Goal: Task Accomplishment & Management: Use online tool/utility

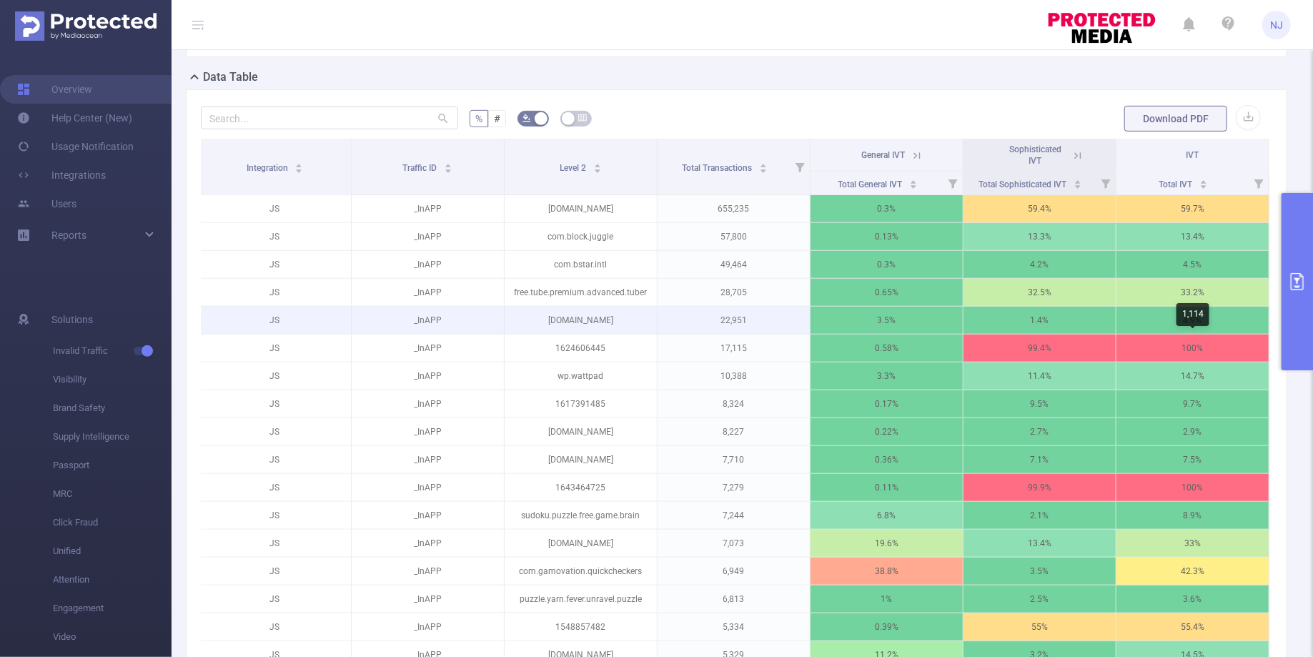
scroll to position [320, 0]
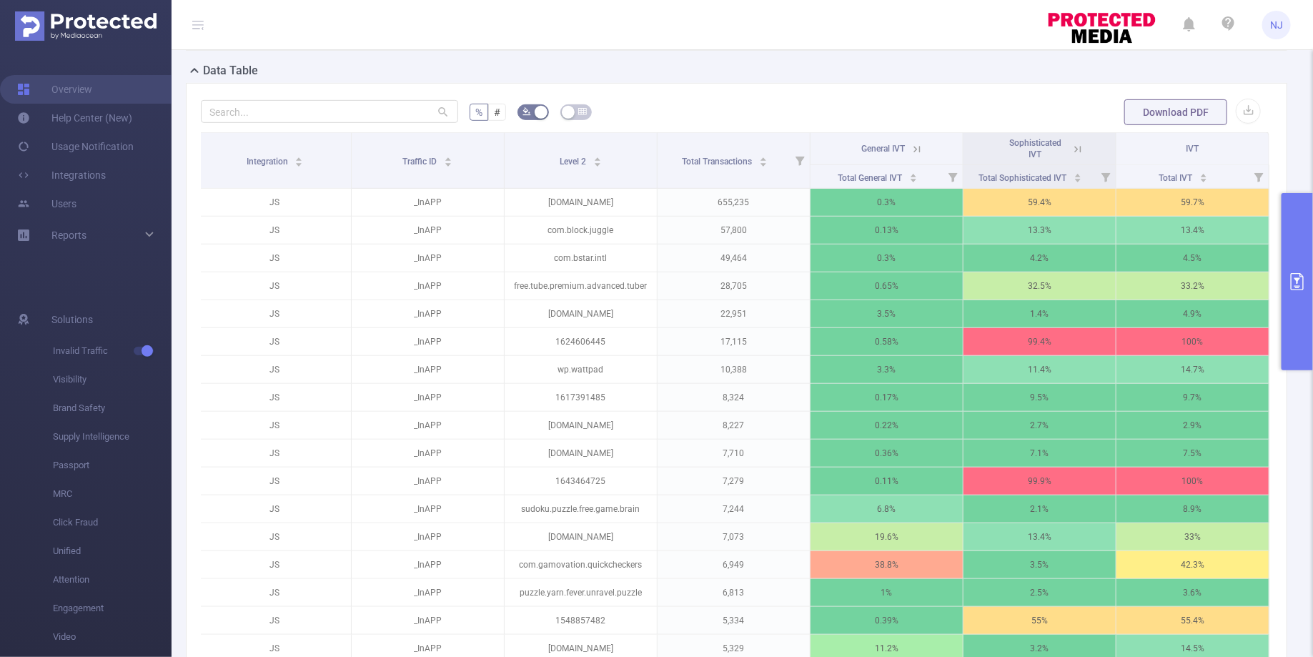
click at [1301, 259] on button "primary" at bounding box center [1296, 281] width 31 height 177
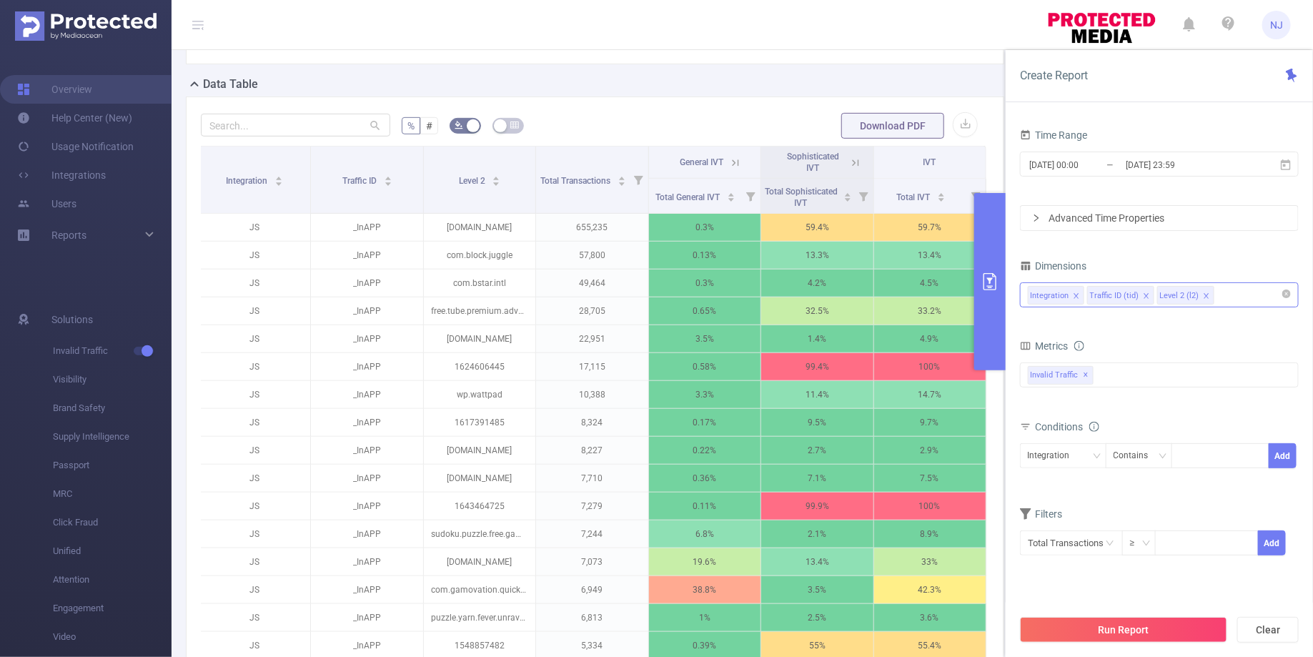
click at [1222, 298] on div "Integration Traffic ID (tid) Level 2 (l2)" at bounding box center [1159, 295] width 263 height 24
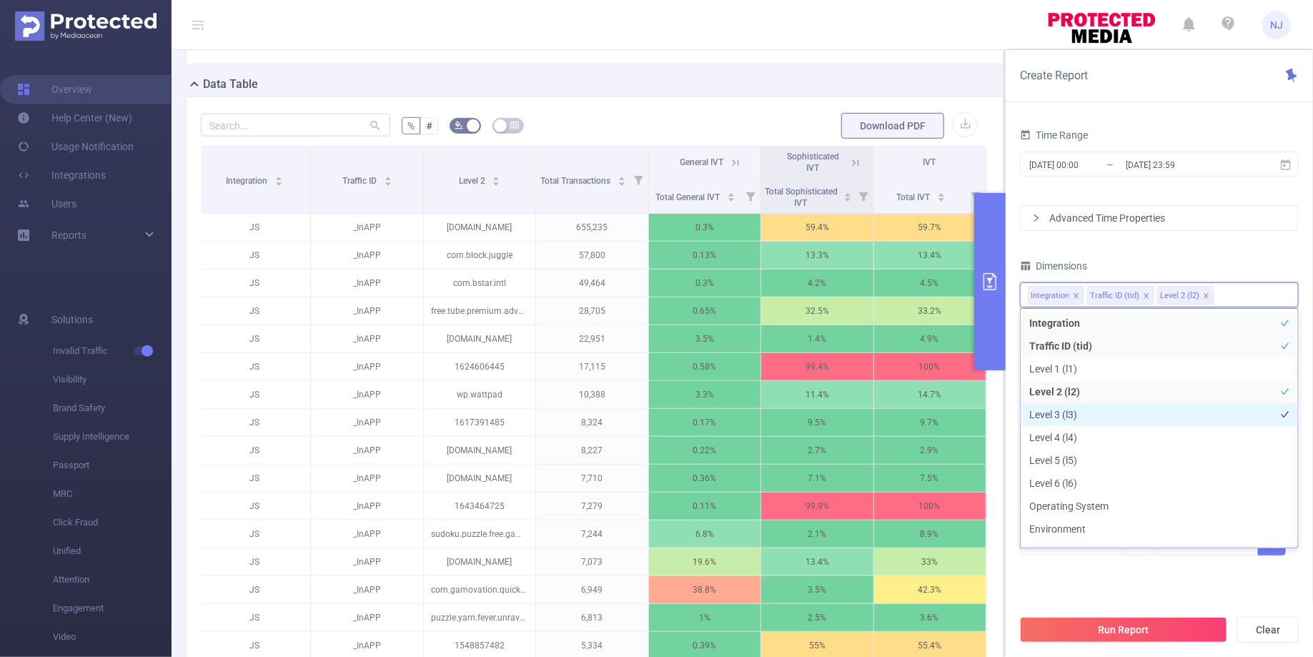
click at [1086, 421] on li "Level 3 (l3)" at bounding box center [1159, 414] width 277 height 23
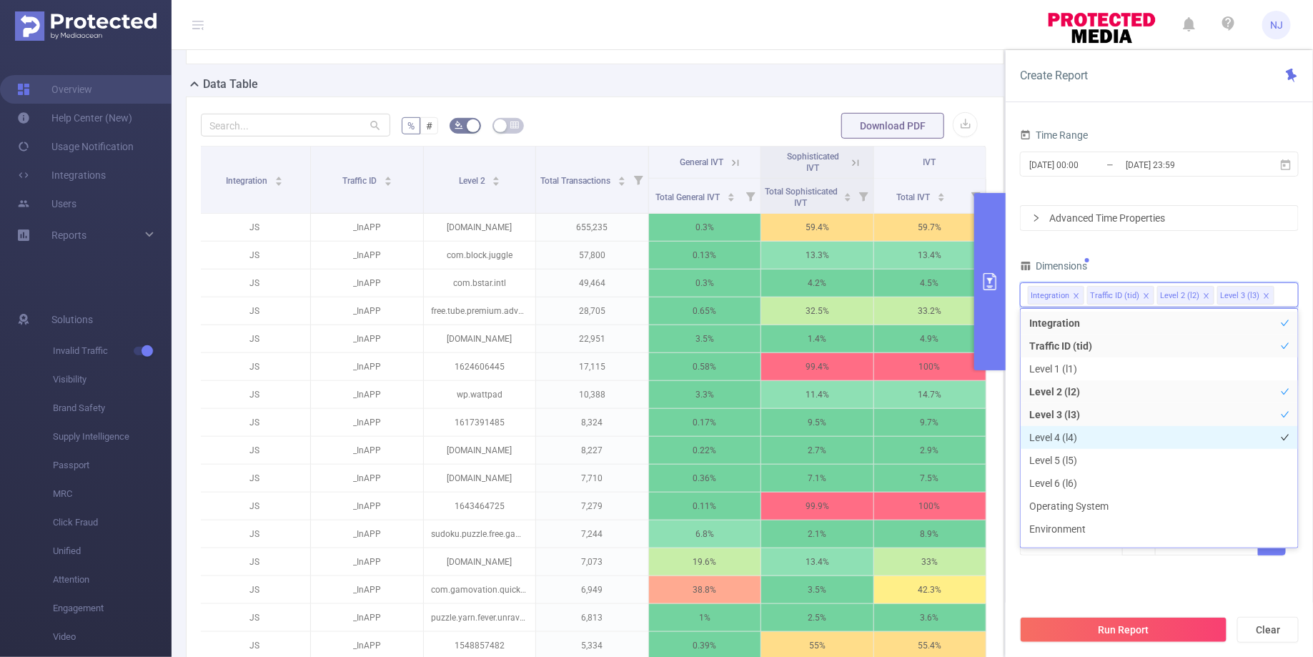
click at [1077, 441] on li "Level 4 (l4)" at bounding box center [1159, 437] width 277 height 23
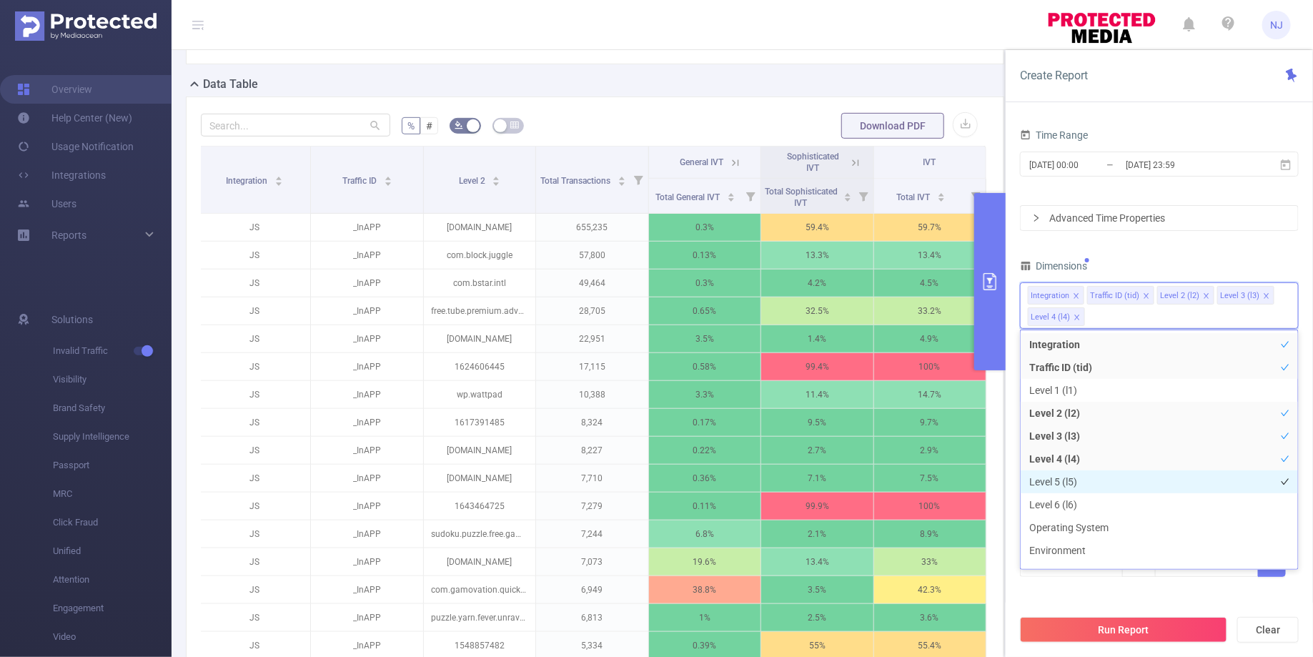
click at [1068, 471] on li "Level 5 (l5)" at bounding box center [1159, 481] width 277 height 23
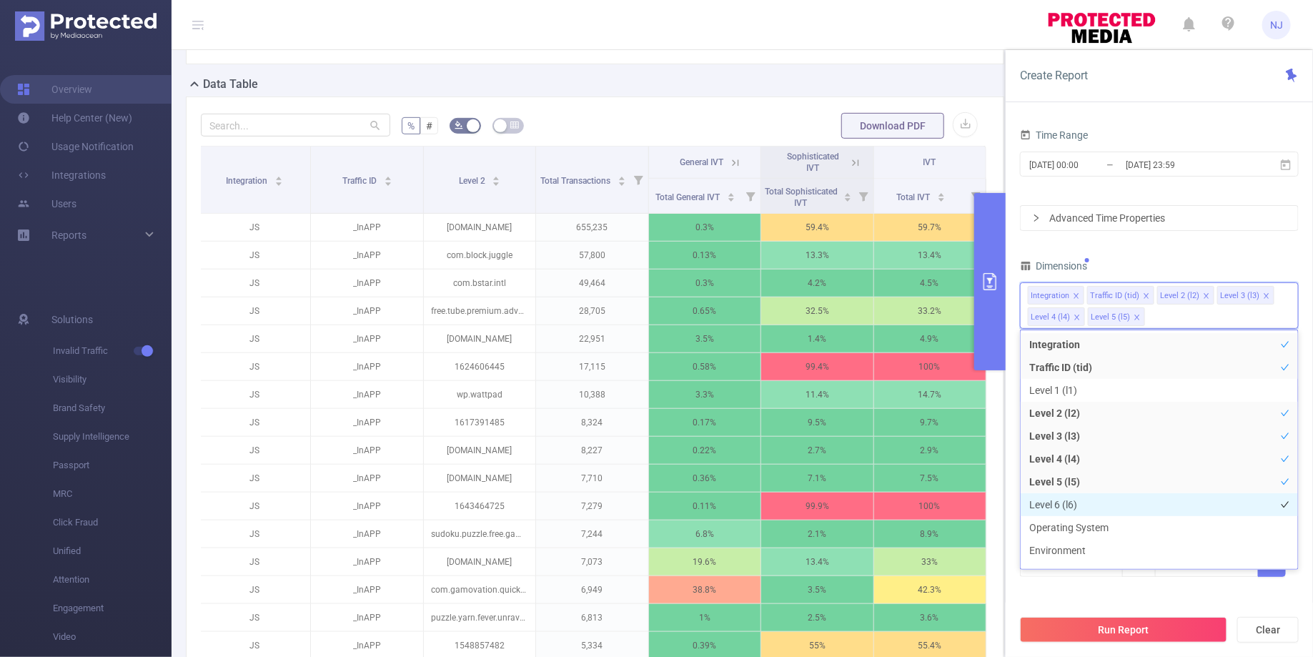
click at [1066, 510] on li "Level 6 (l6)" at bounding box center [1159, 504] width 277 height 23
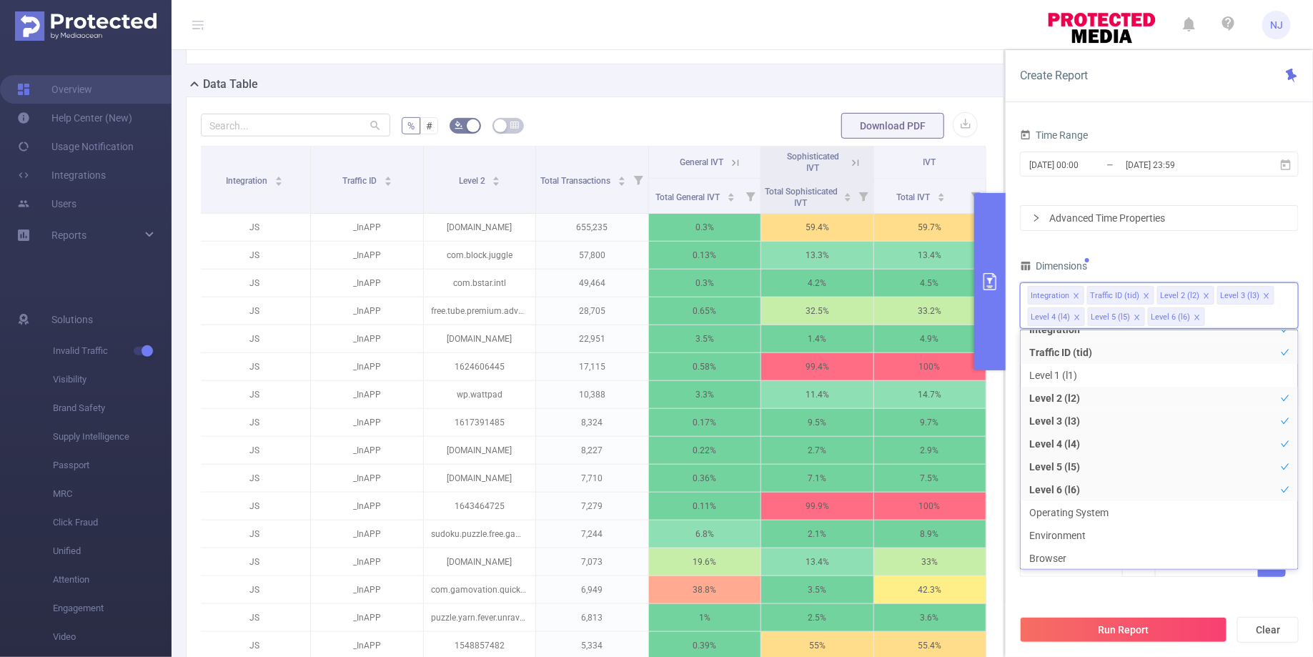
click at [1086, 603] on div "Run Report Clear" at bounding box center [1159, 629] width 307 height 54
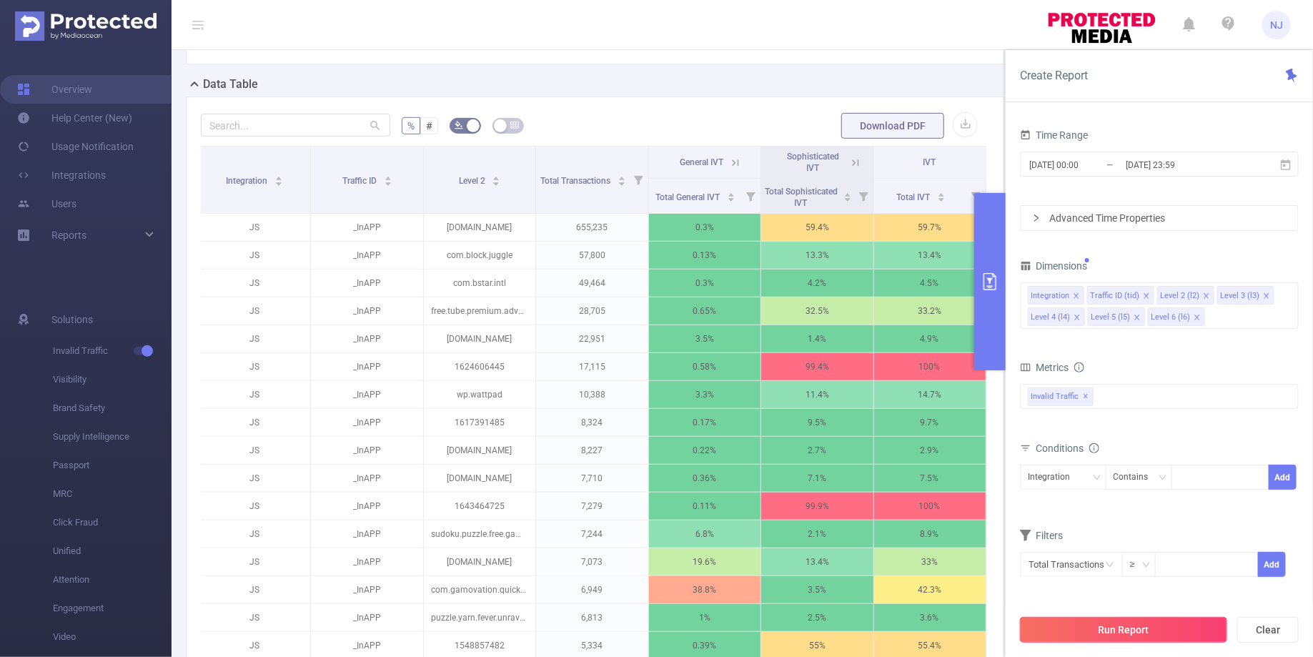
click at [1103, 630] on button "Run Report" at bounding box center [1123, 630] width 207 height 26
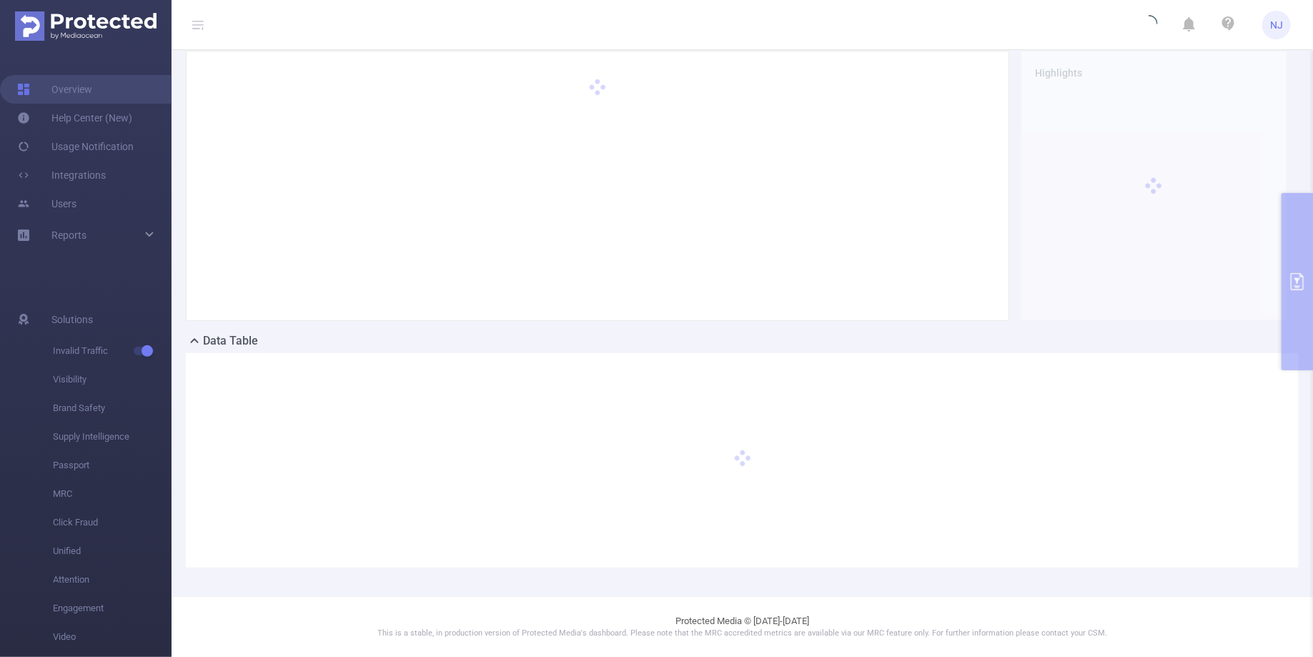
scroll to position [49, 0]
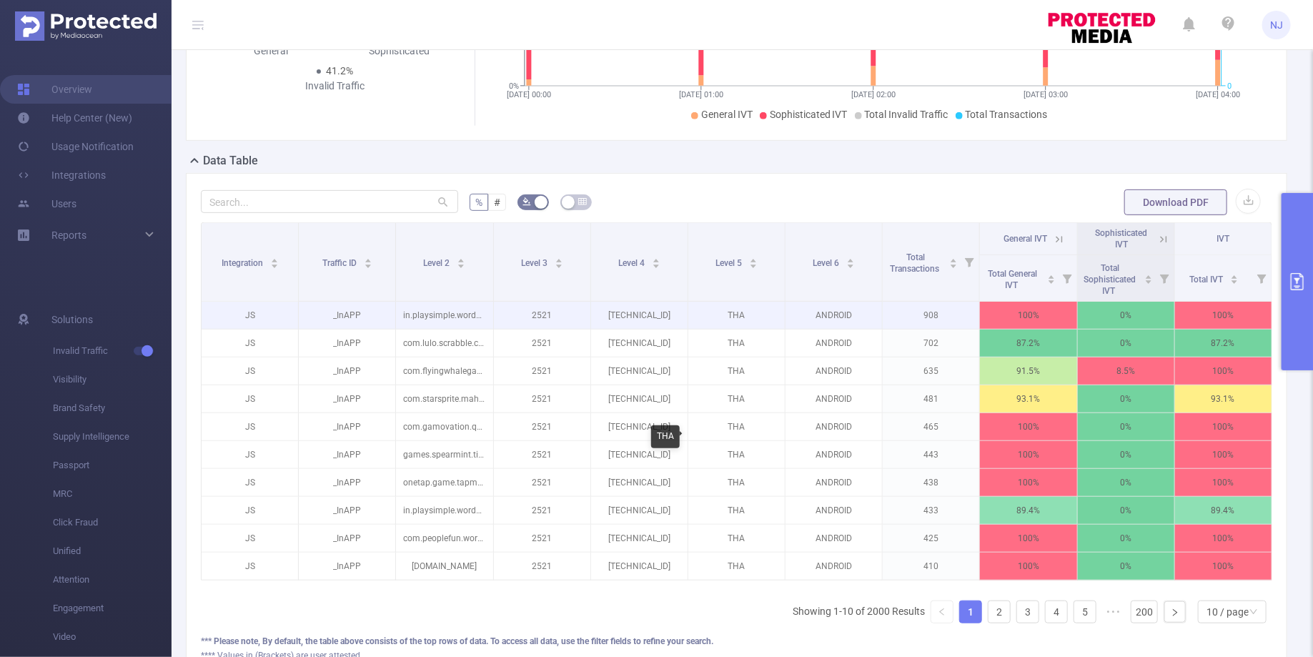
scroll to position [335, 0]
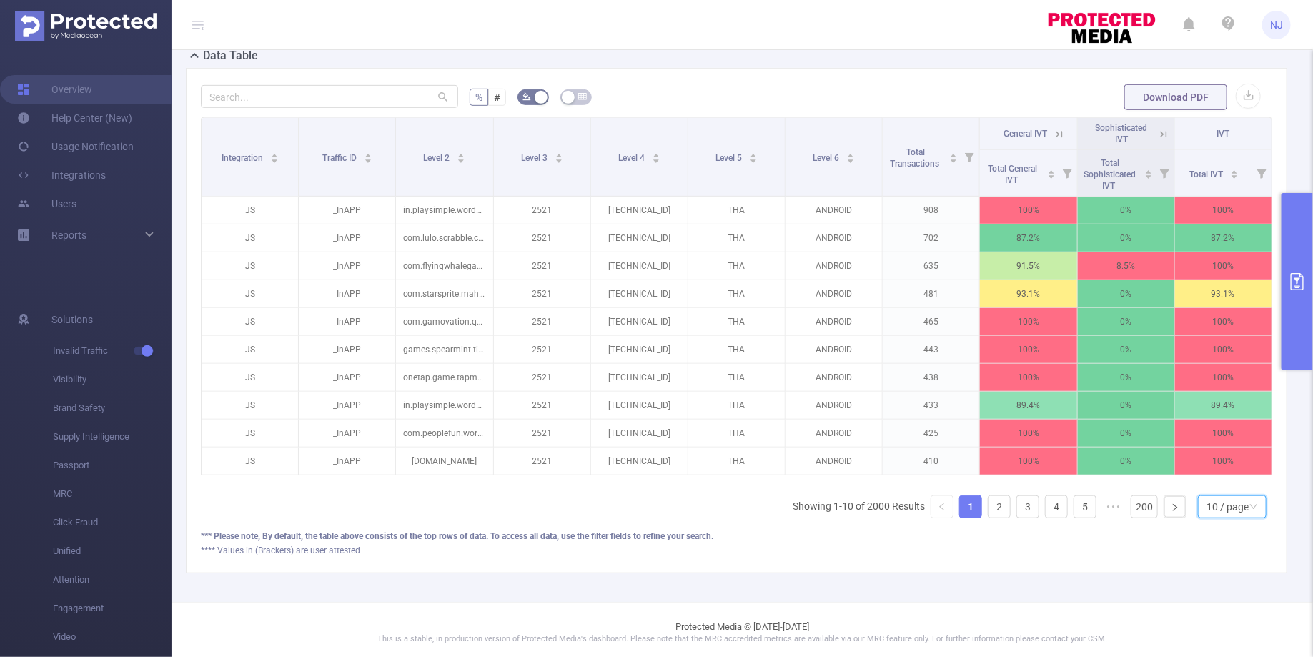
click at [1245, 507] on div "10 / page" at bounding box center [1227, 506] width 42 height 21
click at [1247, 468] on li "50 / page" at bounding box center [1233, 477] width 68 height 23
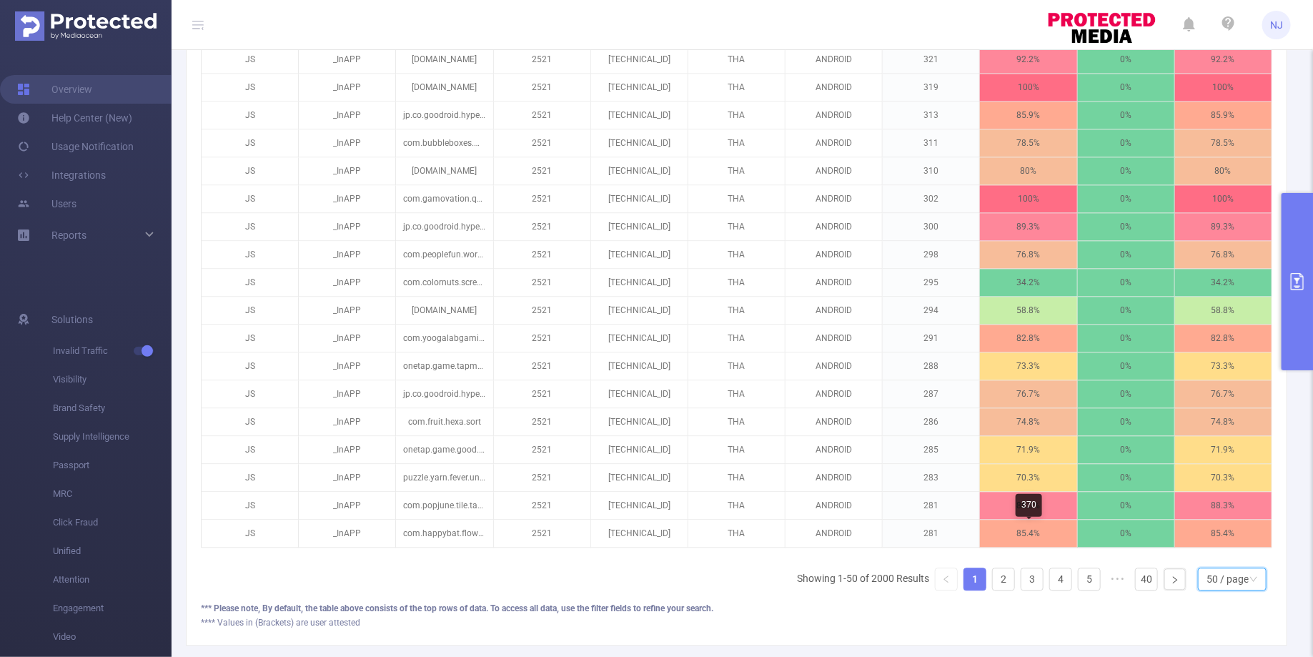
scroll to position [1439, 0]
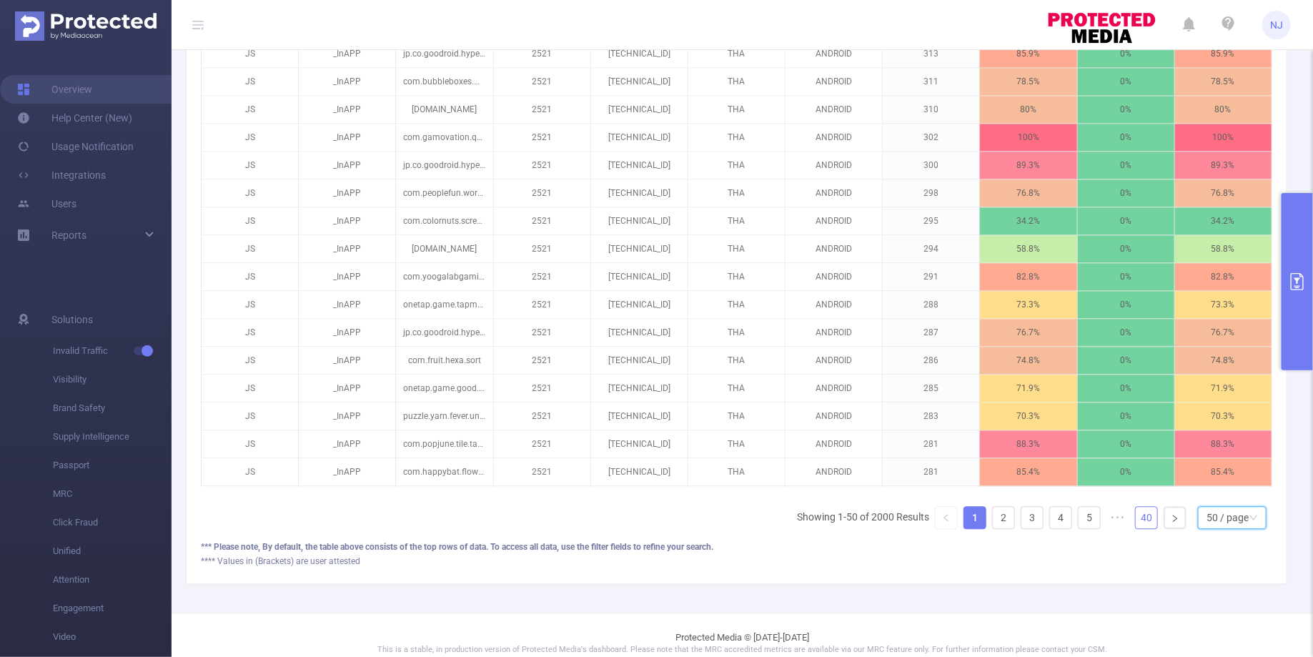
click at [1146, 507] on link "40" at bounding box center [1146, 517] width 21 height 21
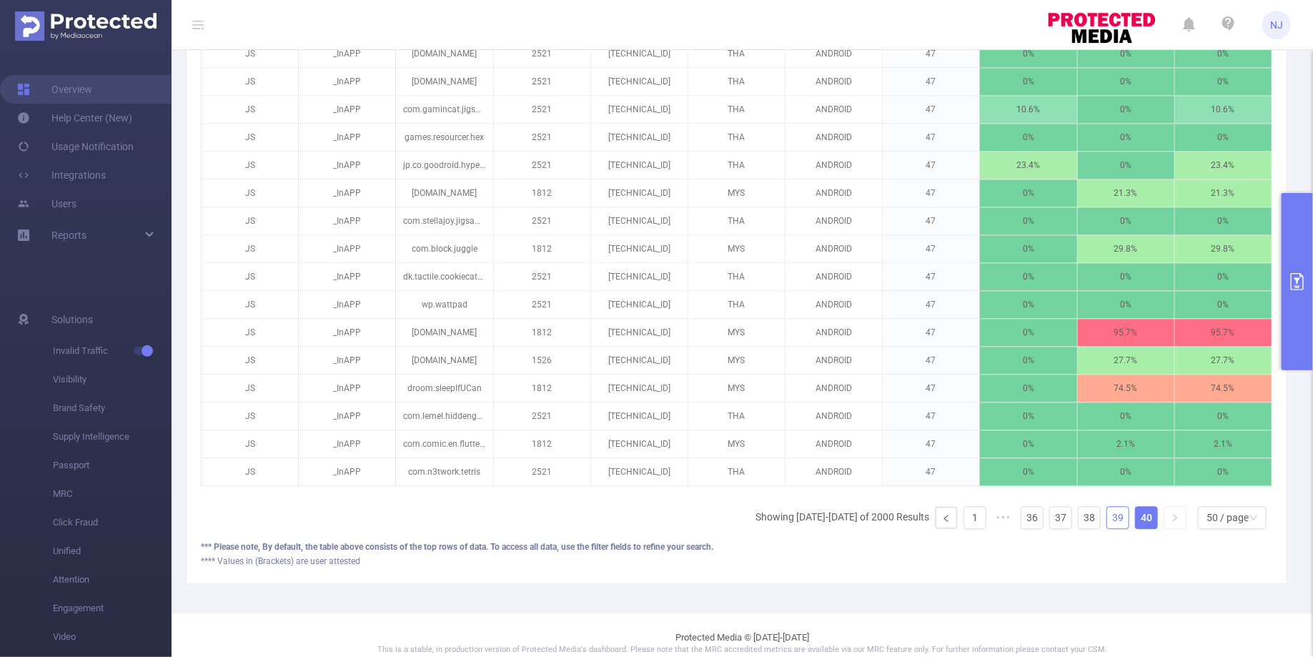
click at [1113, 507] on link "39" at bounding box center [1117, 517] width 21 height 21
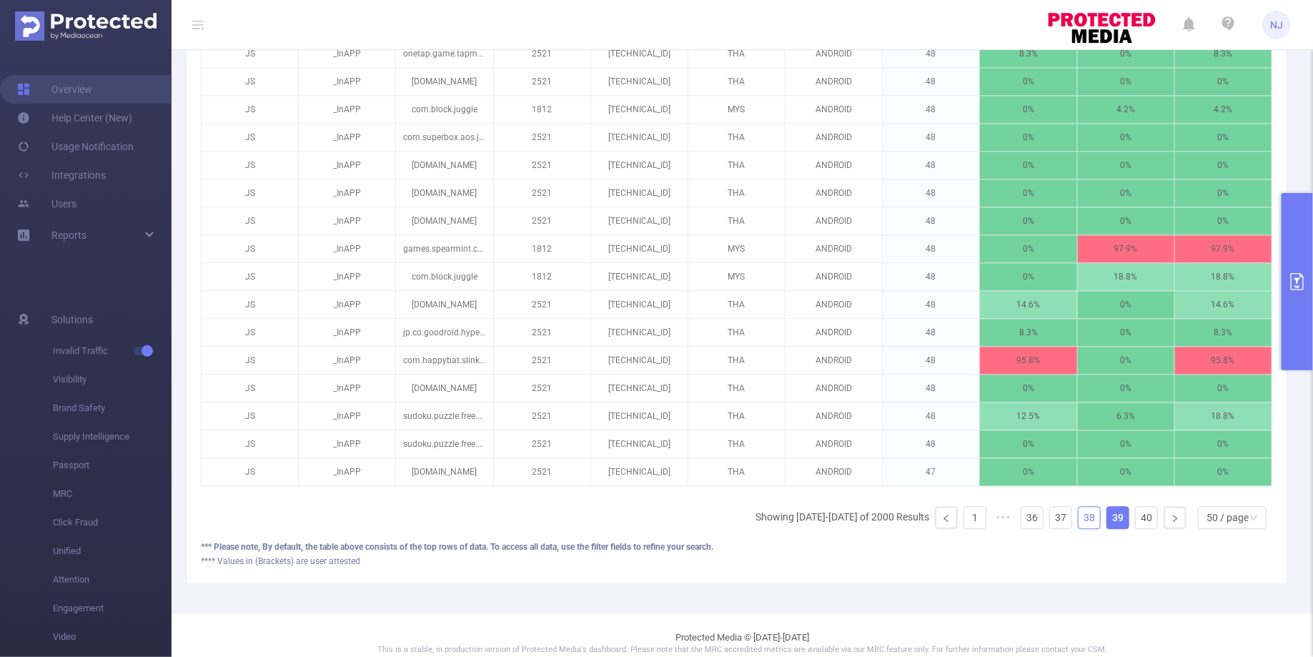
click at [1096, 507] on link "38" at bounding box center [1088, 517] width 21 height 21
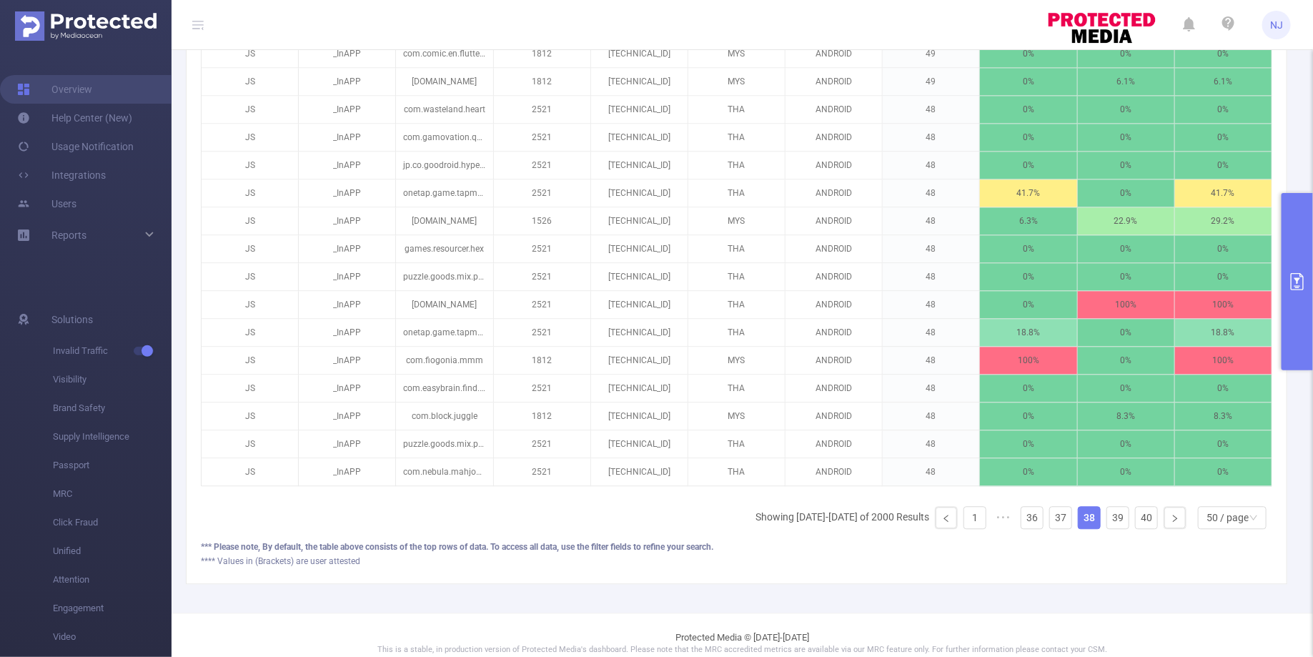
click at [1077, 506] on ul "Showing [DATE]-[DATE] of 2000 Results 1 ••• 36 37 38 39 40 50 / page 10 / page …" at bounding box center [1013, 517] width 517 height 23
click at [1059, 507] on link "37" at bounding box center [1060, 517] width 21 height 21
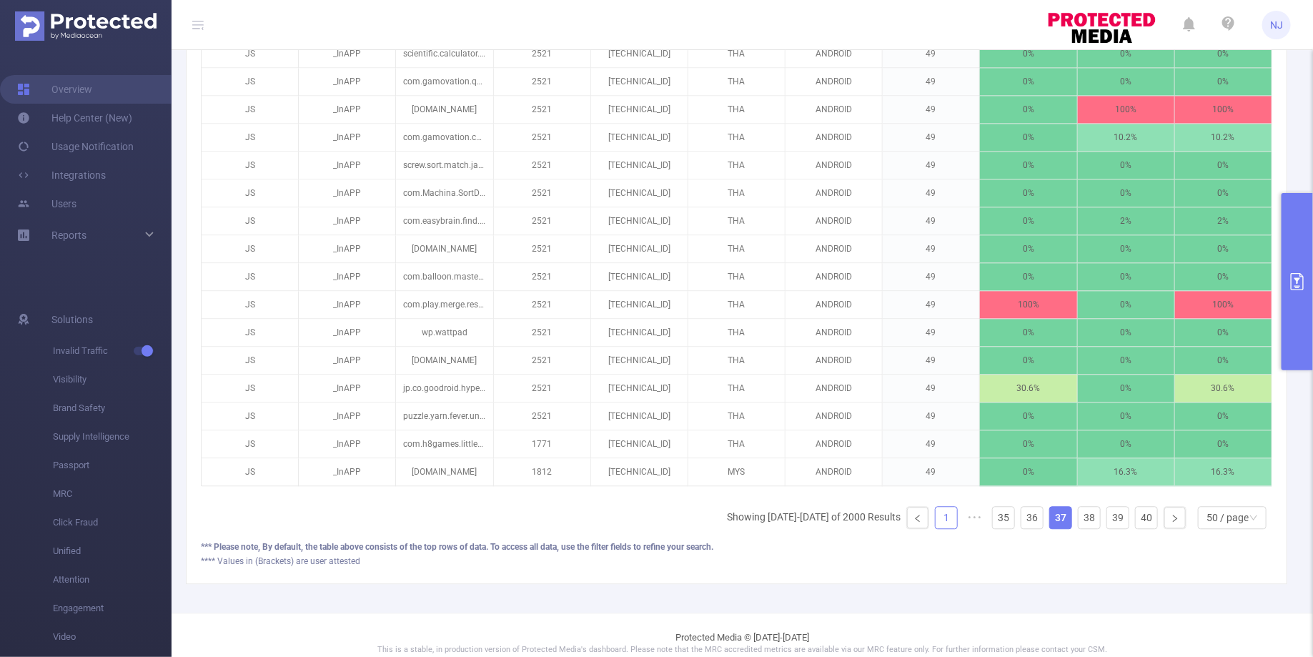
click at [951, 507] on link "1" at bounding box center [945, 517] width 21 height 21
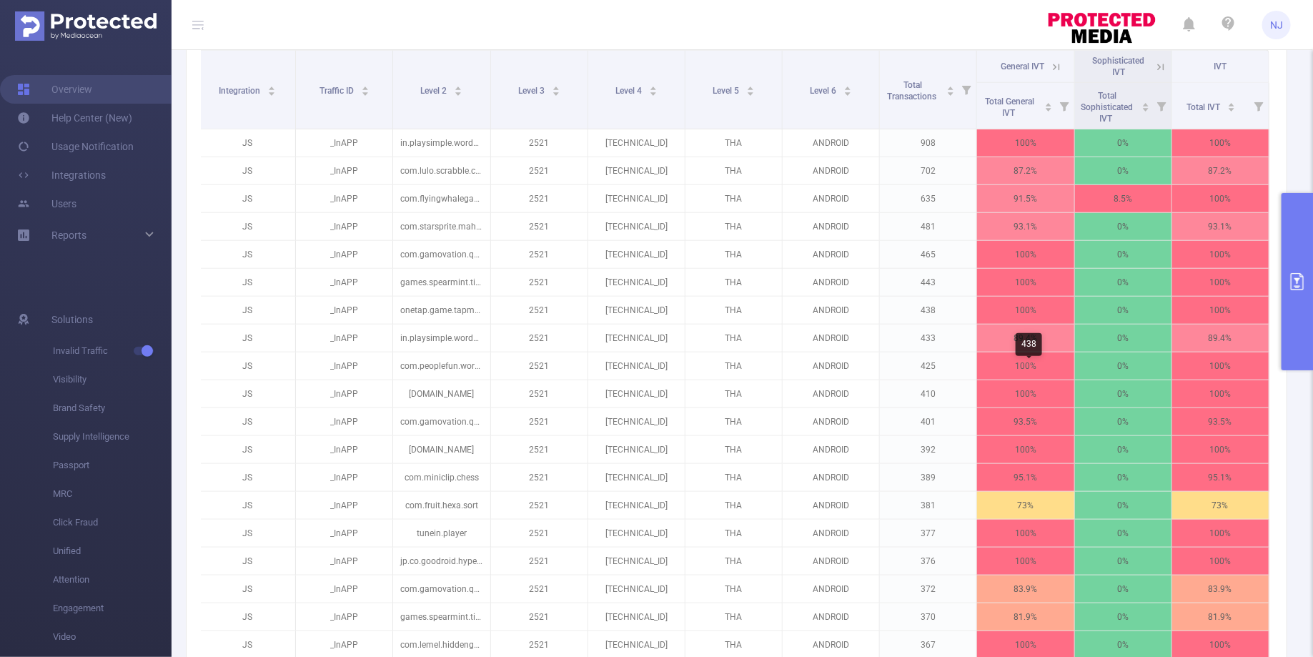
scroll to position [406, 0]
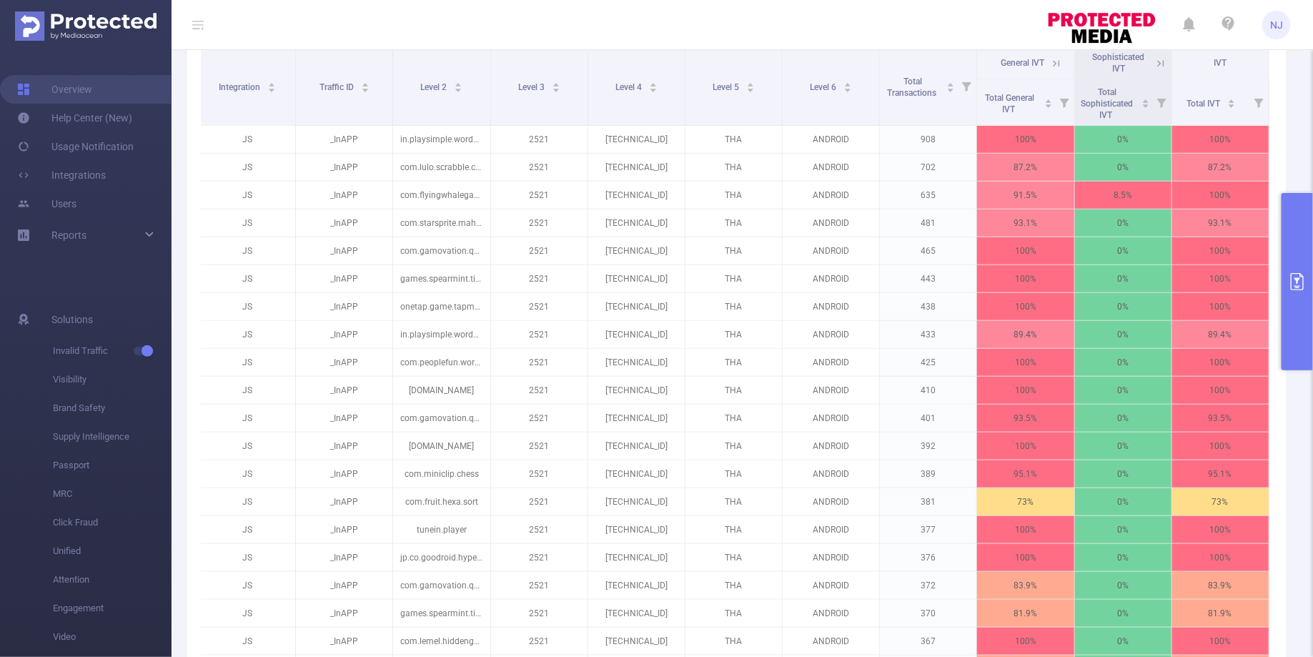
click at [1304, 269] on button "primary" at bounding box center [1296, 281] width 31 height 177
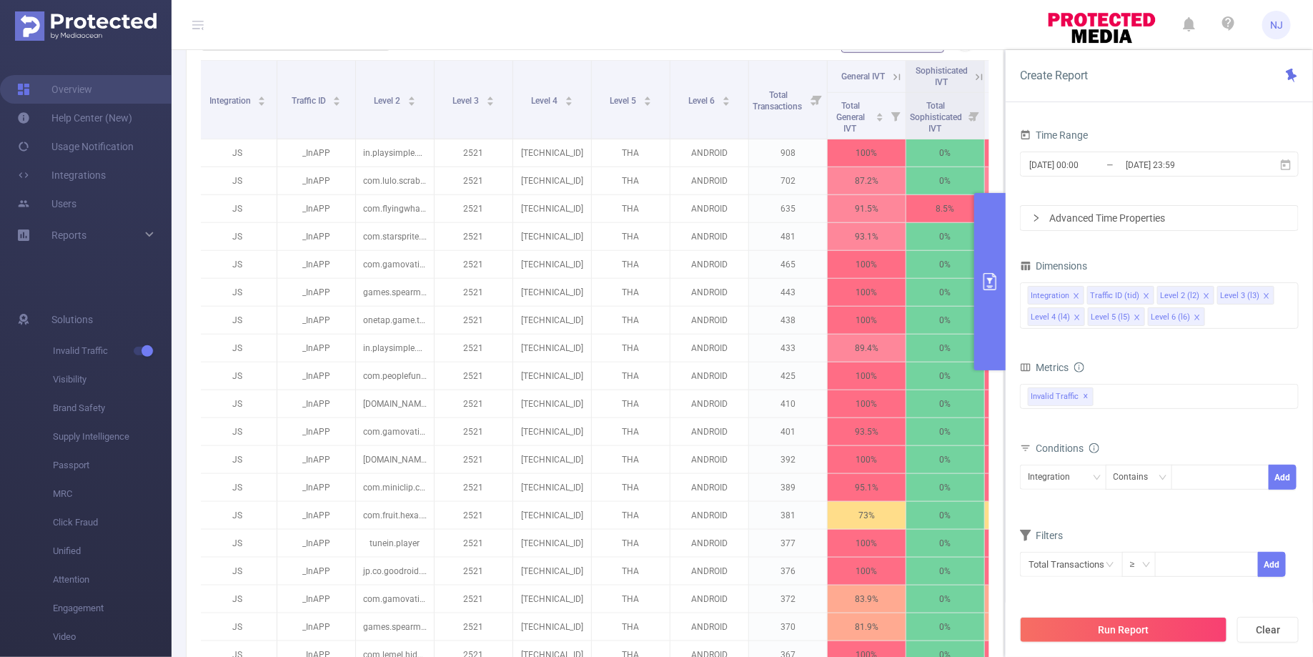
click at [994, 280] on icon "primary" at bounding box center [989, 281] width 17 height 17
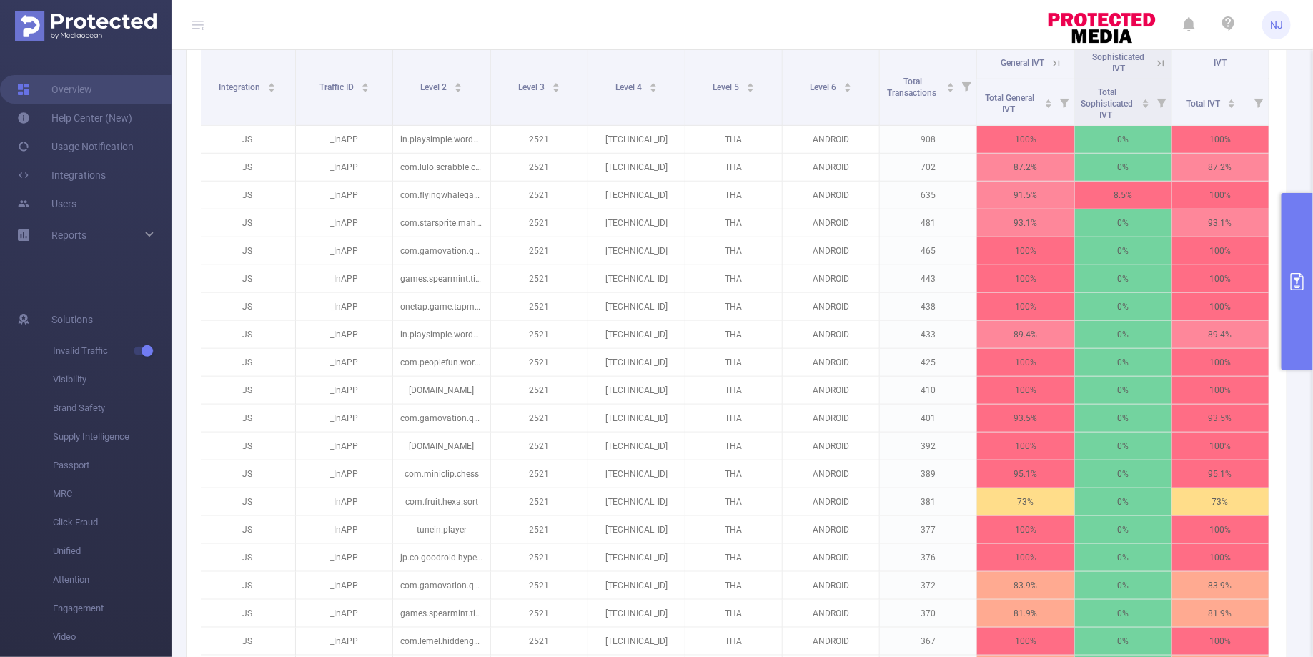
click at [1291, 279] on icon "primary" at bounding box center [1297, 281] width 13 height 17
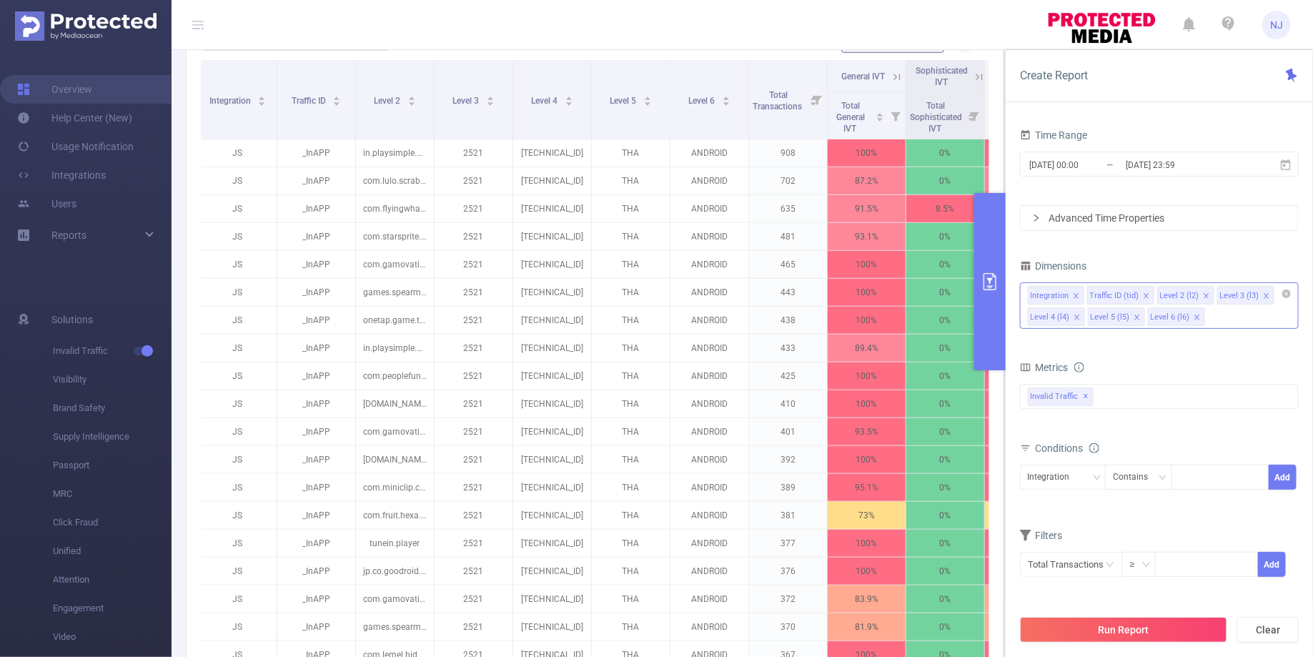
click at [1196, 314] on icon "icon: close" at bounding box center [1196, 317] width 7 height 7
click at [1136, 315] on icon "icon: close" at bounding box center [1136, 317] width 7 height 7
click at [1076, 315] on icon "icon: close" at bounding box center [1076, 316] width 5 height 5
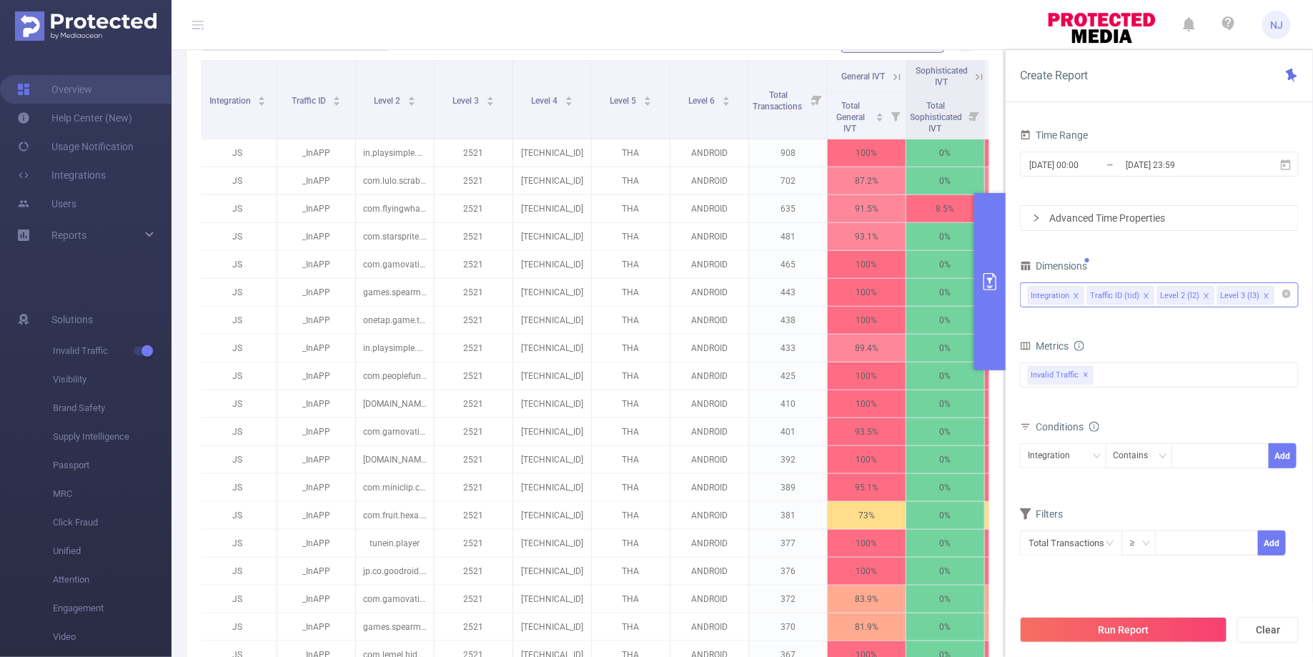
click at [1263, 295] on icon "icon: close" at bounding box center [1266, 295] width 7 height 7
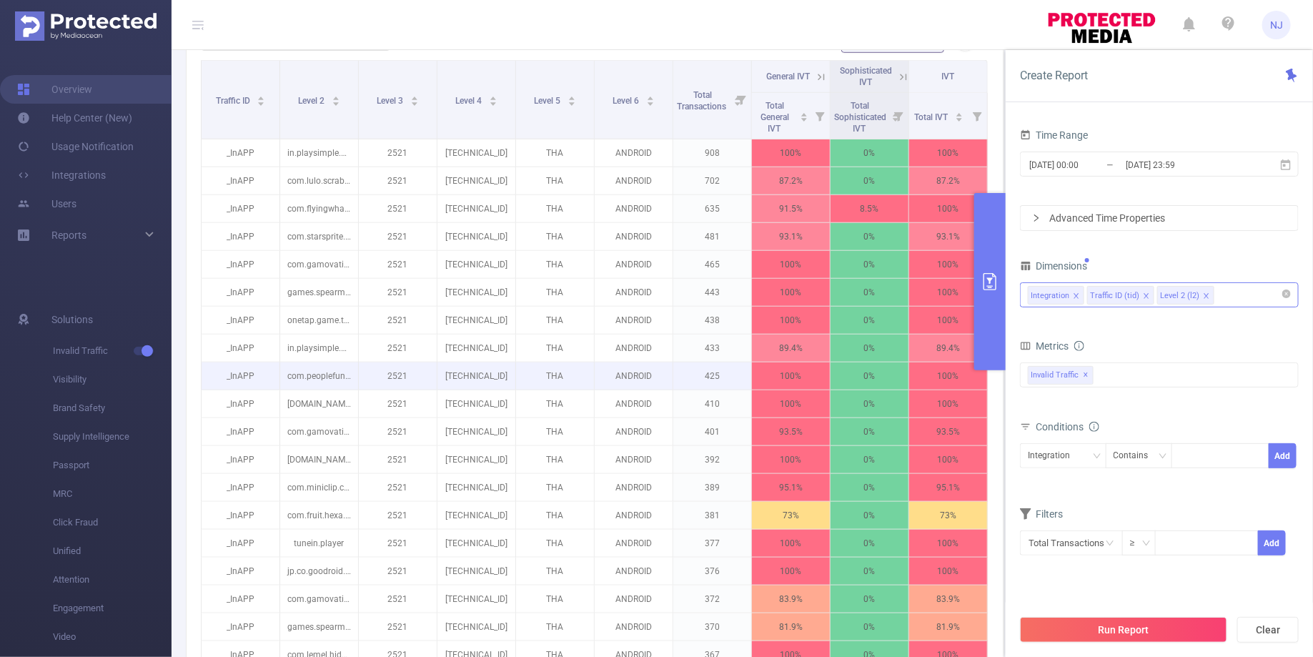
scroll to position [0, 0]
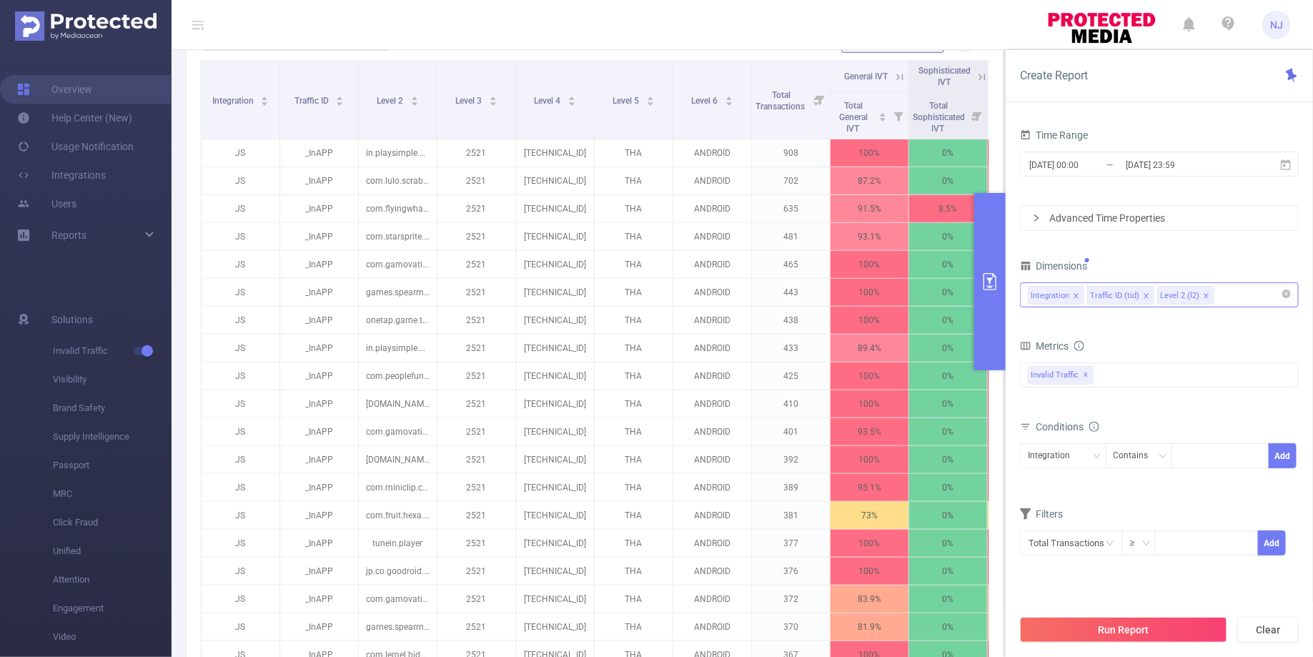
click at [1203, 294] on icon "icon: close" at bounding box center [1206, 295] width 7 height 7
click at [1203, 294] on div "Integration Traffic ID (tid)" at bounding box center [1159, 295] width 263 height 24
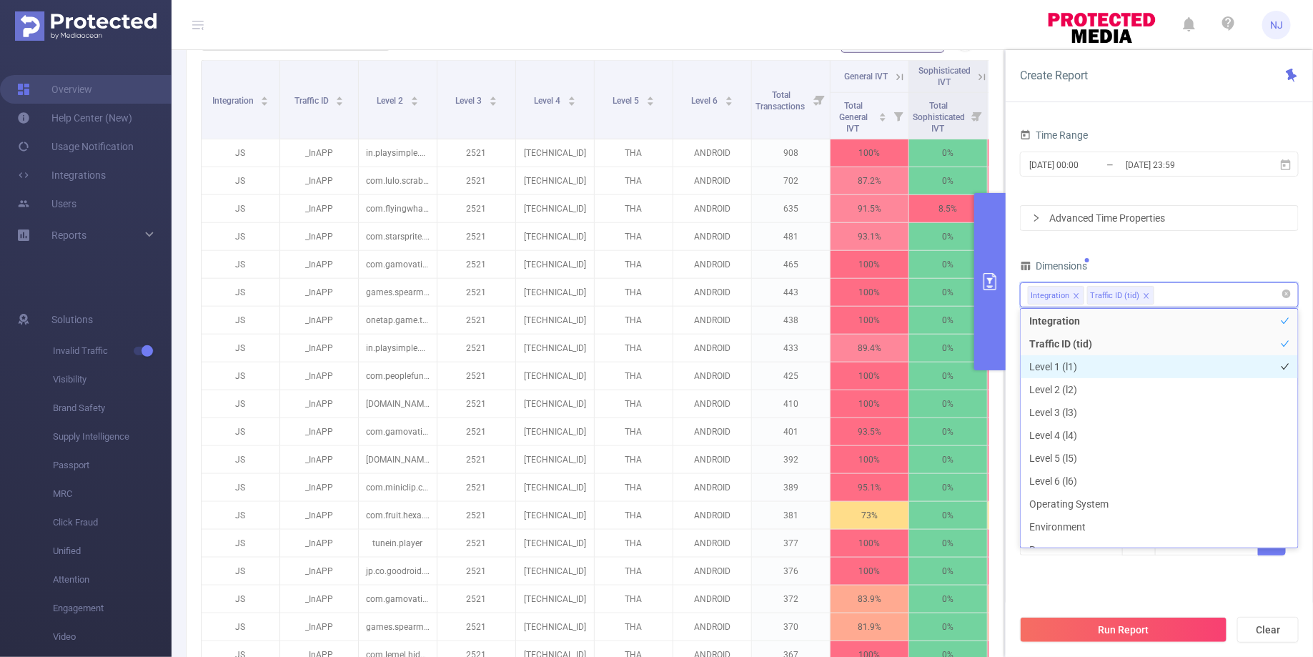
click at [1078, 363] on li "Level 1 (l1)" at bounding box center [1159, 366] width 277 height 23
click at [1100, 629] on button "Run Report" at bounding box center [1123, 630] width 207 height 26
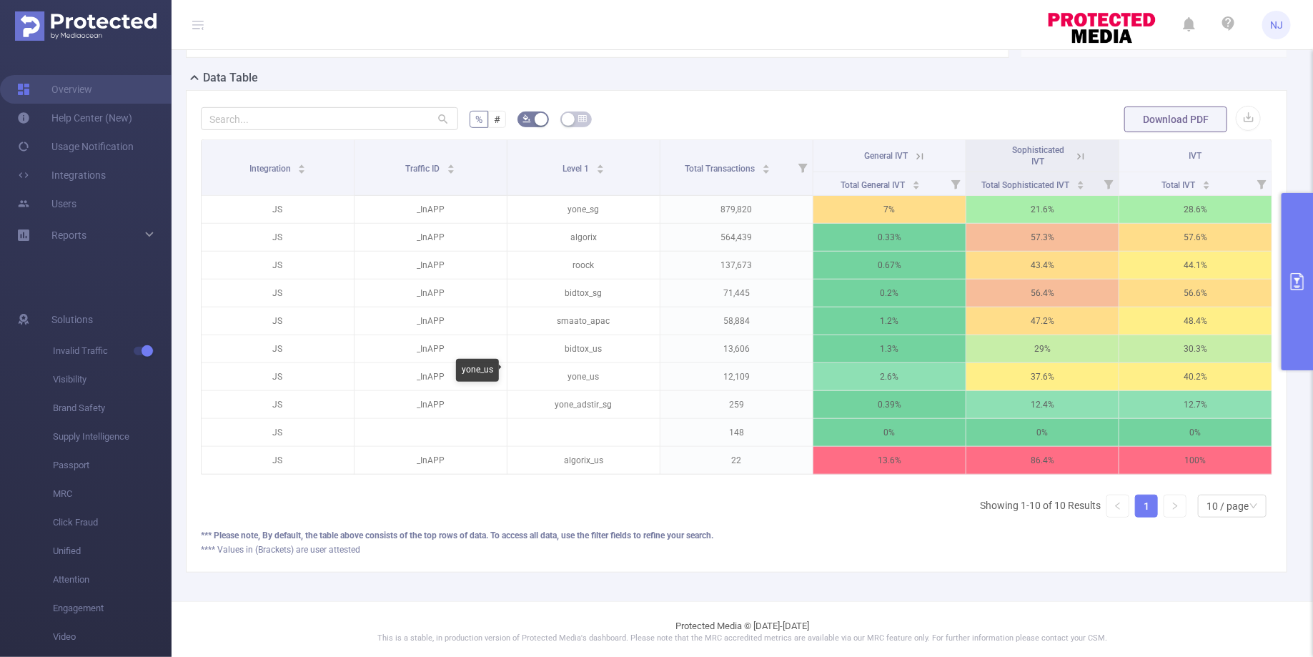
scroll to position [271, 0]
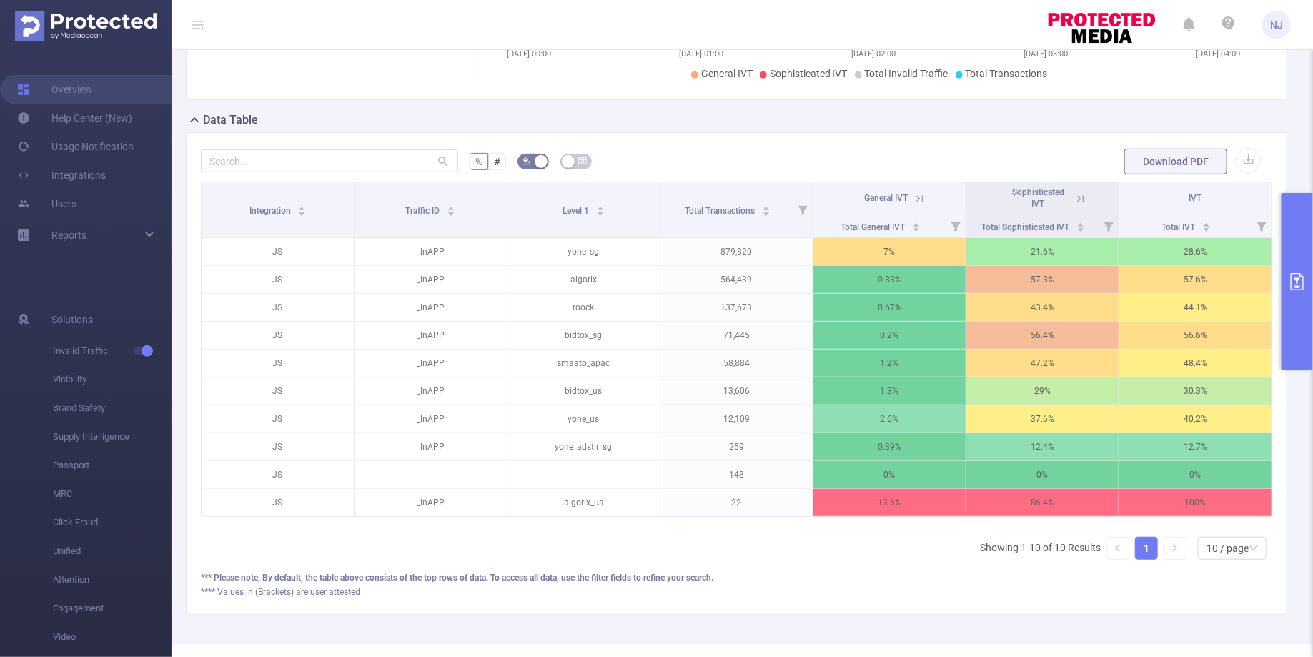
click at [1291, 328] on button "primary" at bounding box center [1296, 281] width 31 height 177
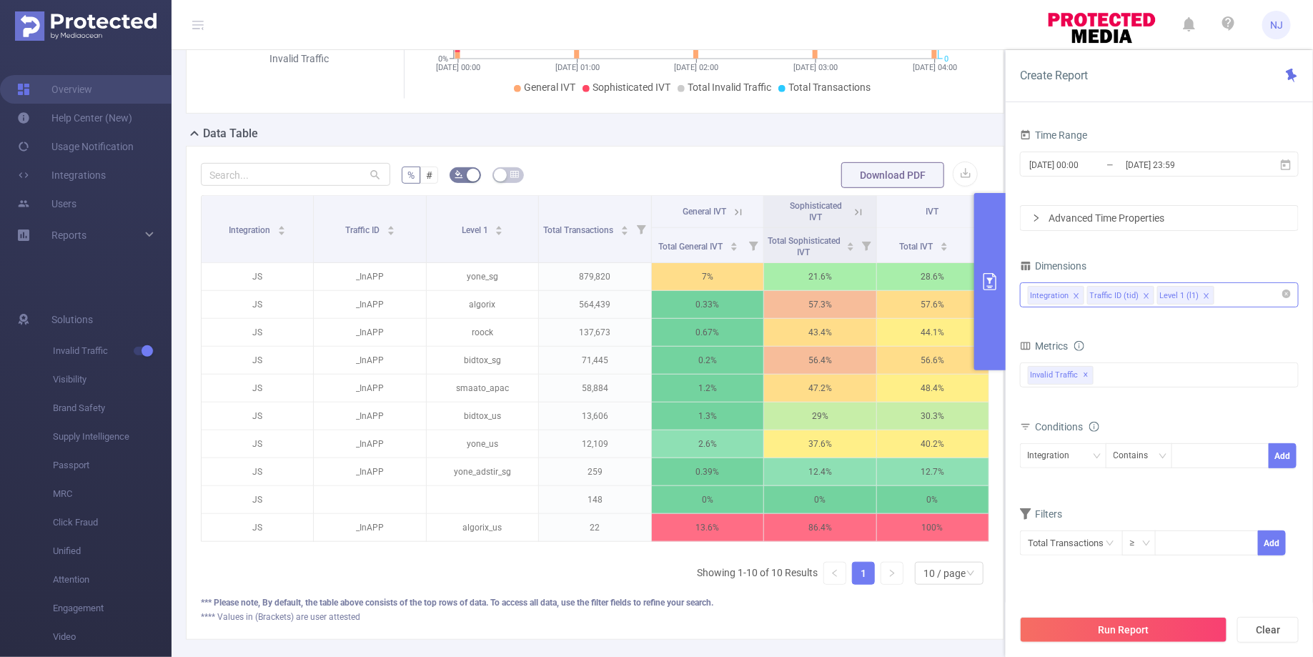
click at [1203, 294] on icon "icon: close" at bounding box center [1206, 295] width 7 height 7
click at [1200, 294] on div "Integration Traffic ID (tid) Level 1 (l1)" at bounding box center [1159, 295] width 263 height 24
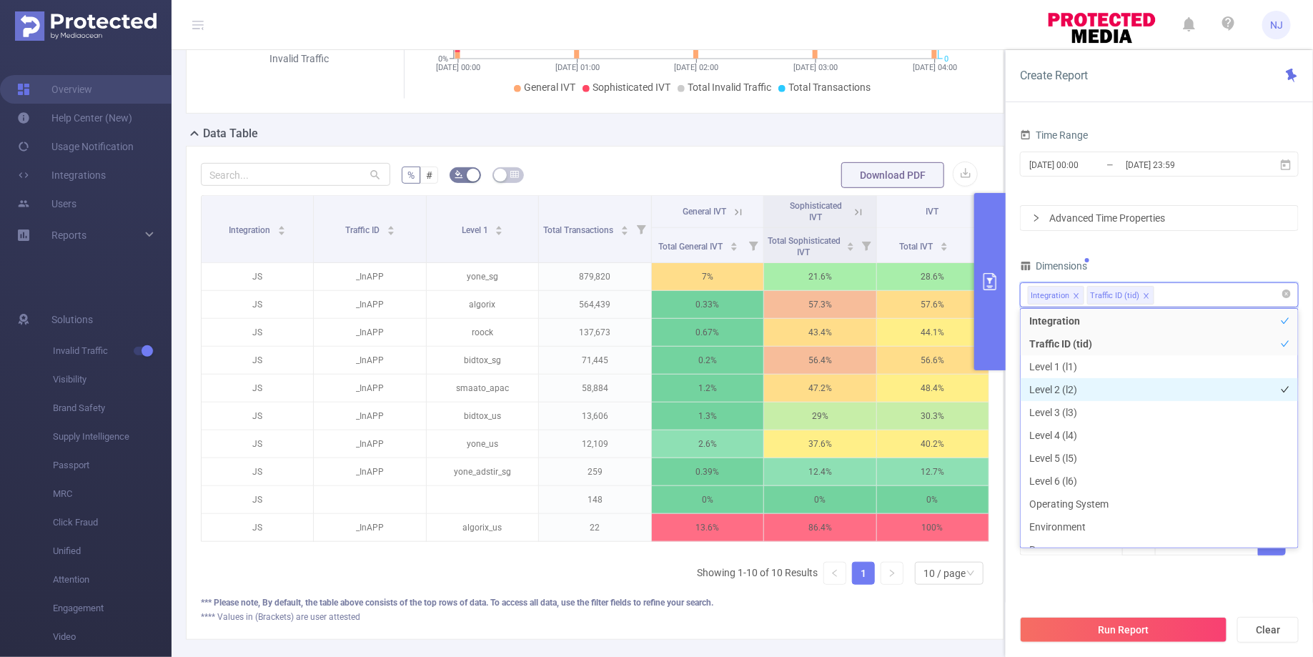
click at [1093, 386] on li "Level 2 (l2)" at bounding box center [1159, 389] width 277 height 23
click at [1079, 404] on li "Level 3 (l3)" at bounding box center [1159, 399] width 277 height 23
click at [1101, 630] on button "Run Report" at bounding box center [1123, 630] width 207 height 26
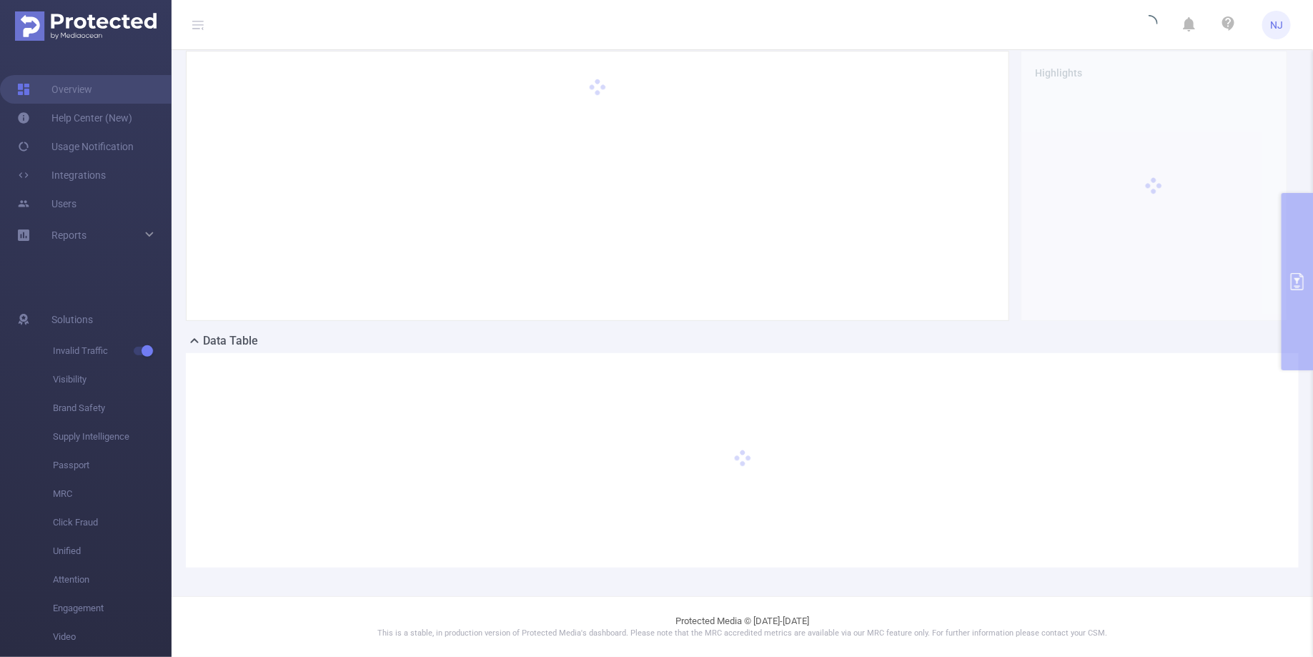
scroll to position [49, 0]
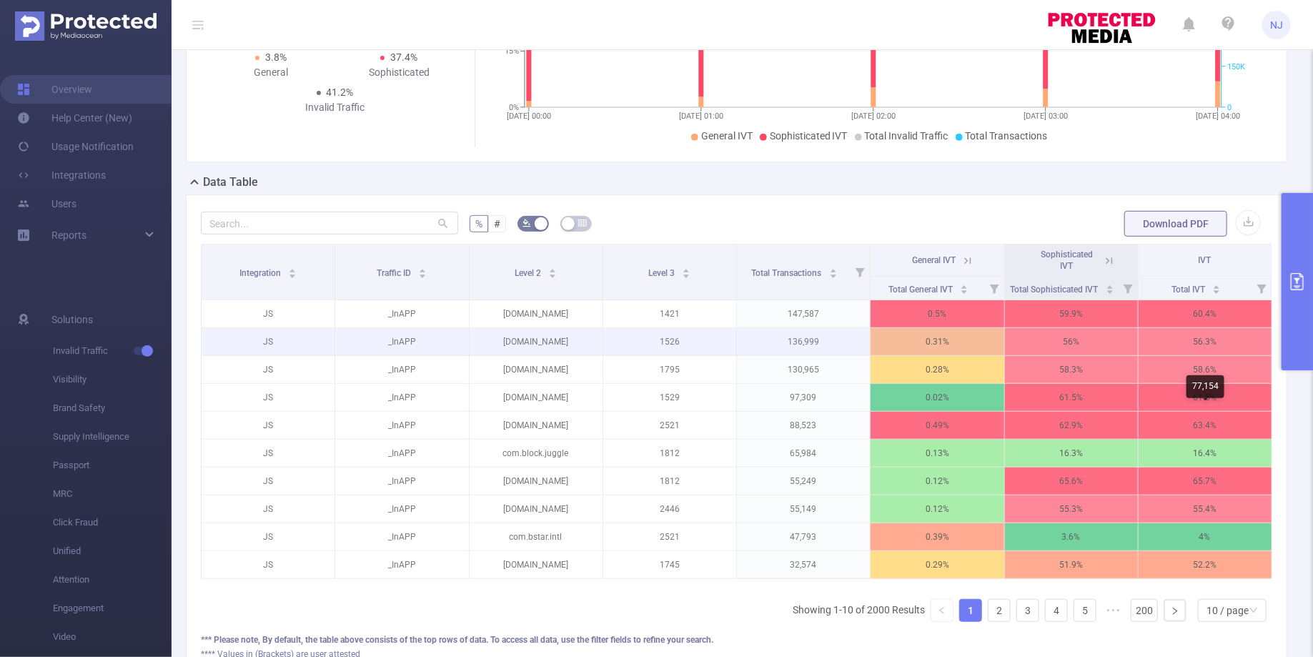
scroll to position [214, 0]
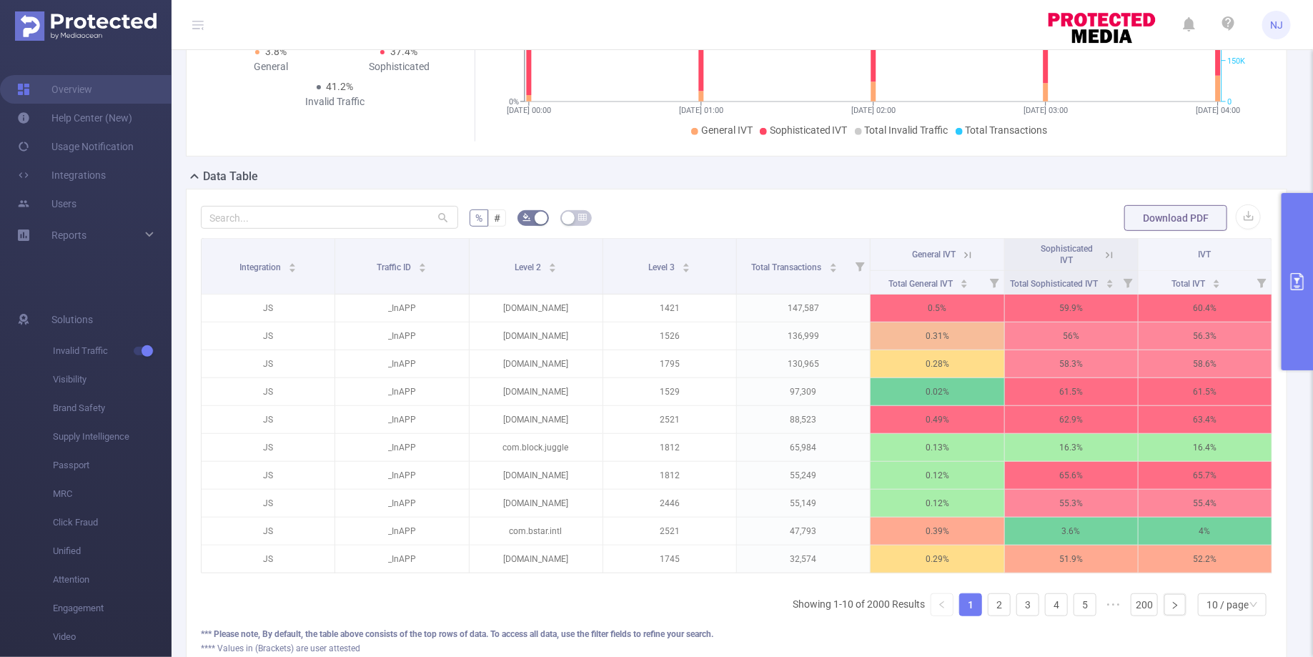
click at [1294, 294] on button "primary" at bounding box center [1296, 281] width 31 height 177
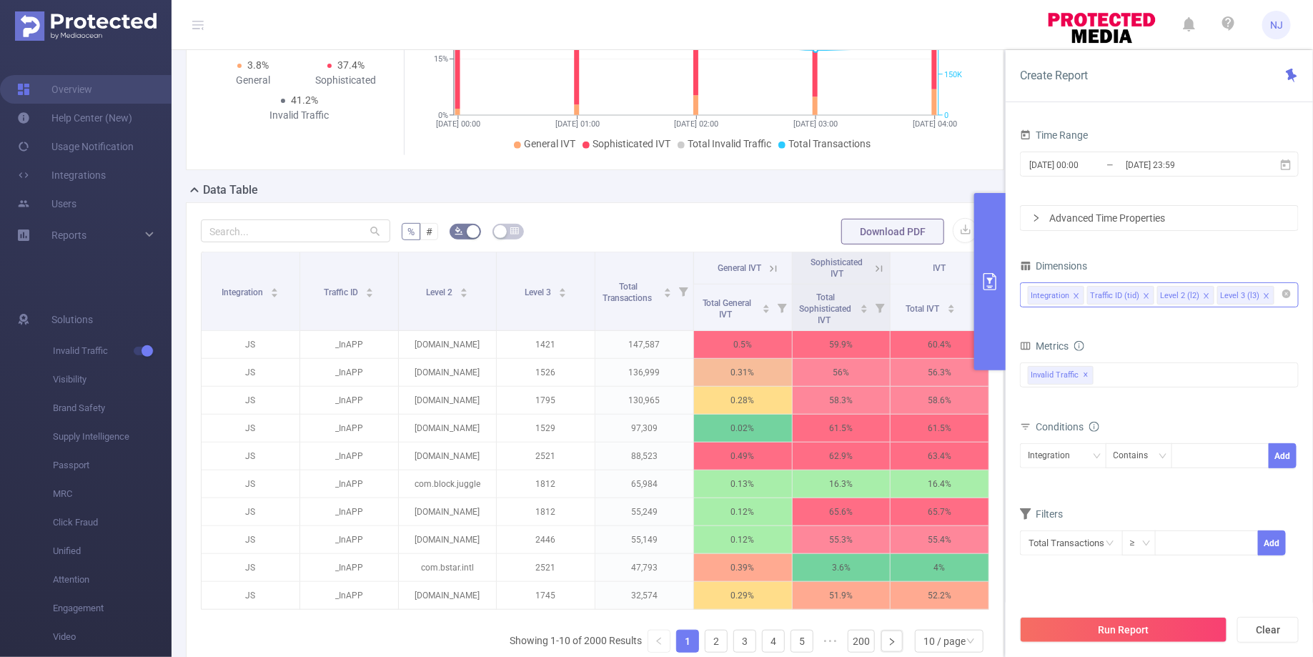
click at [1269, 302] on div "Integration Traffic ID (tid) Level 2 (l2) Level 3 (l3)" at bounding box center [1159, 295] width 263 height 24
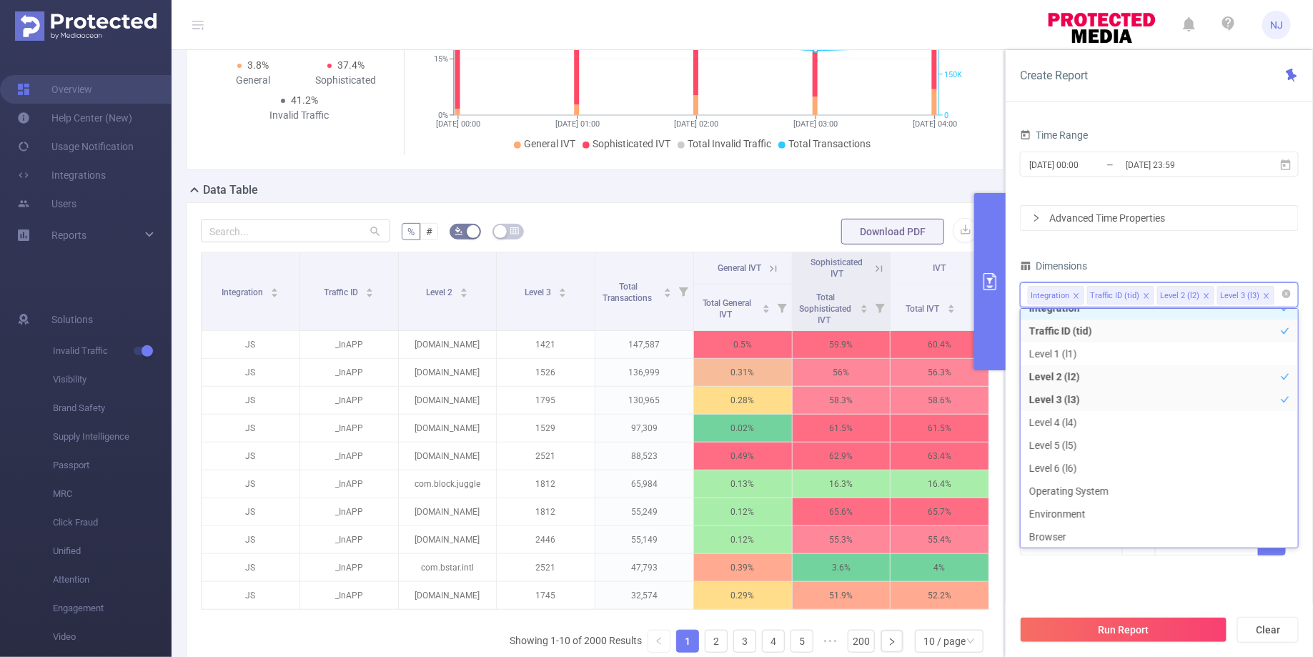
scroll to position [2, 0]
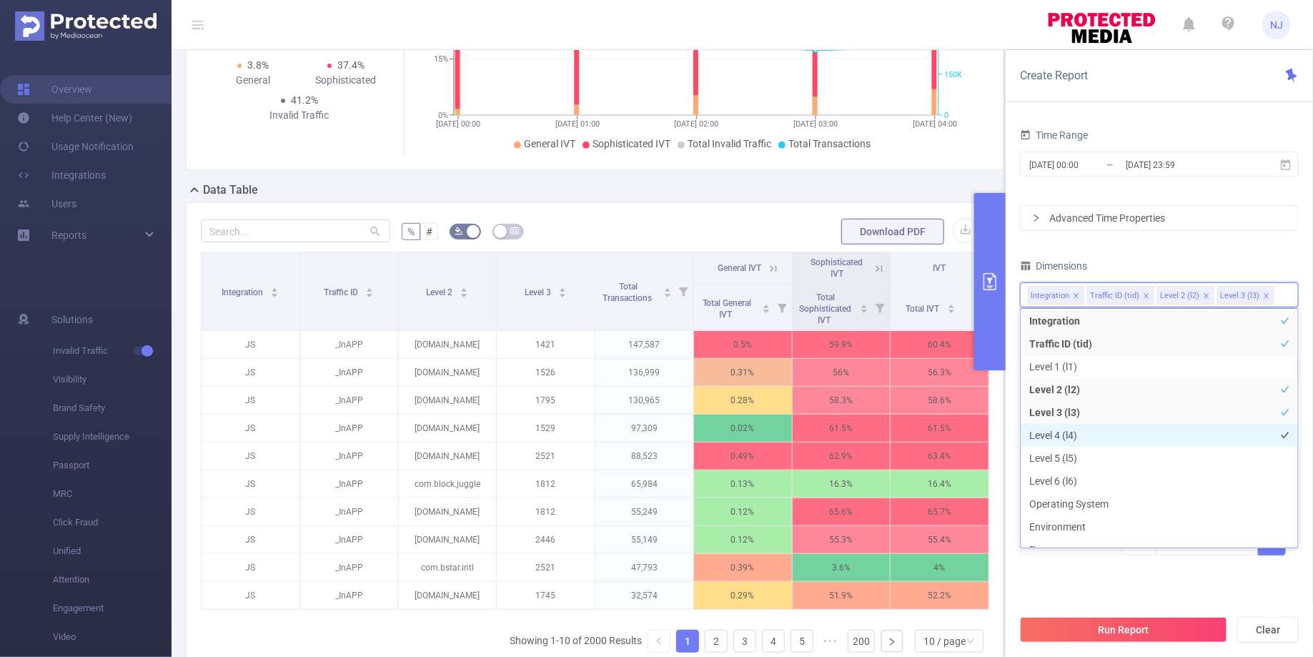
click at [1082, 433] on li "Level 4 (l4)" at bounding box center [1159, 435] width 277 height 23
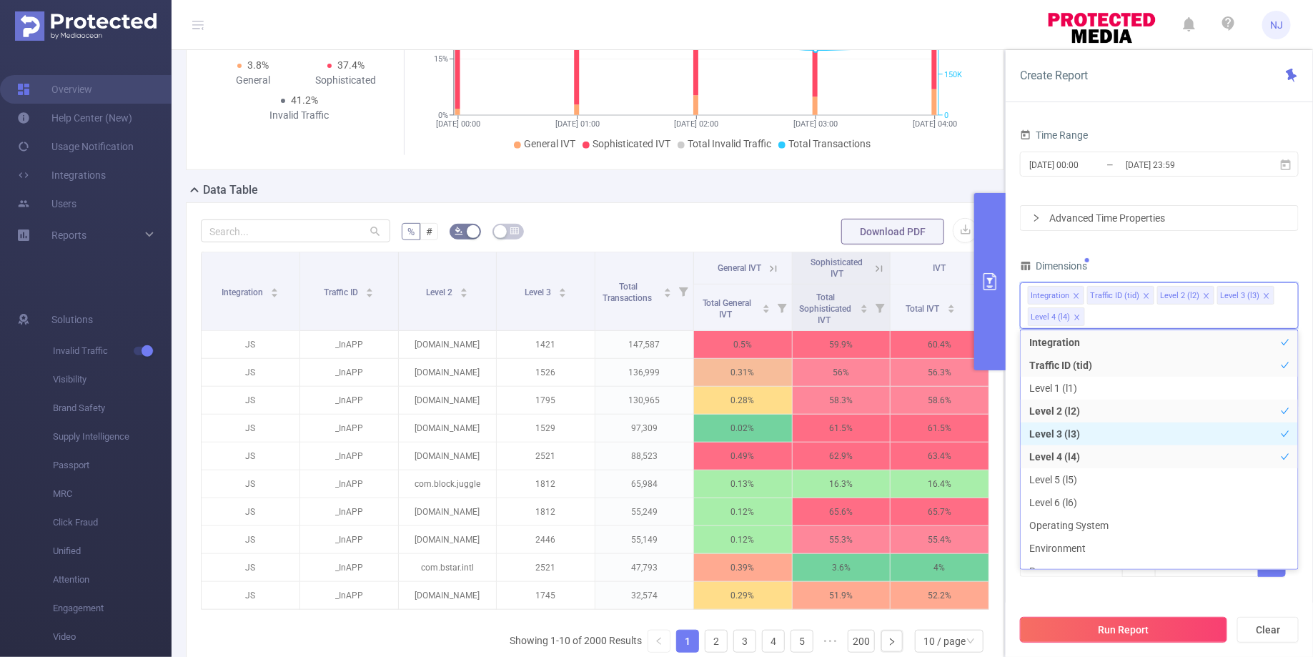
scroll to position [15, 0]
click at [1111, 630] on button "Run Report" at bounding box center [1123, 630] width 207 height 26
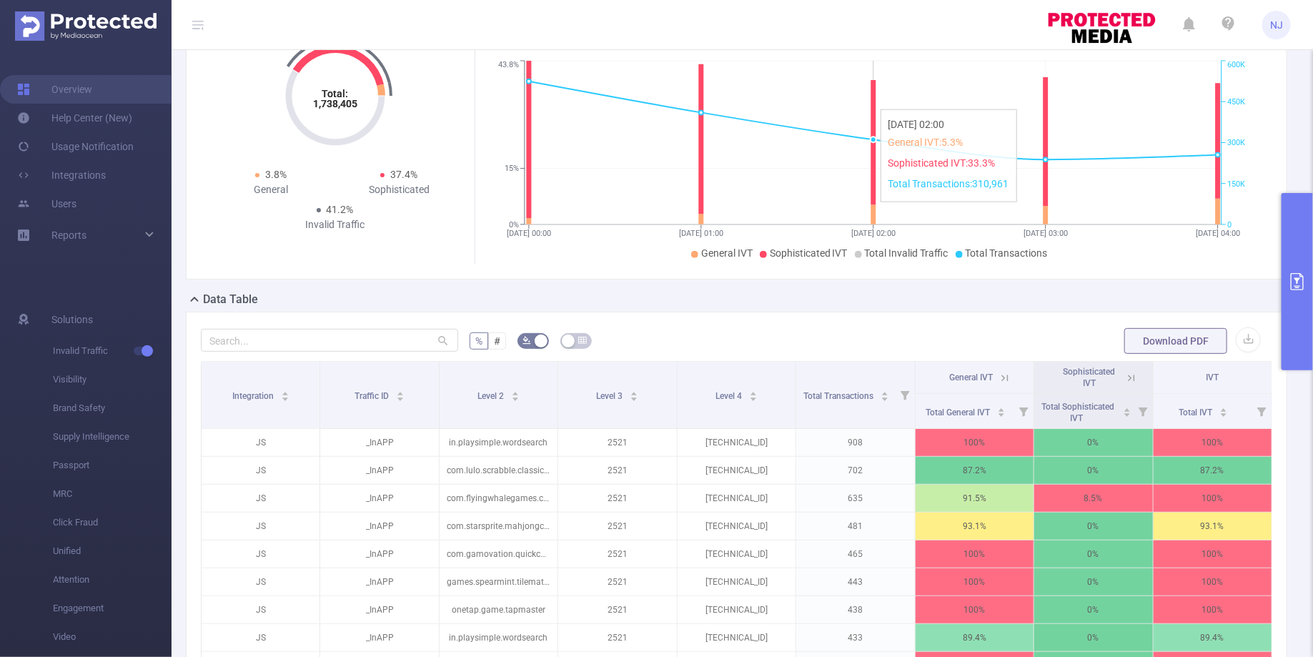
scroll to position [324, 0]
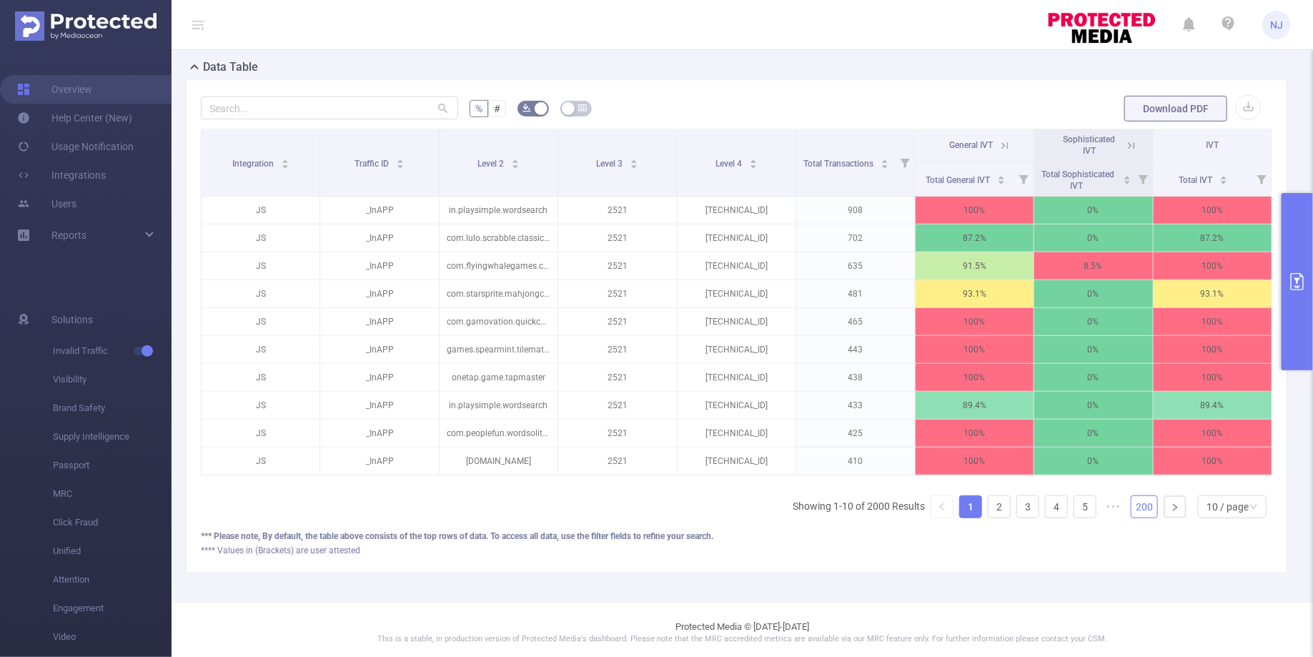
click at [1148, 505] on link "200" at bounding box center [1144, 506] width 26 height 21
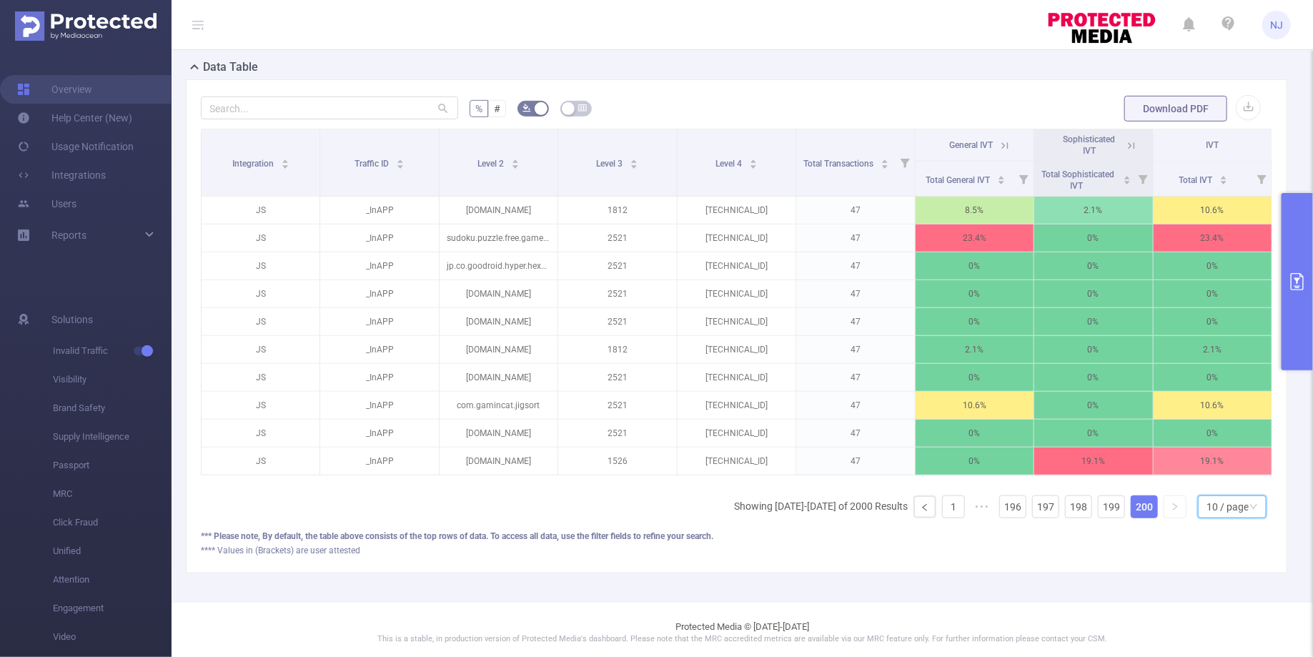
click at [1216, 498] on div "10 / page" at bounding box center [1227, 506] width 42 height 21
click at [1218, 477] on li "50 / page" at bounding box center [1233, 477] width 68 height 23
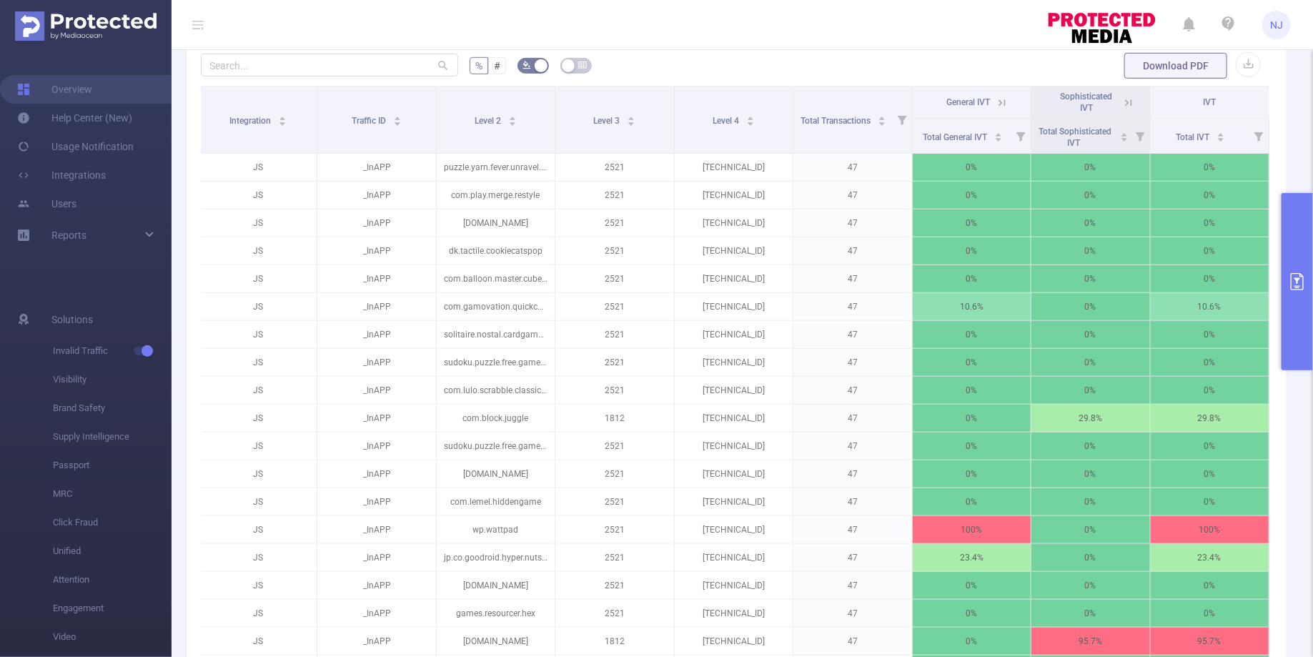
scroll to position [347, 0]
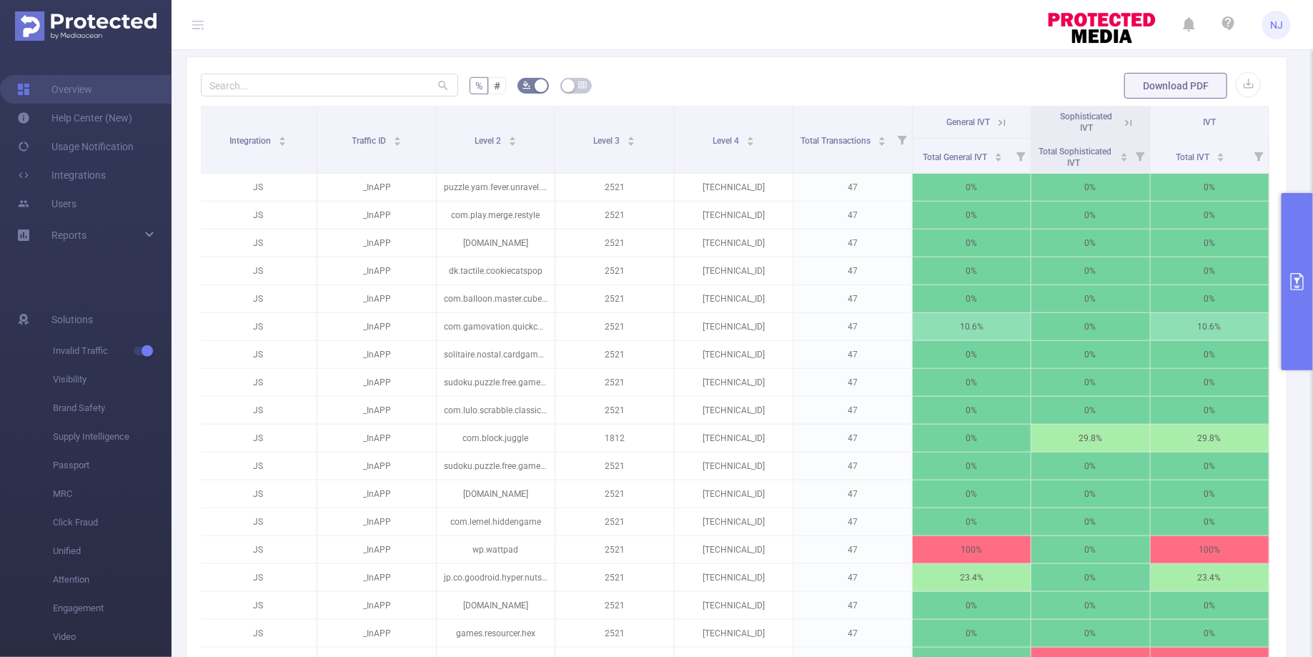
click at [1004, 121] on icon at bounding box center [1002, 122] width 13 height 13
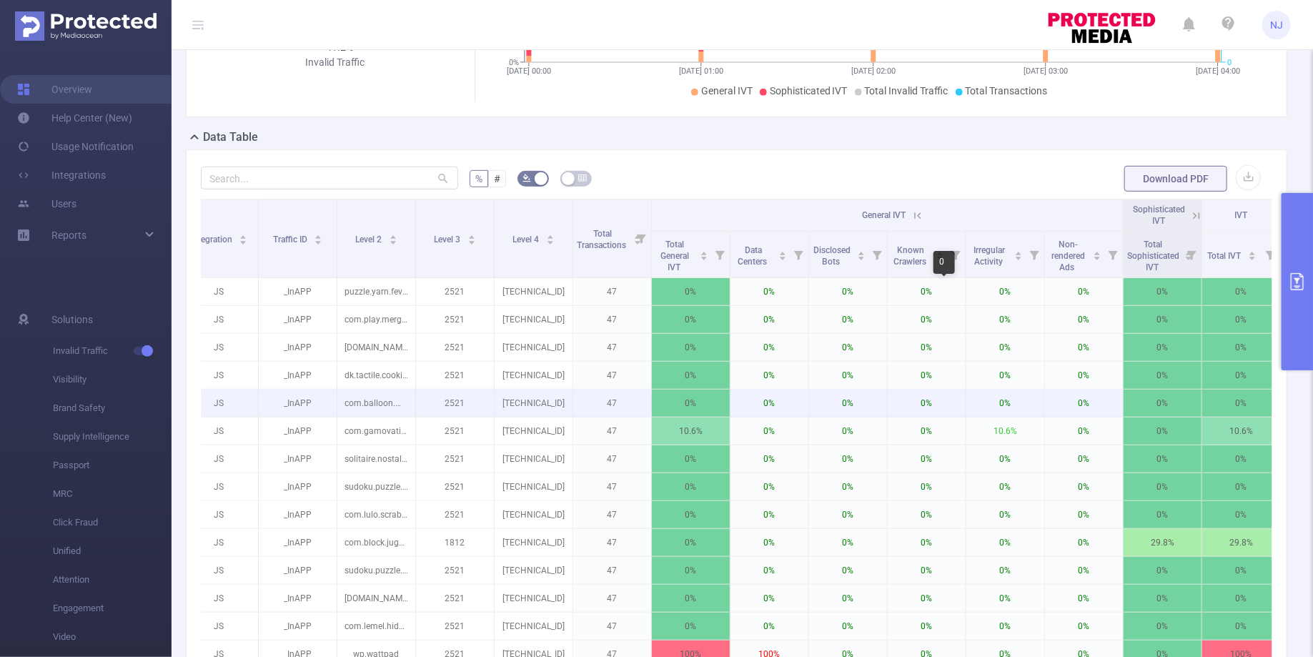
scroll to position [219, 0]
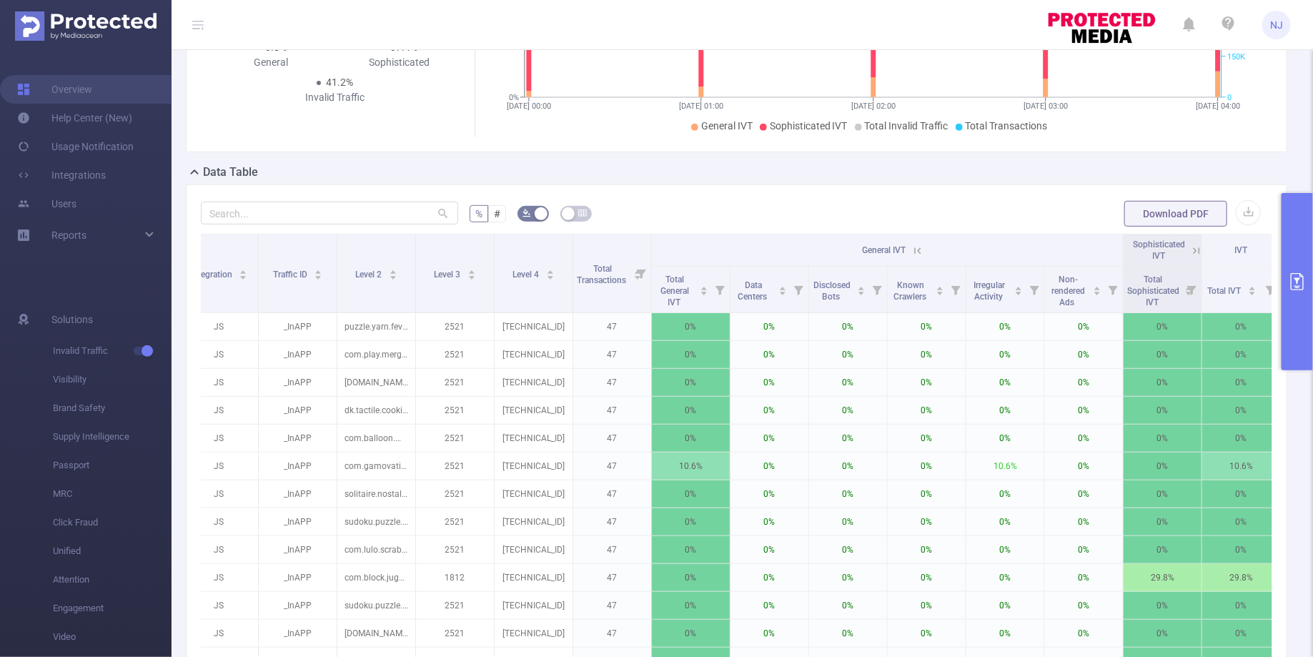
click at [1198, 249] on icon at bounding box center [1196, 250] width 6 height 6
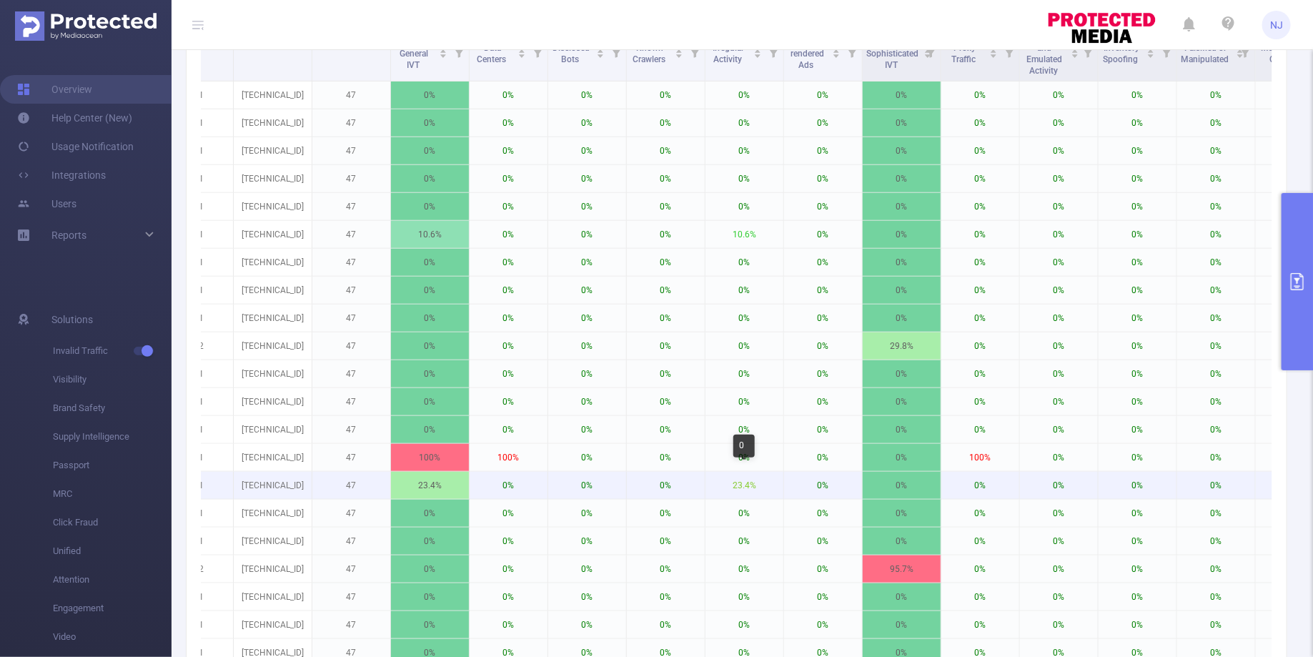
scroll to position [0, 0]
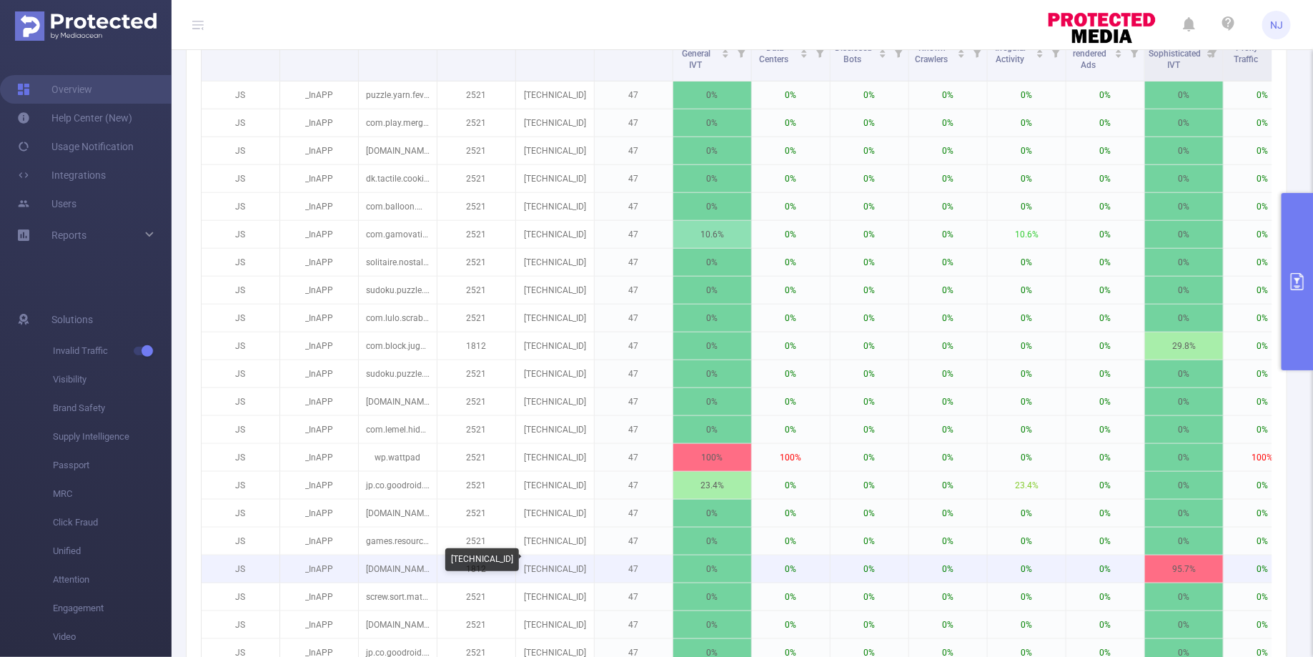
click at [529, 564] on p "[TECHNICAL_ID]" at bounding box center [555, 568] width 78 height 27
copy p "[TECHNICAL_ID]"
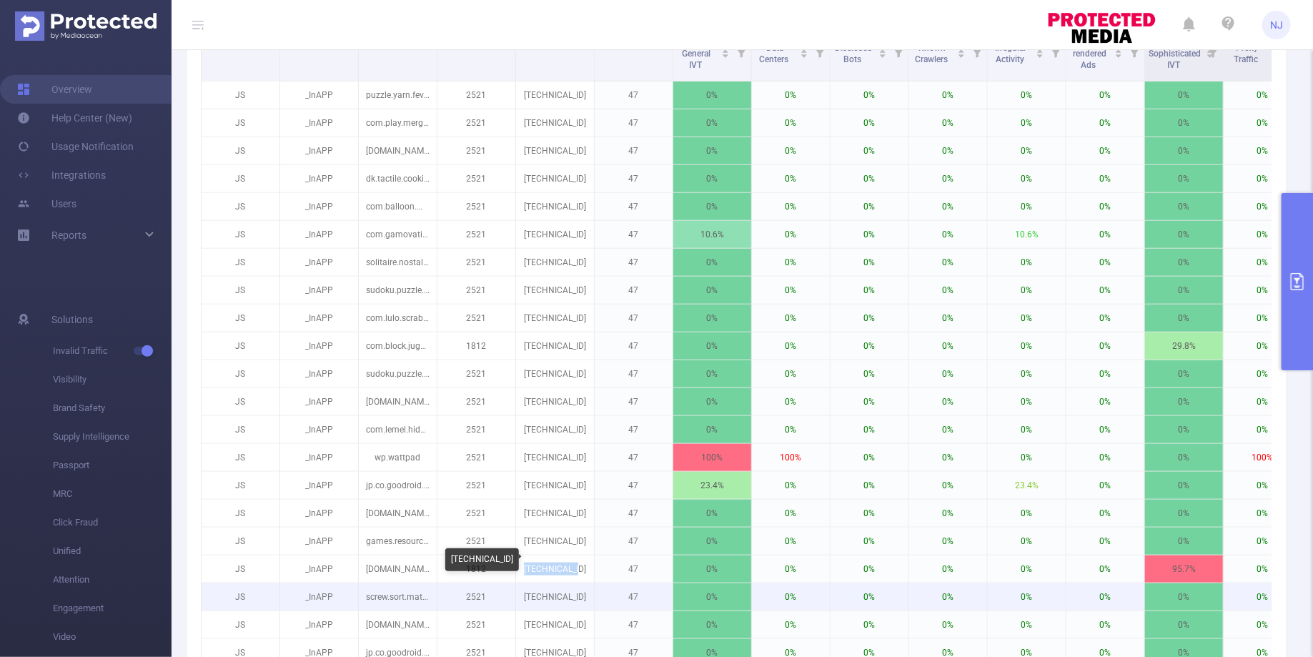
click at [537, 592] on p "[TECHNICAL_ID]" at bounding box center [555, 596] width 78 height 27
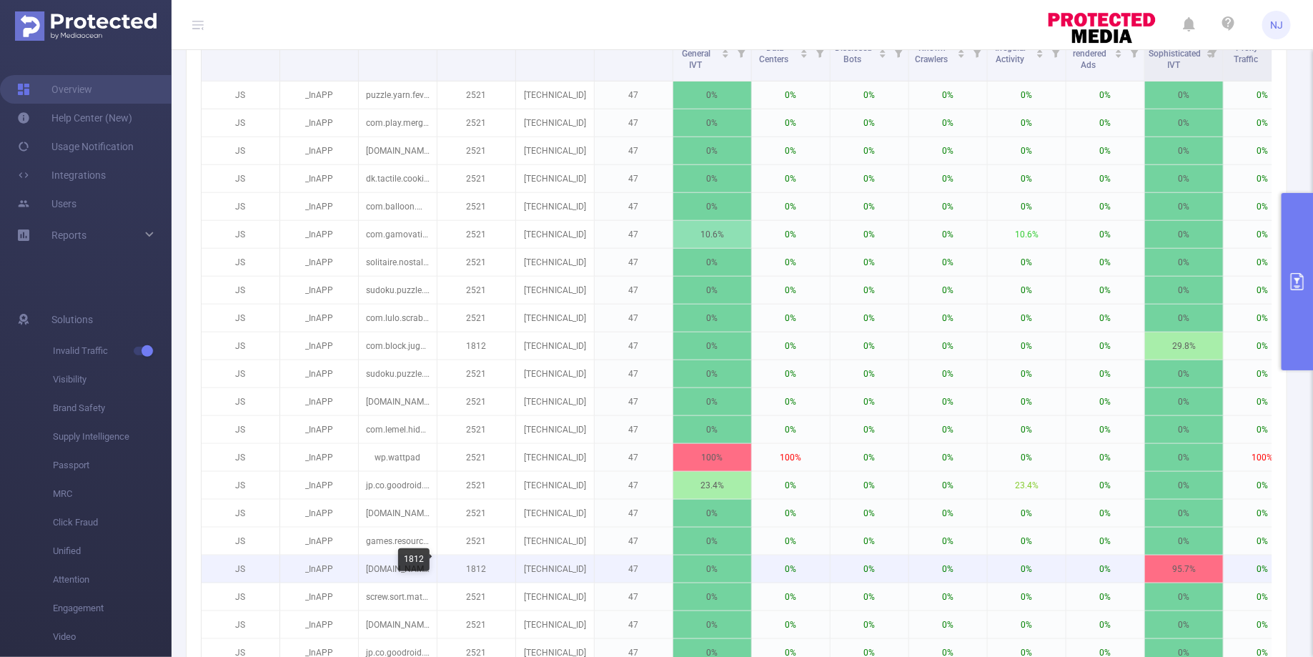
click at [478, 560] on p "1812" at bounding box center [476, 568] width 78 height 27
copy p "1812"
click at [555, 561] on p "[TECHNICAL_ID]" at bounding box center [555, 568] width 78 height 27
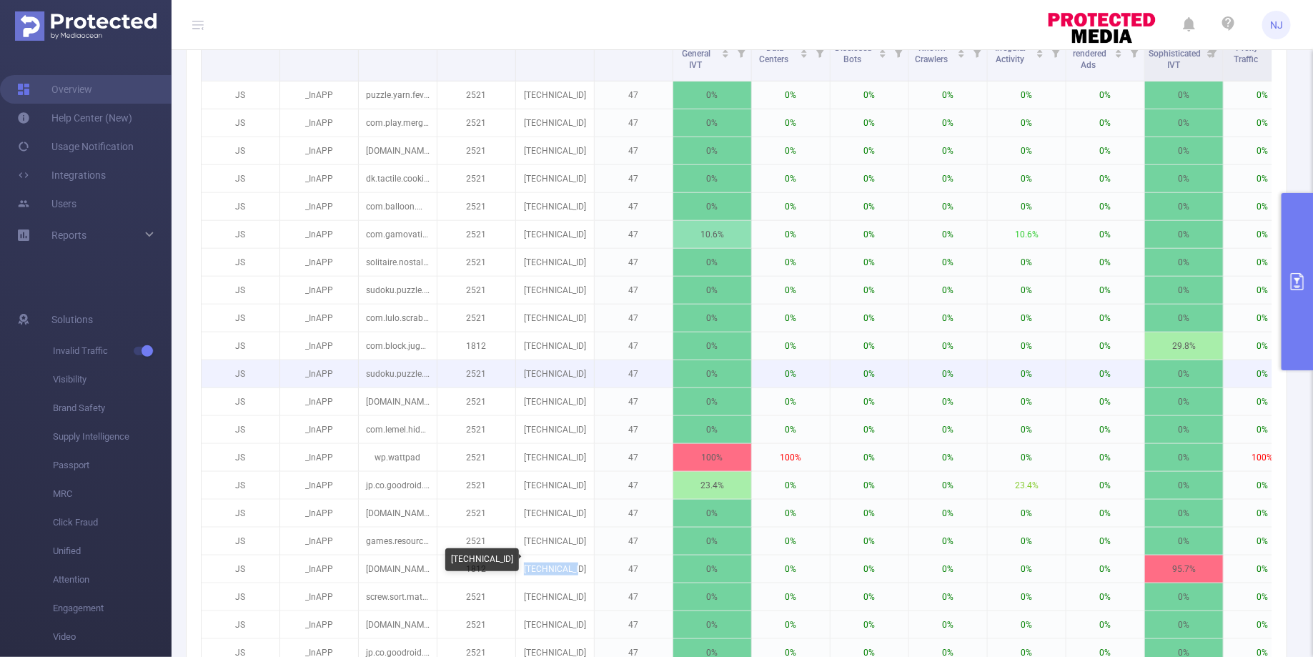
copy p "[TECHNICAL_ID]"
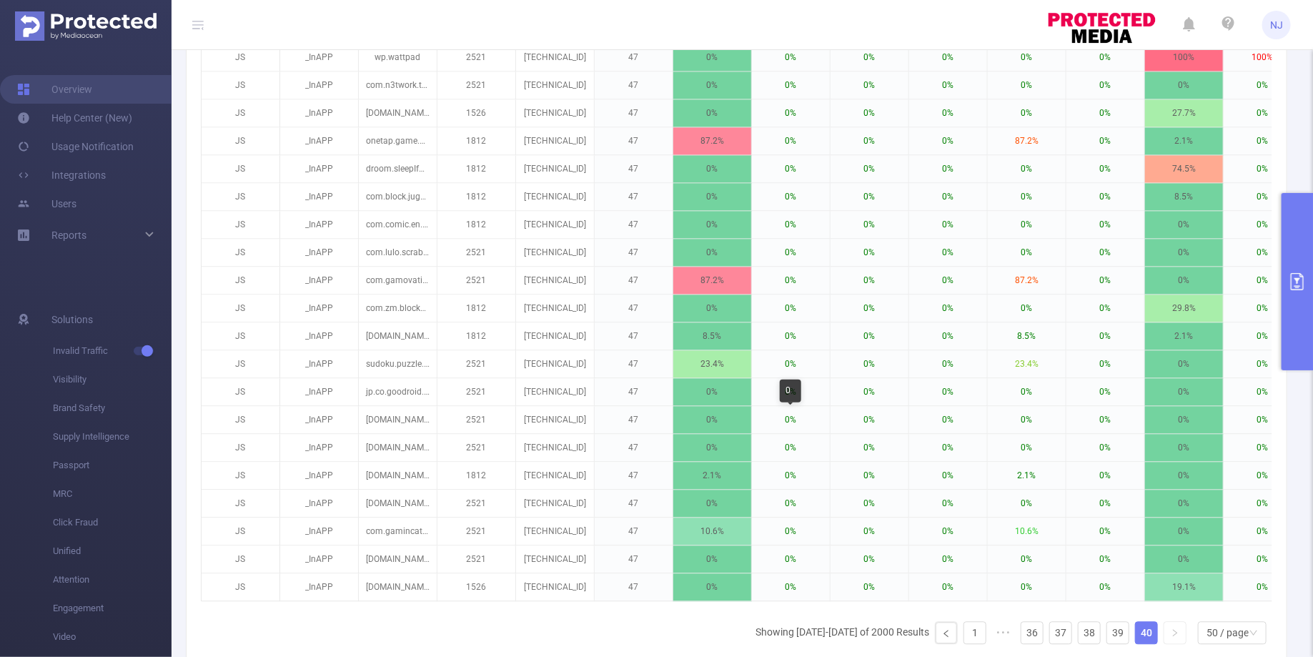
scroll to position [1451, 0]
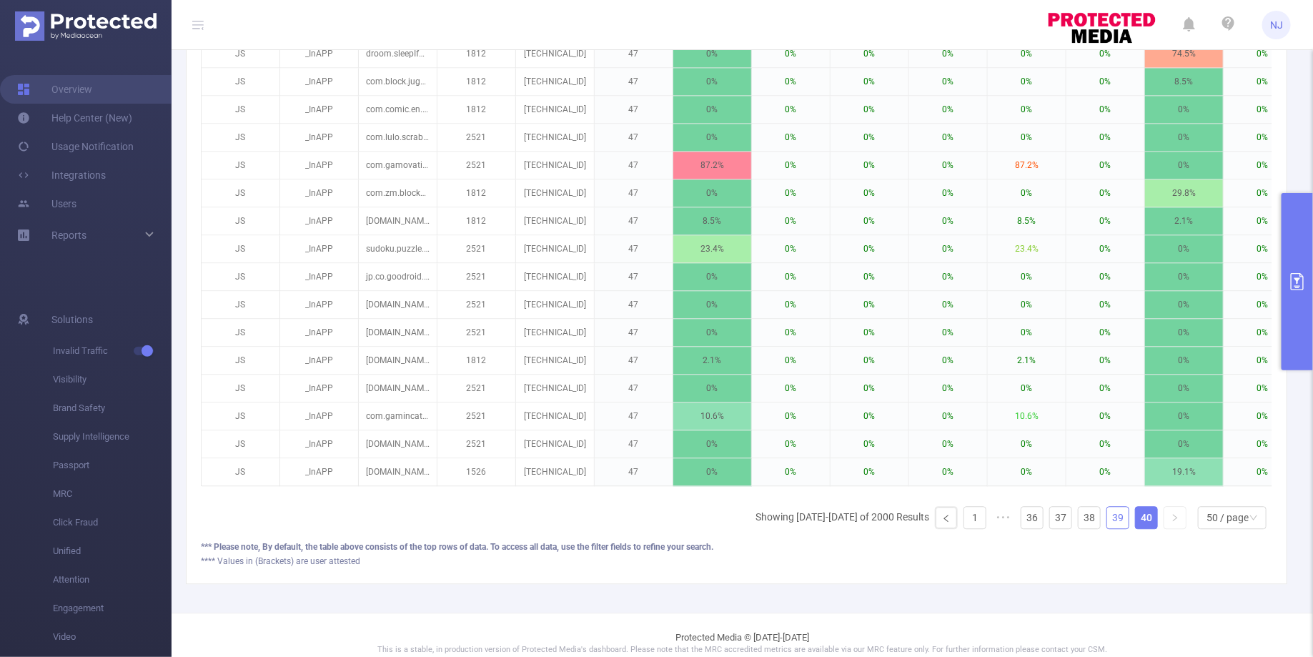
click at [1124, 507] on link "39" at bounding box center [1117, 517] width 21 height 21
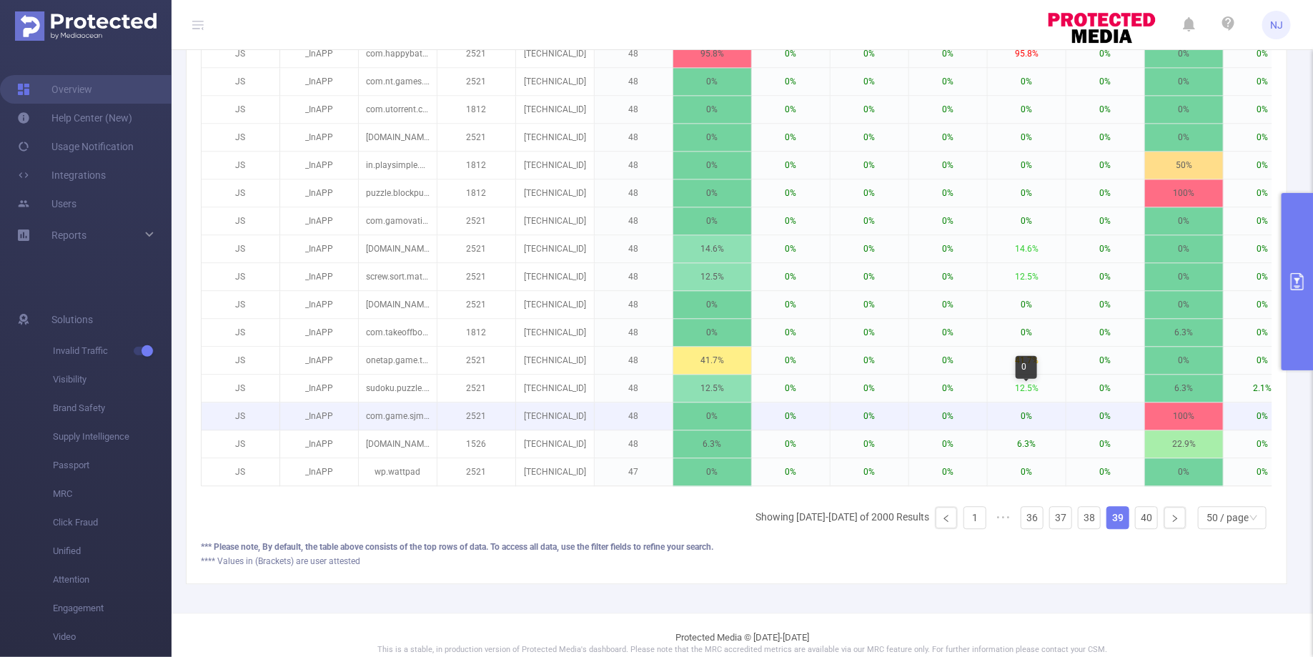
scroll to position [501, 0]
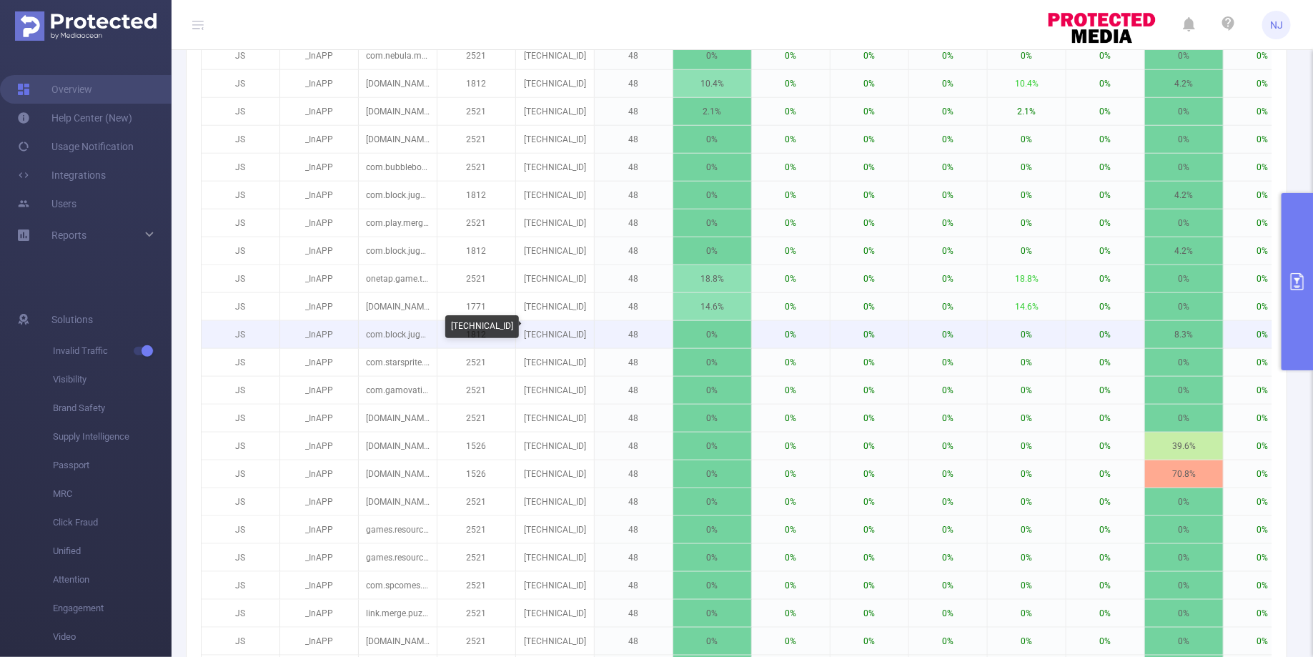
click at [559, 330] on p "[TECHNICAL_ID]" at bounding box center [555, 334] width 78 height 27
copy p "[TECHNICAL_ID]"
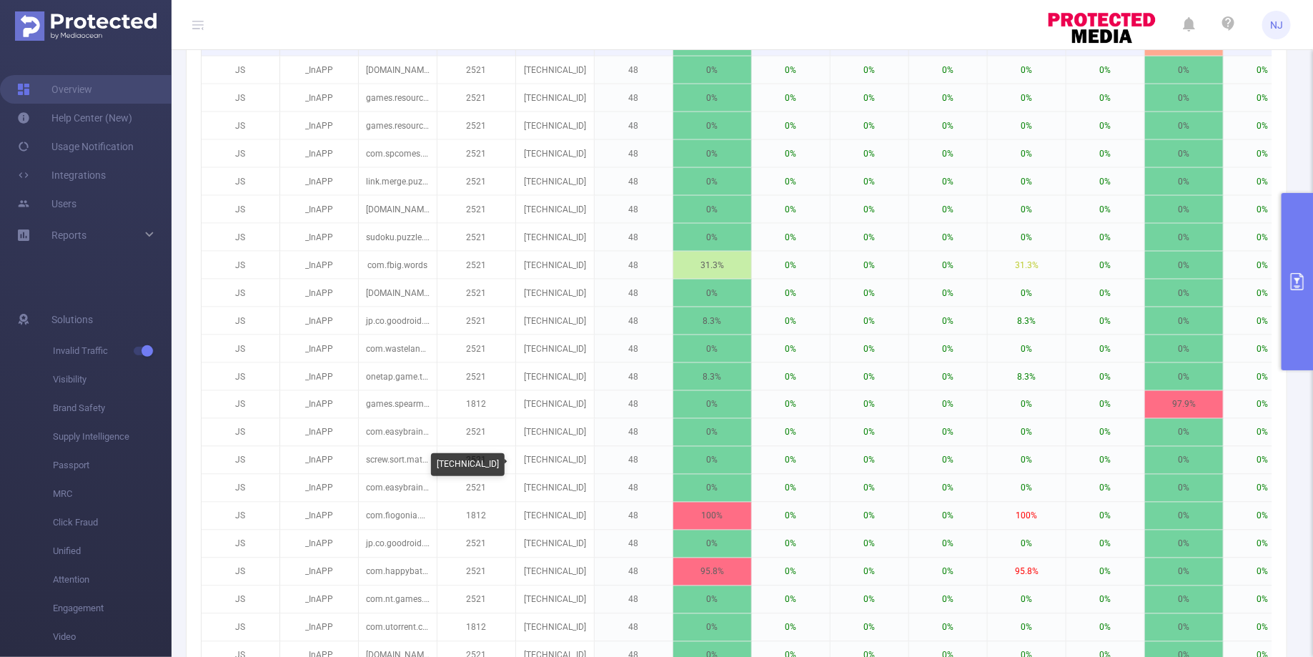
scroll to position [992, 0]
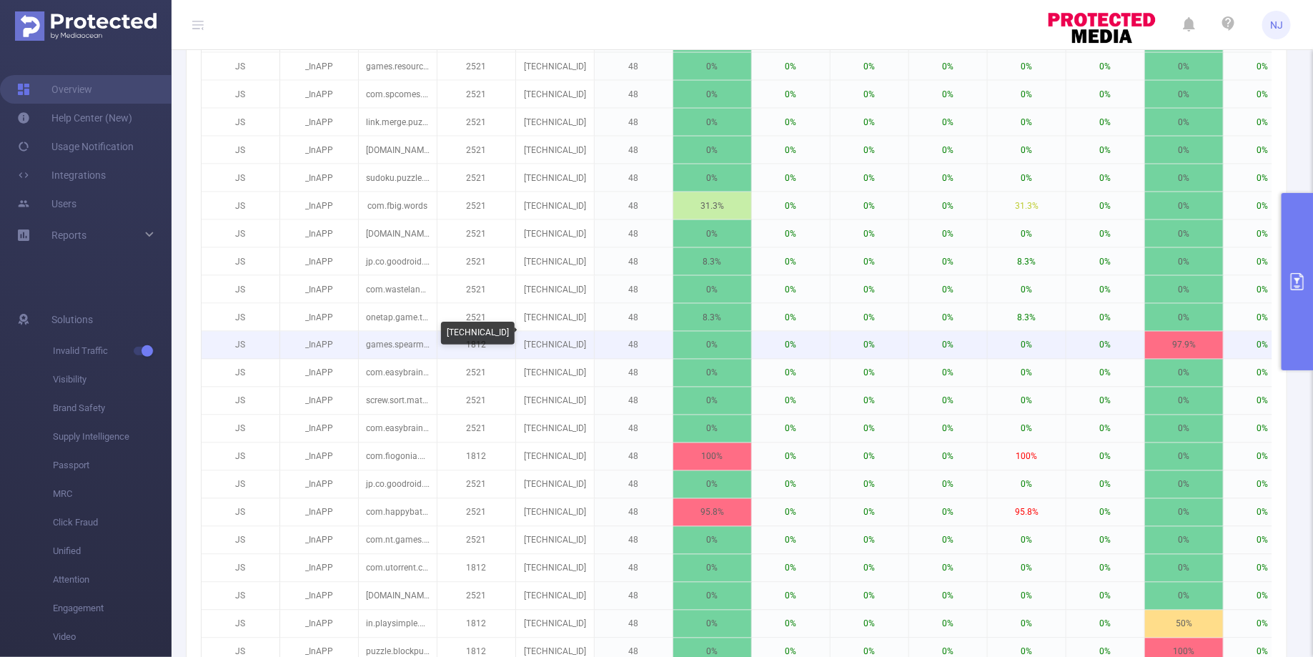
click at [567, 341] on p "[TECHNICAL_ID]" at bounding box center [555, 345] width 78 height 27
copy p "[TECHNICAL_ID]"
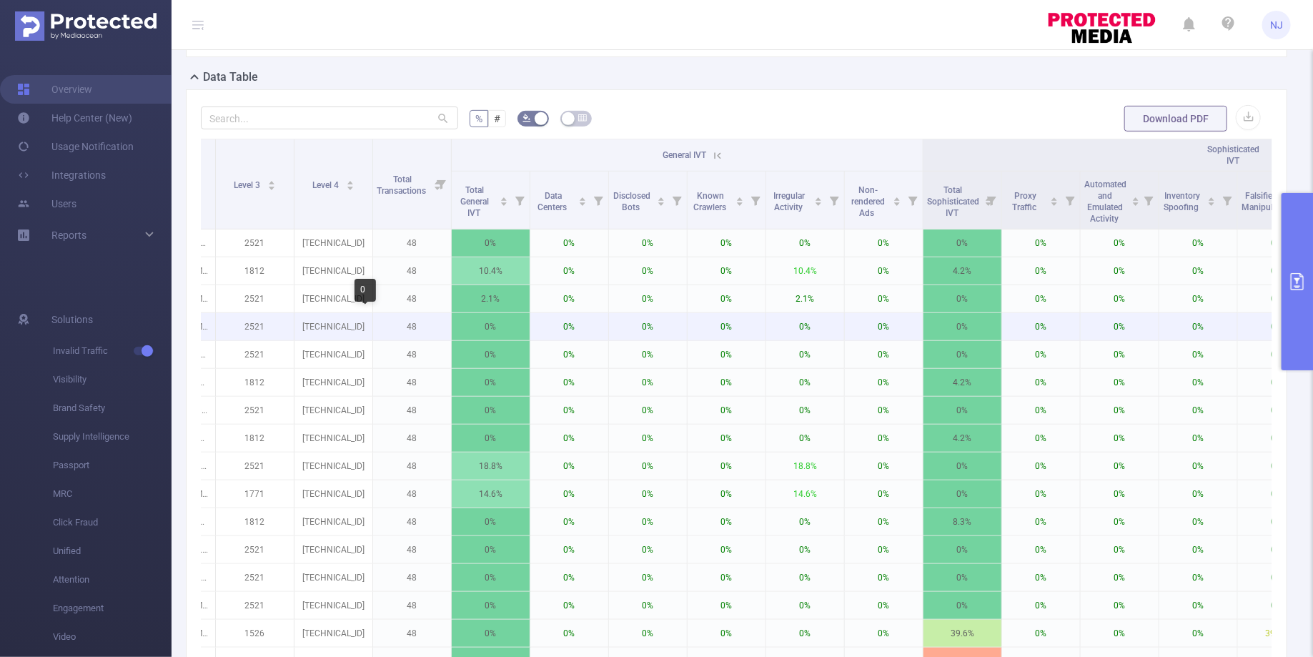
scroll to position [0, 0]
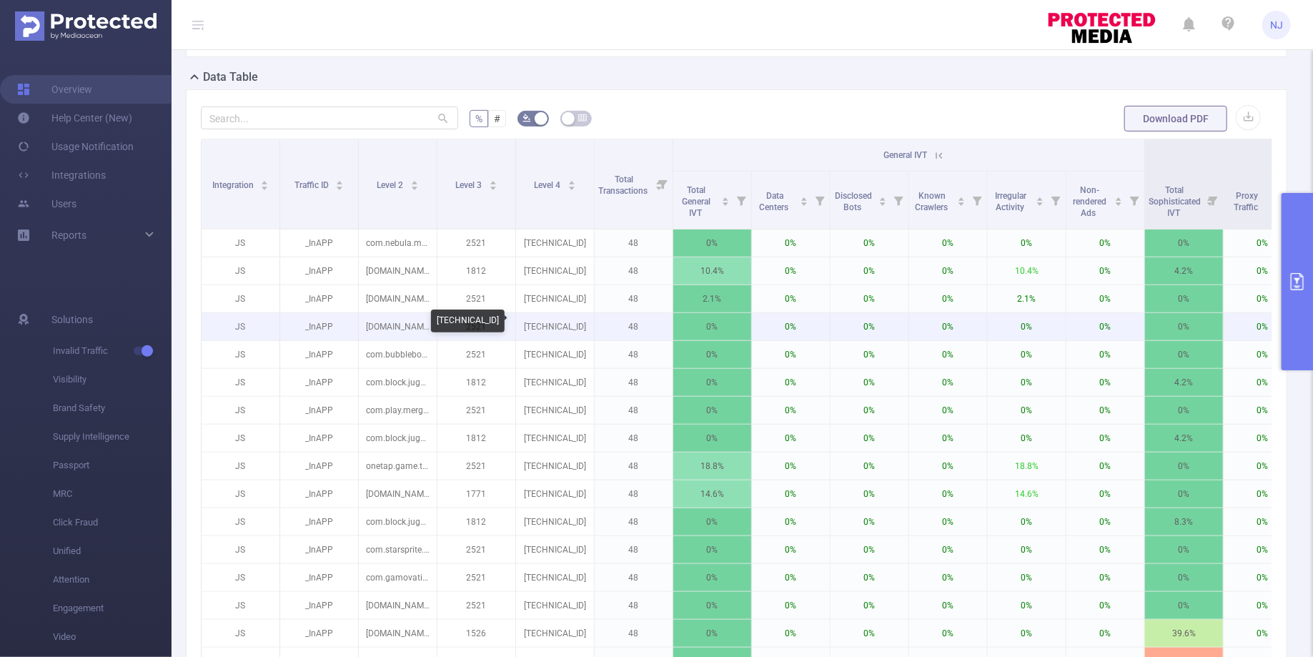
click at [559, 322] on p "[TECHNICAL_ID]" at bounding box center [555, 326] width 78 height 27
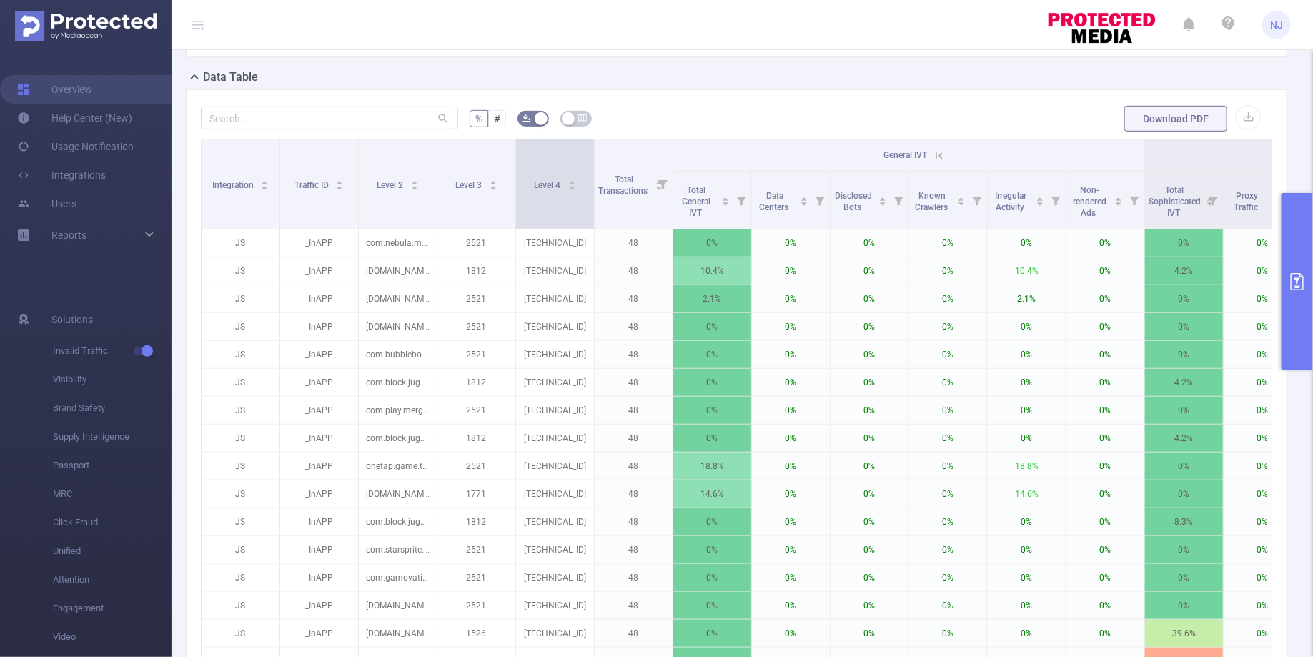
drag, startPoint x: 590, startPoint y: 187, endPoint x: 640, endPoint y: 187, distance: 50.0
click at [597, 187] on span at bounding box center [593, 183] width 7 height 89
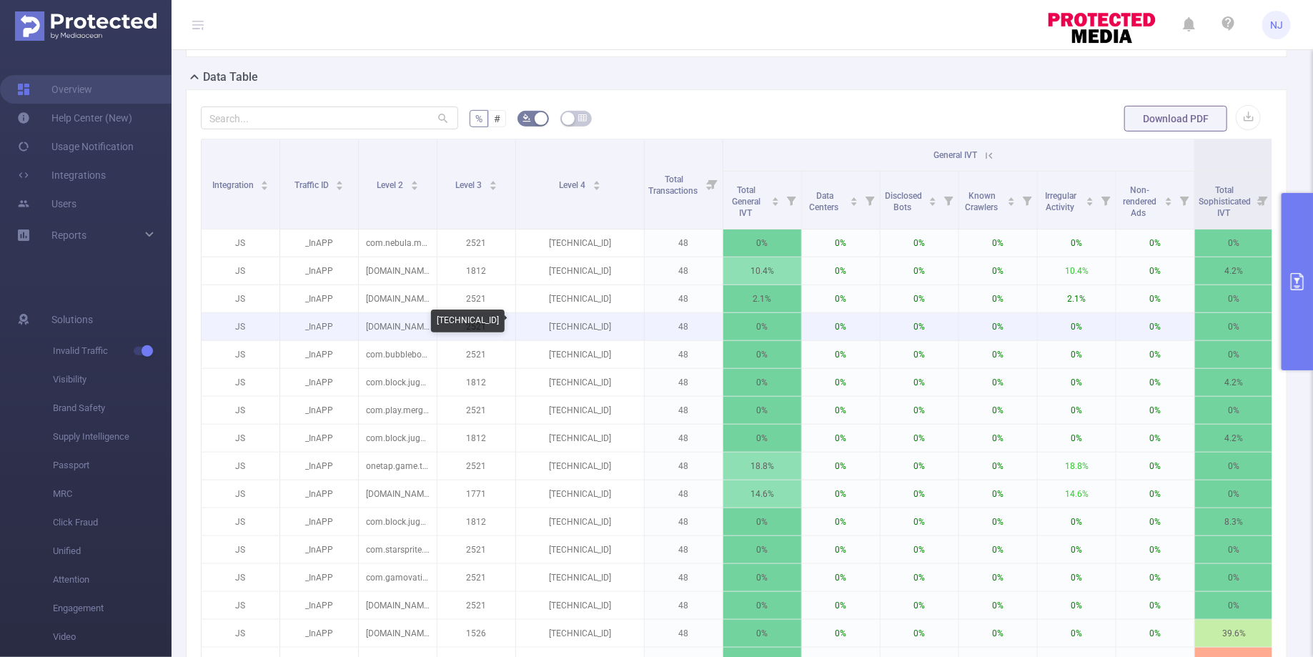
click at [579, 317] on p "[TECHNICAL_ID]" at bounding box center [580, 326] width 128 height 27
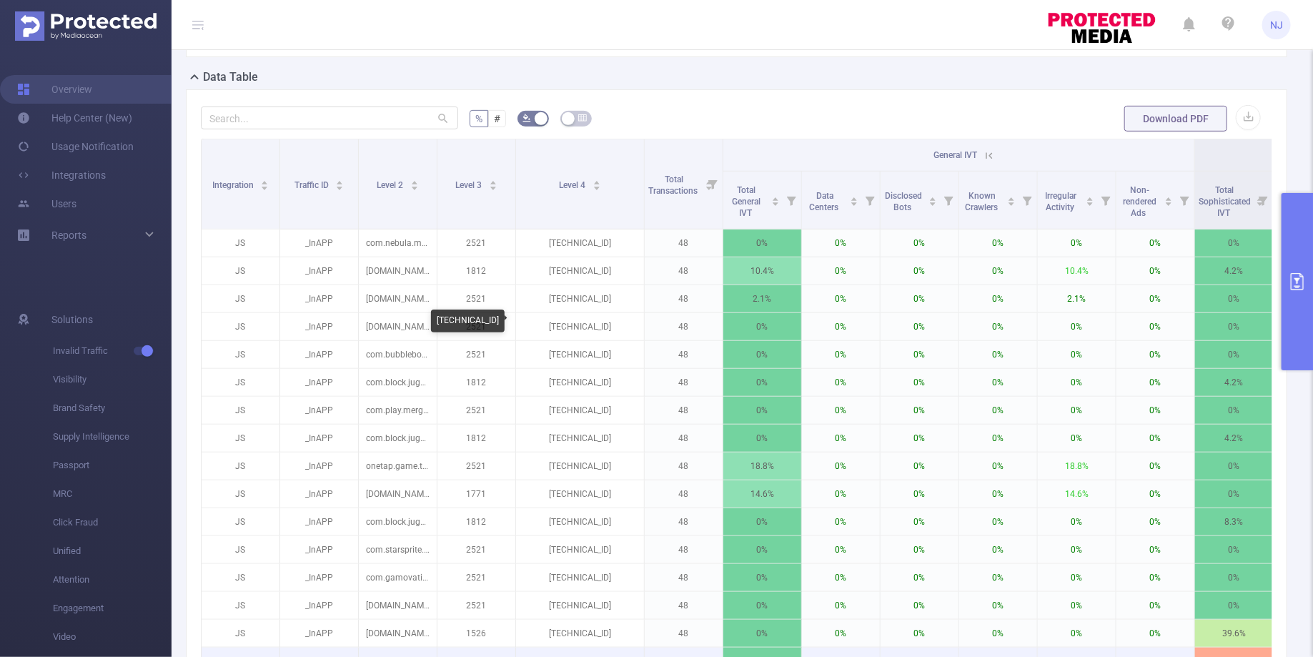
copy p "[TECHNICAL_ID]"
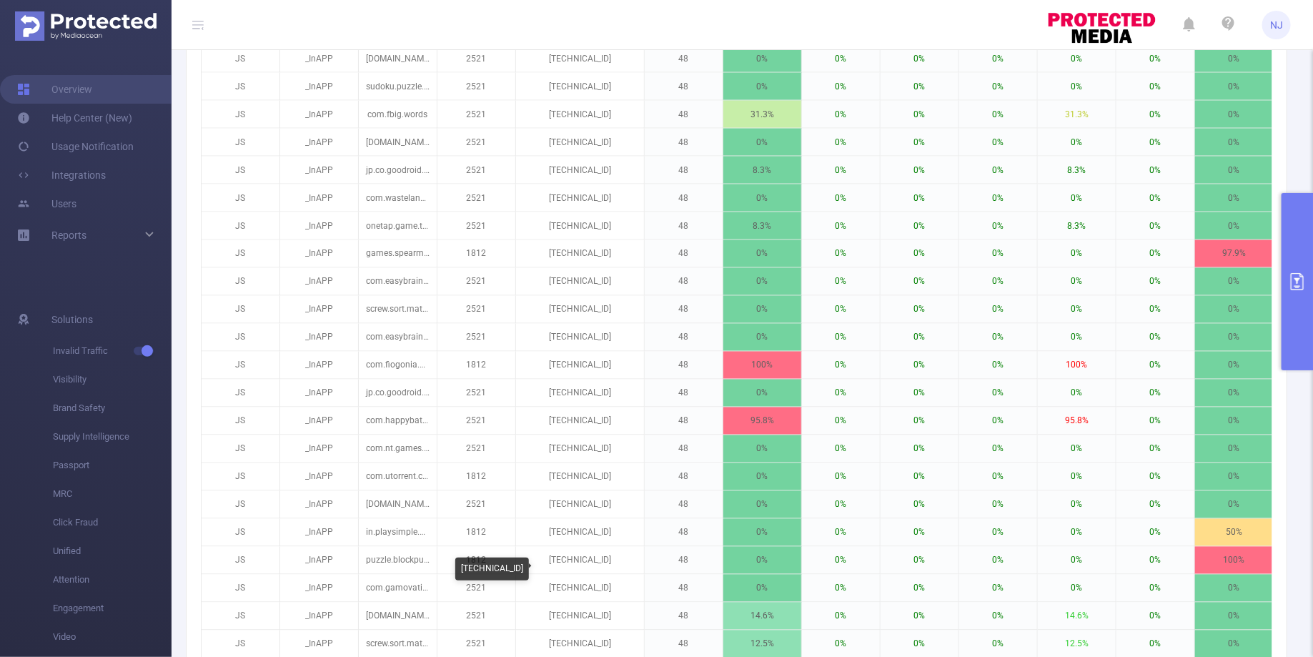
scroll to position [1112, 0]
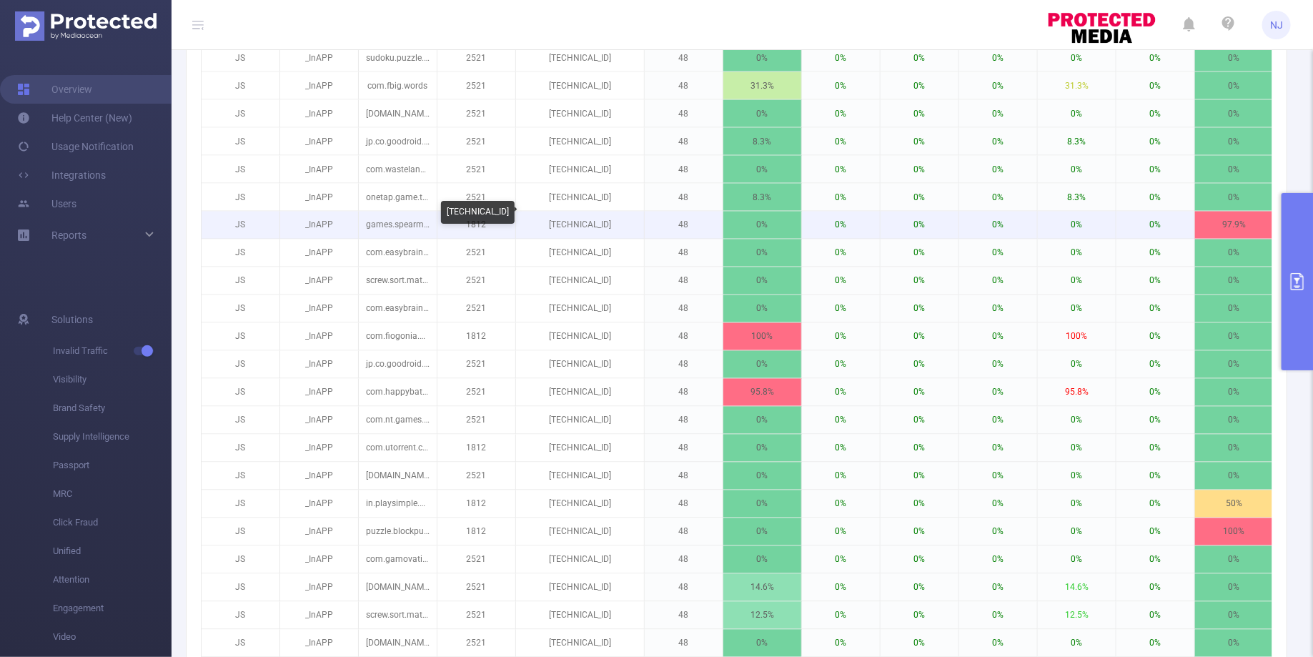
click at [587, 213] on p "[TECHNICAL_ID]" at bounding box center [580, 225] width 128 height 27
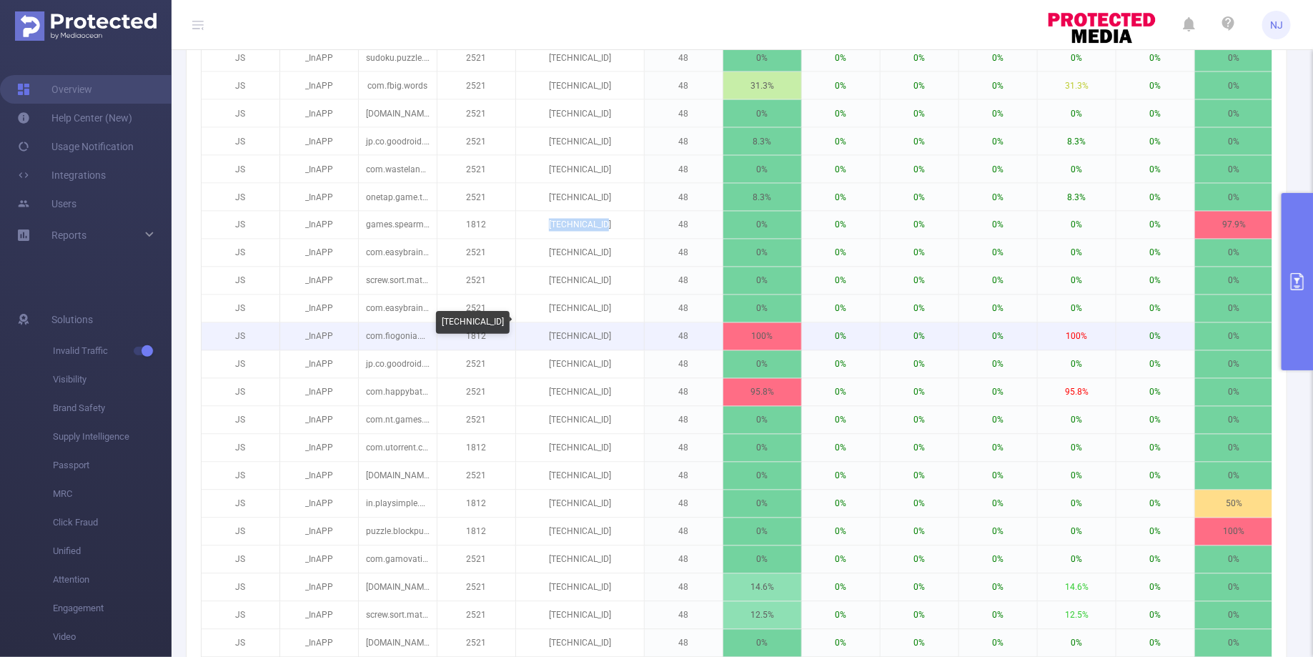
copy p "[TECHNICAL_ID]"
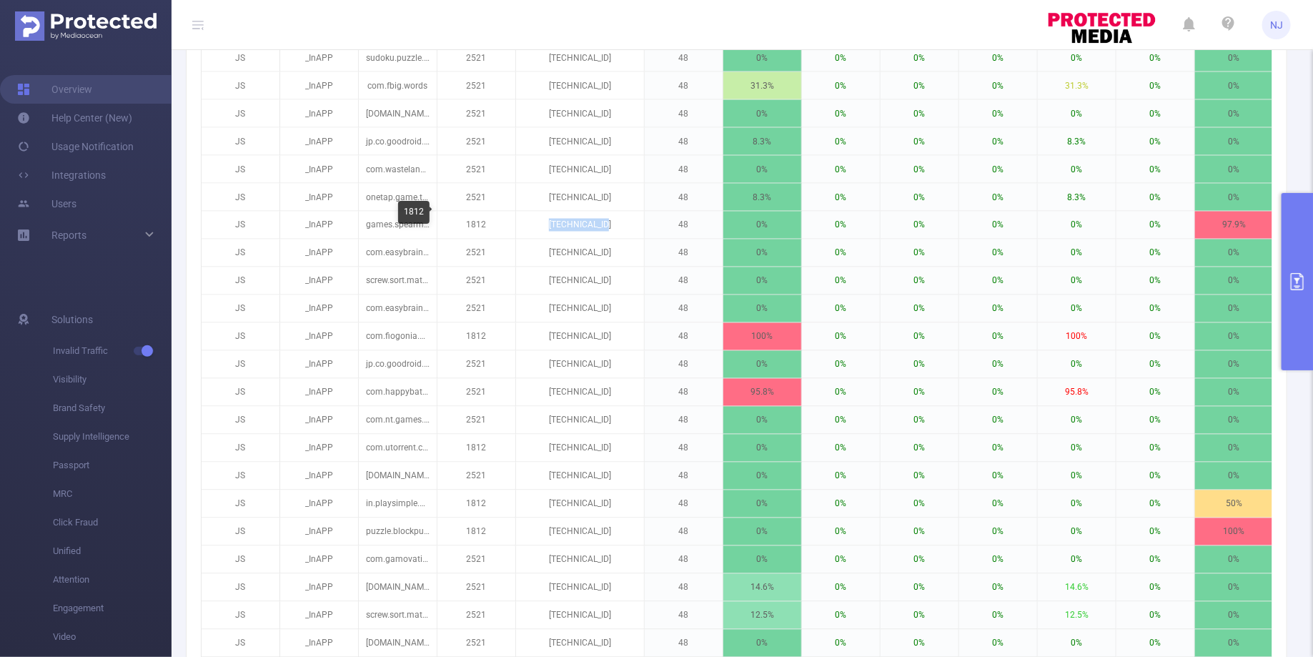
click at [426, 214] on div "1812" at bounding box center [413, 212] width 31 height 23
drag, startPoint x: 344, startPoint y: 211, endPoint x: 220, endPoint y: 214, distance: 124.4
click at [220, 214] on div "games.spearmint.connectanimal" at bounding box center [282, 212] width 139 height 23
copy div "games.spearmint.connectanimal"
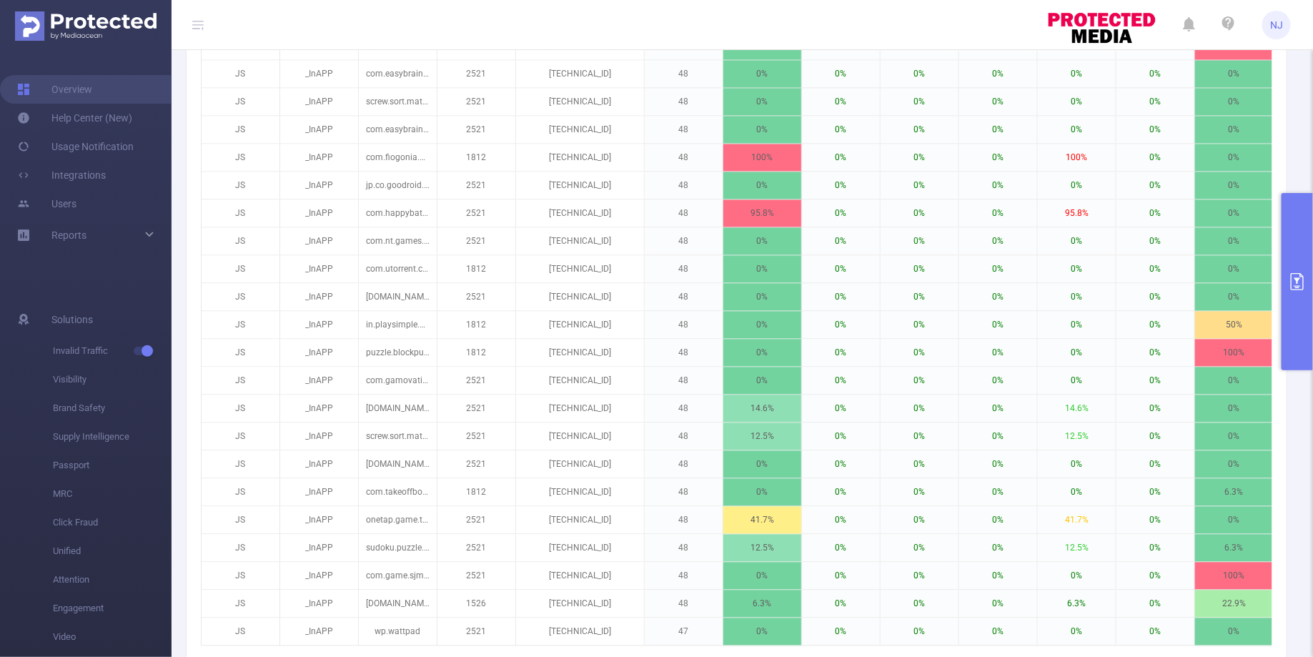
scroll to position [1287, 0]
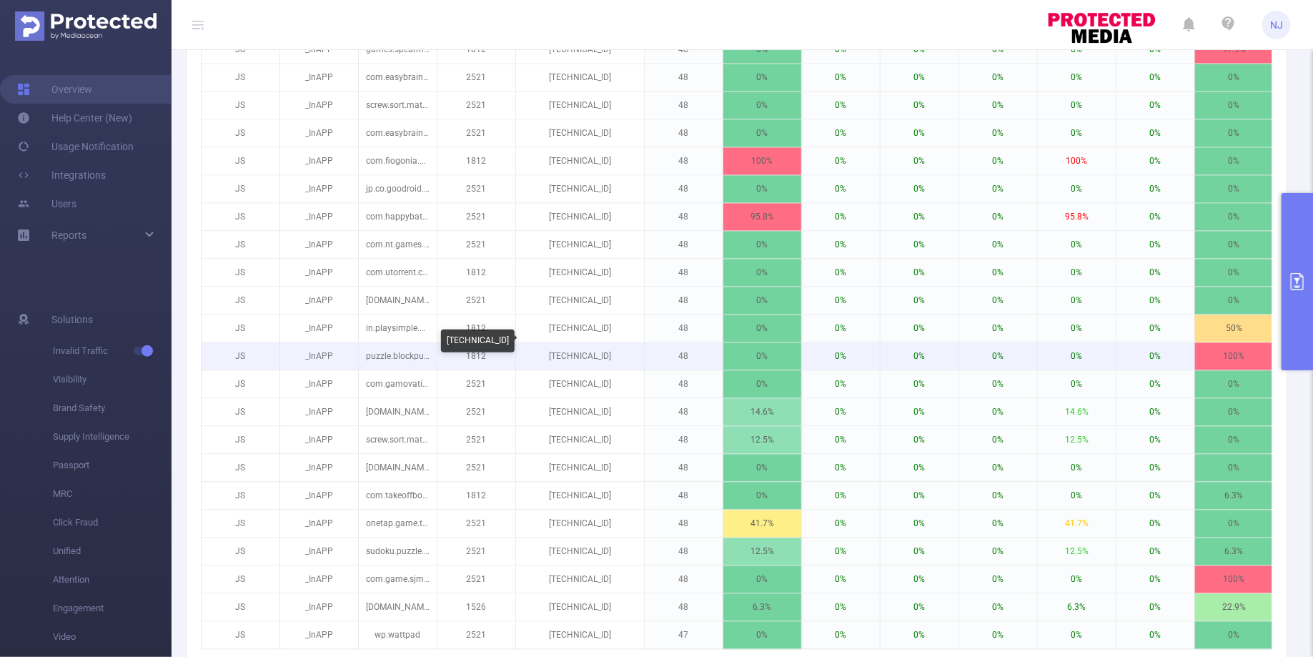
click at [596, 347] on p "[TECHNICAL_ID]" at bounding box center [580, 356] width 128 height 27
copy p "[TECHNICAL_ID]"
click at [584, 344] on p "[TECHNICAL_ID]" at bounding box center [580, 356] width 128 height 27
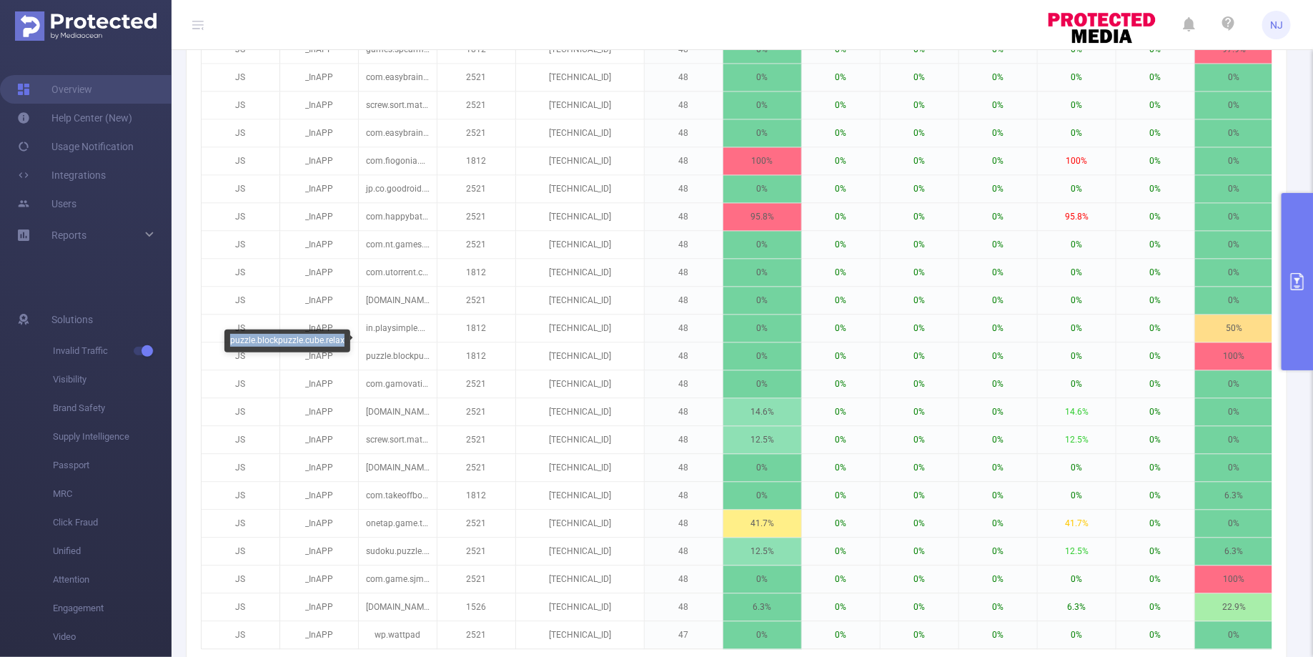
drag, startPoint x: 343, startPoint y: 339, endPoint x: 230, endPoint y: 341, distance: 112.9
click at [230, 341] on div "puzzle.blockpuzzle.cube.relax" at bounding box center [287, 340] width 126 height 23
copy div "puzzle.blockpuzzle.cube.relax"
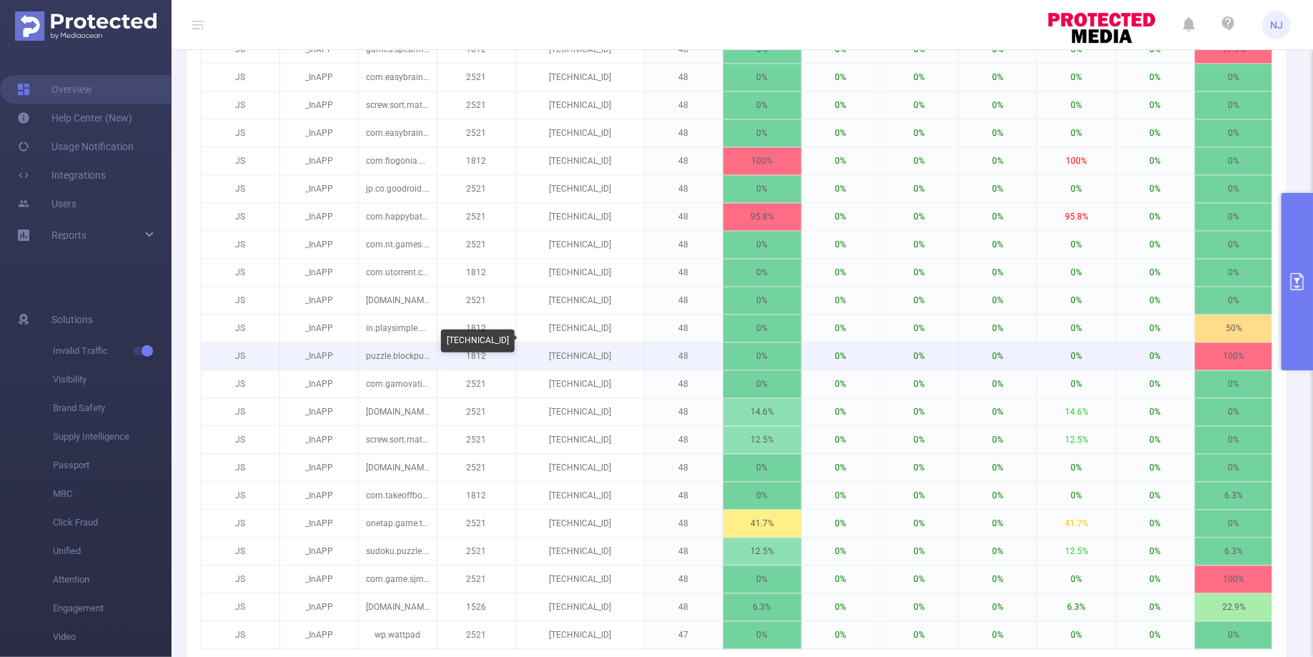
click at [590, 343] on p "[TECHNICAL_ID]" at bounding box center [580, 356] width 128 height 27
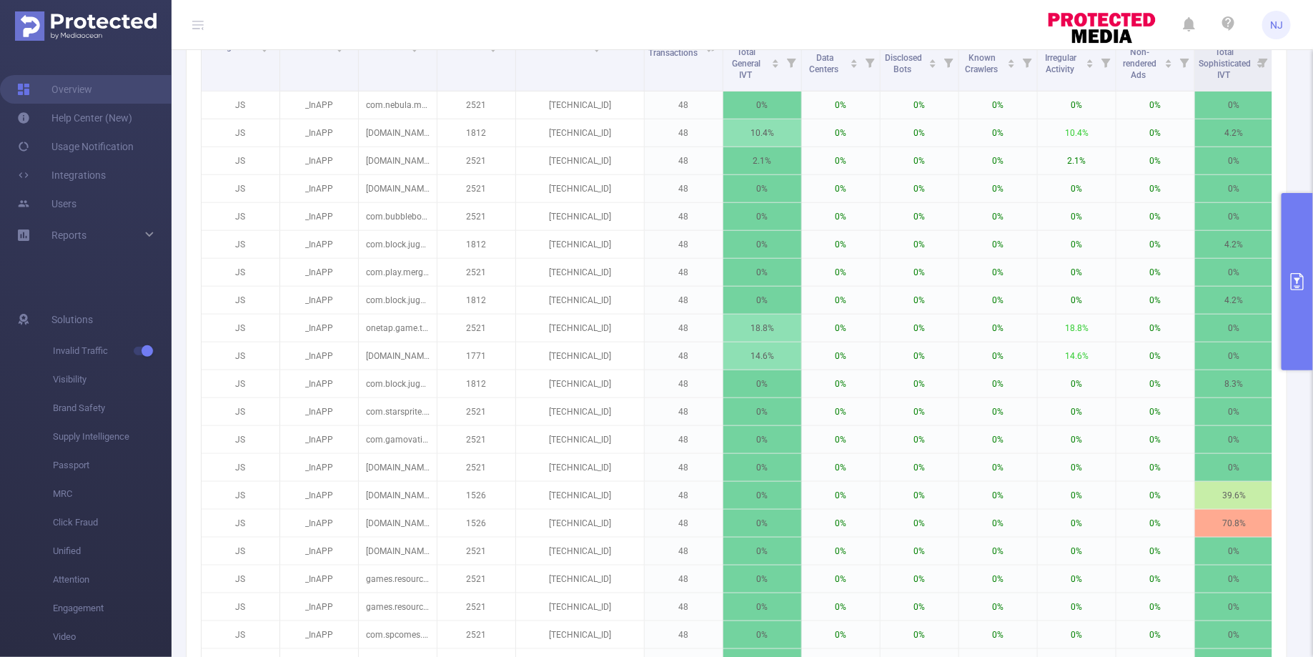
scroll to position [0, 0]
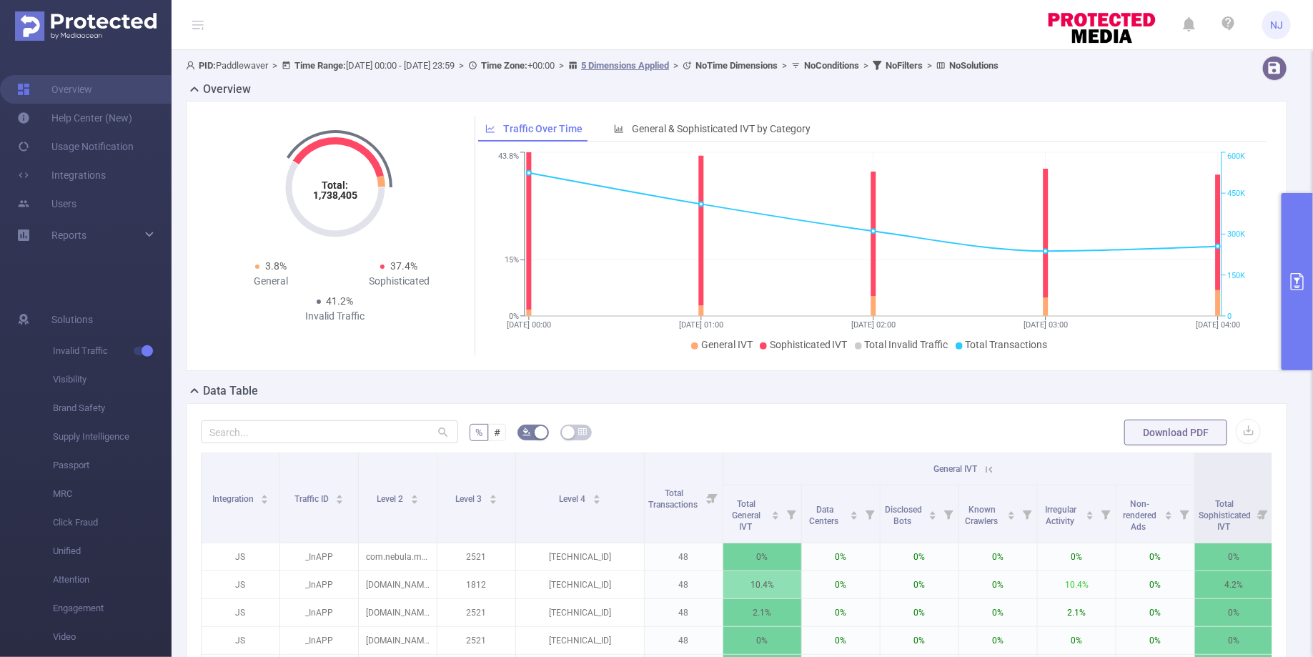
click at [1285, 289] on button "primary" at bounding box center [1296, 281] width 31 height 177
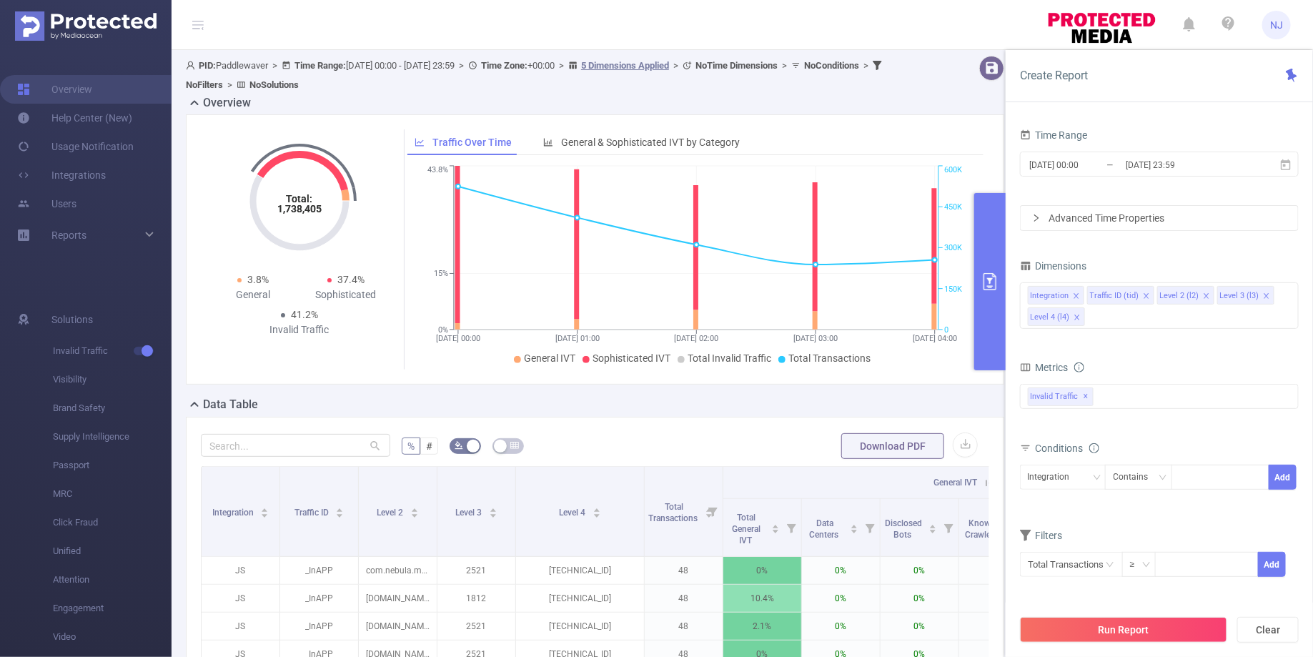
click at [1264, 294] on icon "icon: close" at bounding box center [1266, 295] width 5 height 5
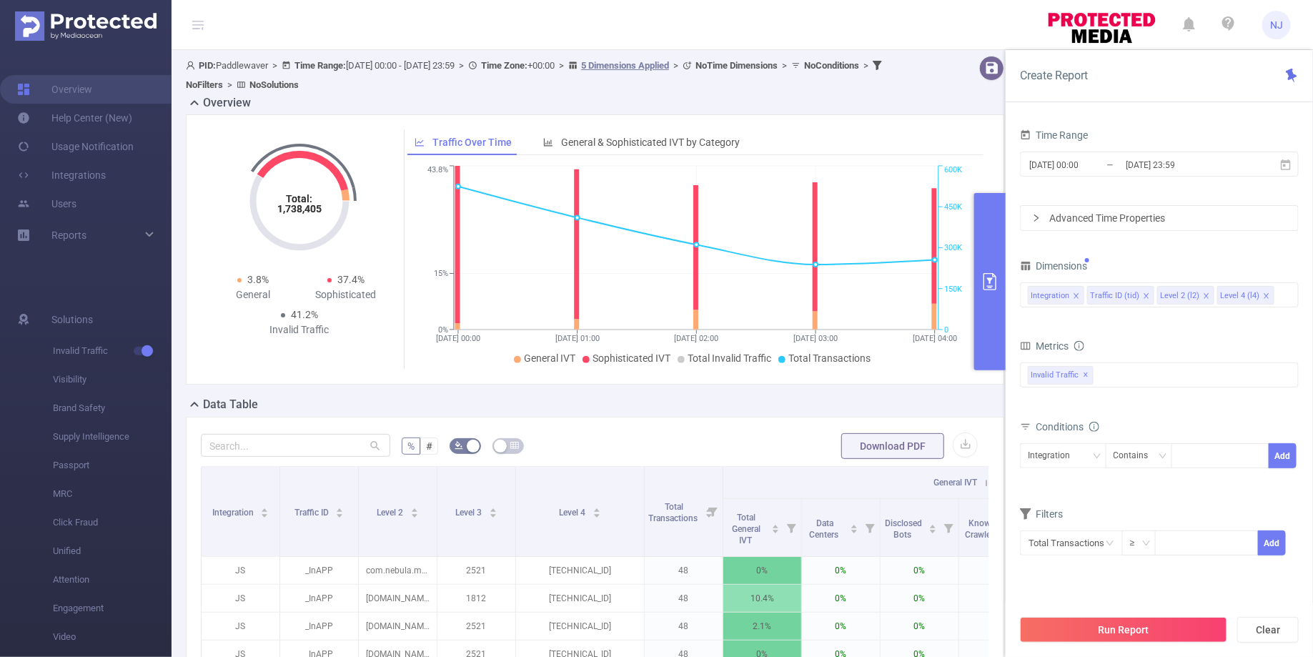
click at [1263, 296] on icon "icon: close" at bounding box center [1266, 295] width 7 height 7
click at [1103, 629] on button "Run Report" at bounding box center [1123, 630] width 207 height 26
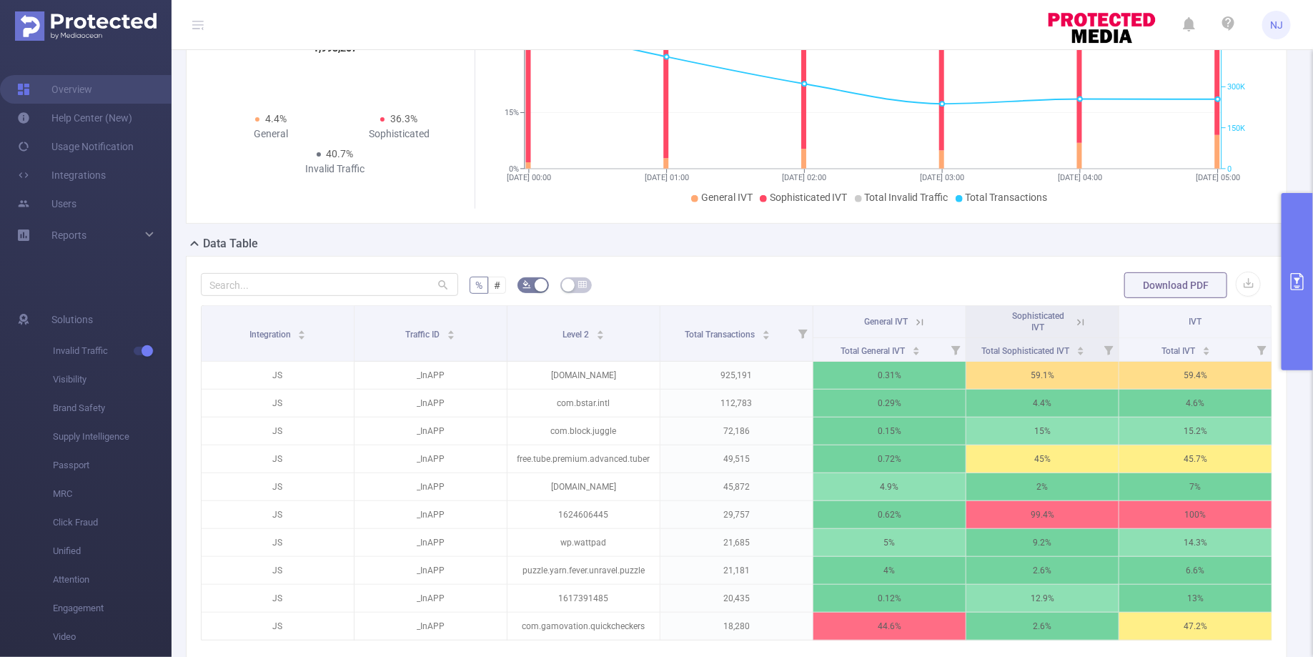
scroll to position [312, 0]
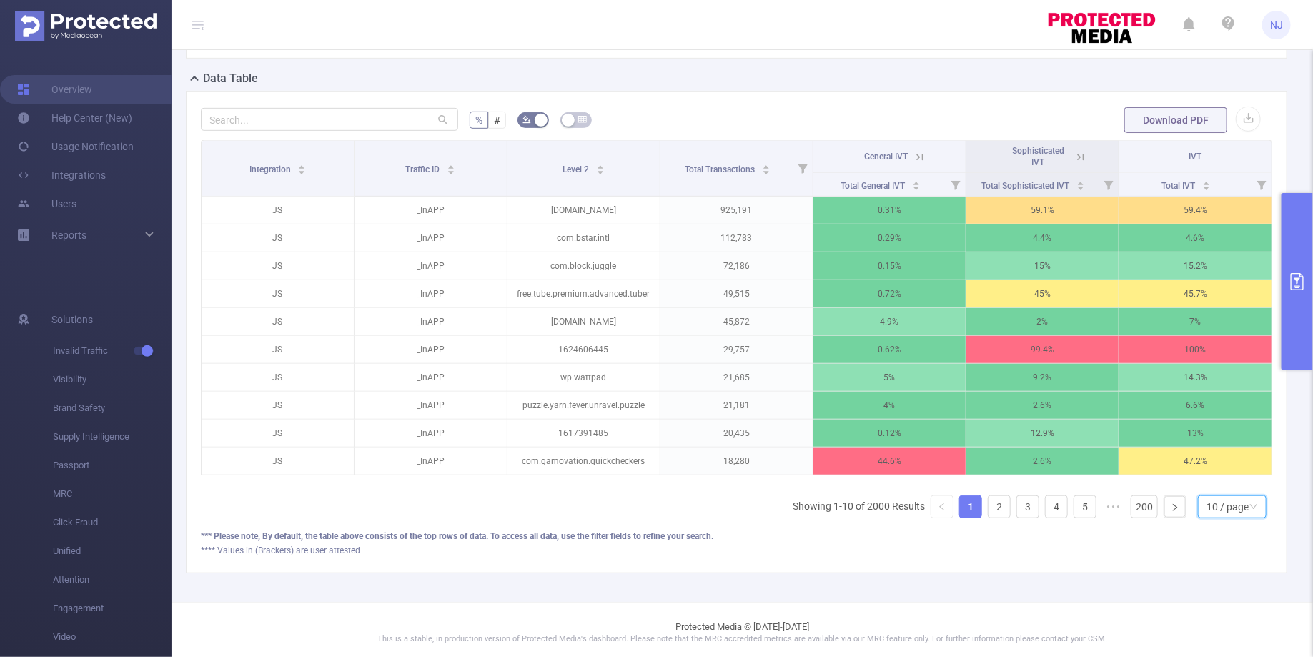
click at [1217, 500] on div "10 / page" at bounding box center [1227, 506] width 42 height 21
click at [1226, 482] on li "50 / page" at bounding box center [1233, 477] width 68 height 23
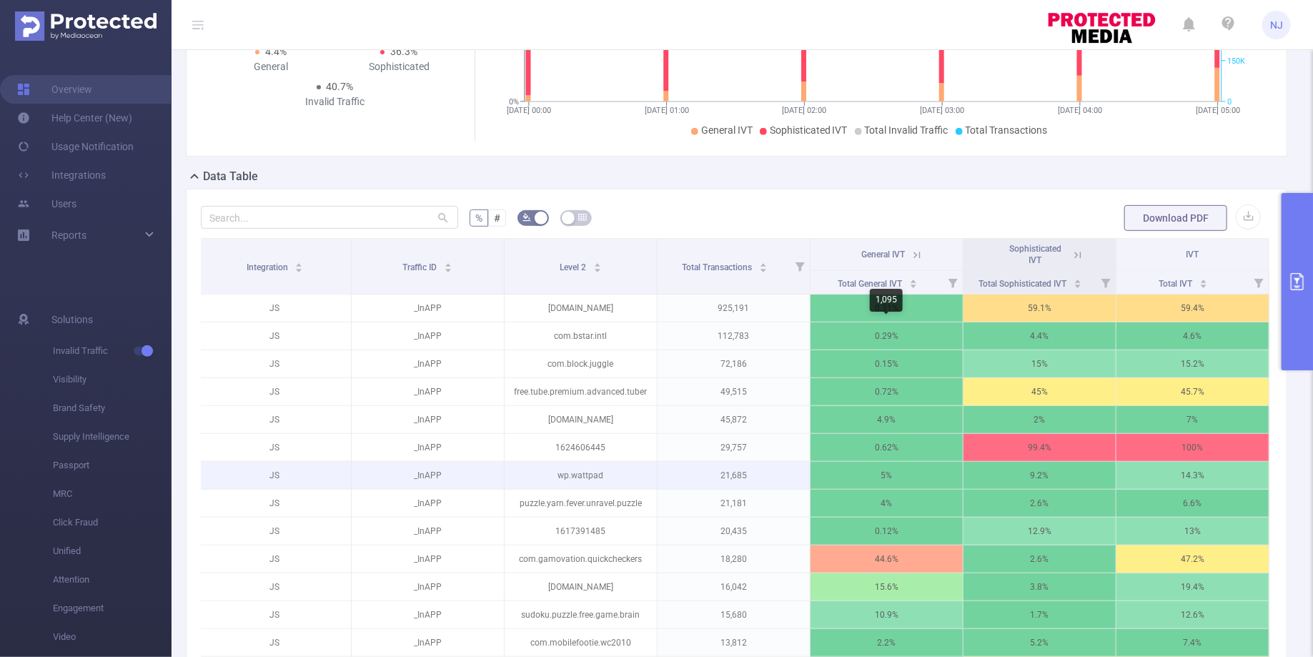
scroll to position [195, 0]
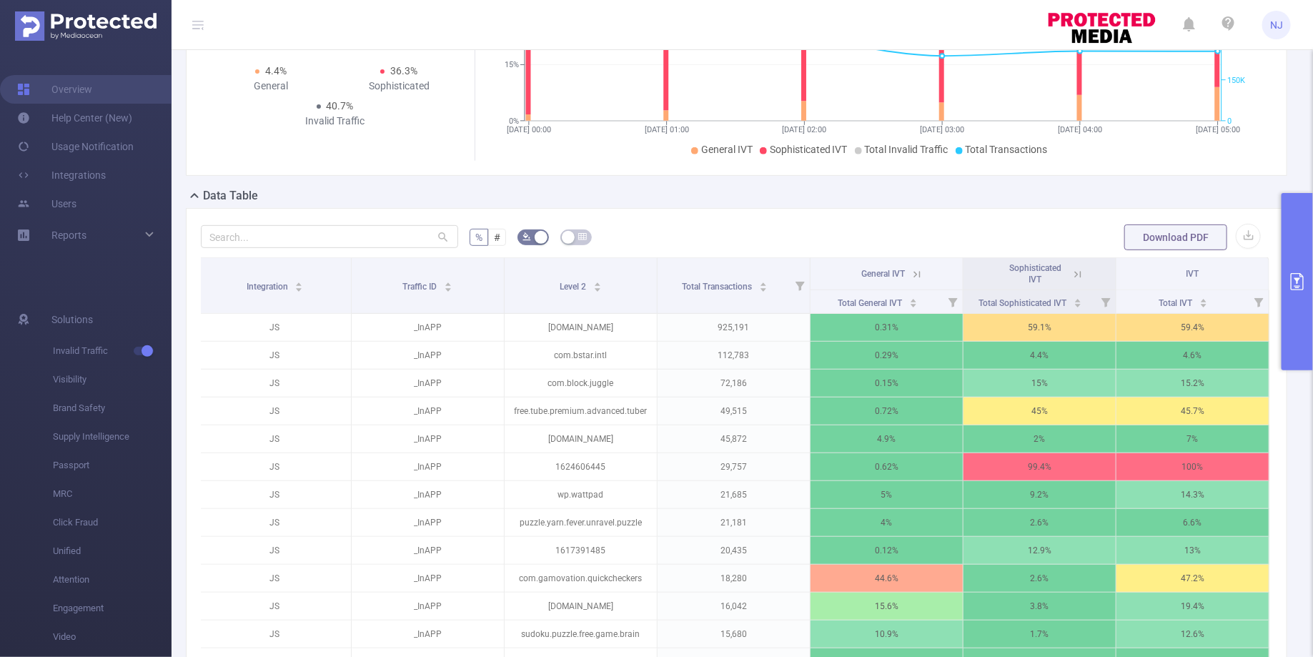
click at [1298, 262] on button "primary" at bounding box center [1296, 281] width 31 height 177
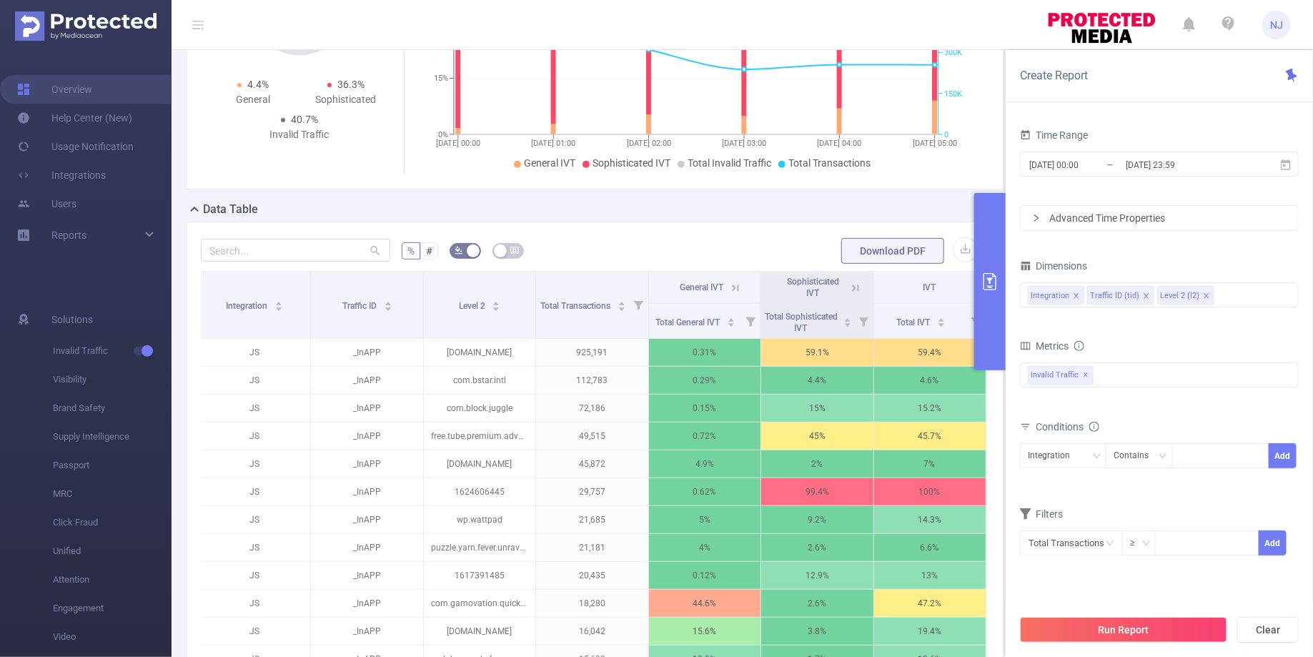
click at [1203, 295] on icon "icon: close" at bounding box center [1206, 295] width 7 height 7
click at [1201, 295] on div "Integration Traffic ID (tid)" at bounding box center [1159, 295] width 263 height 24
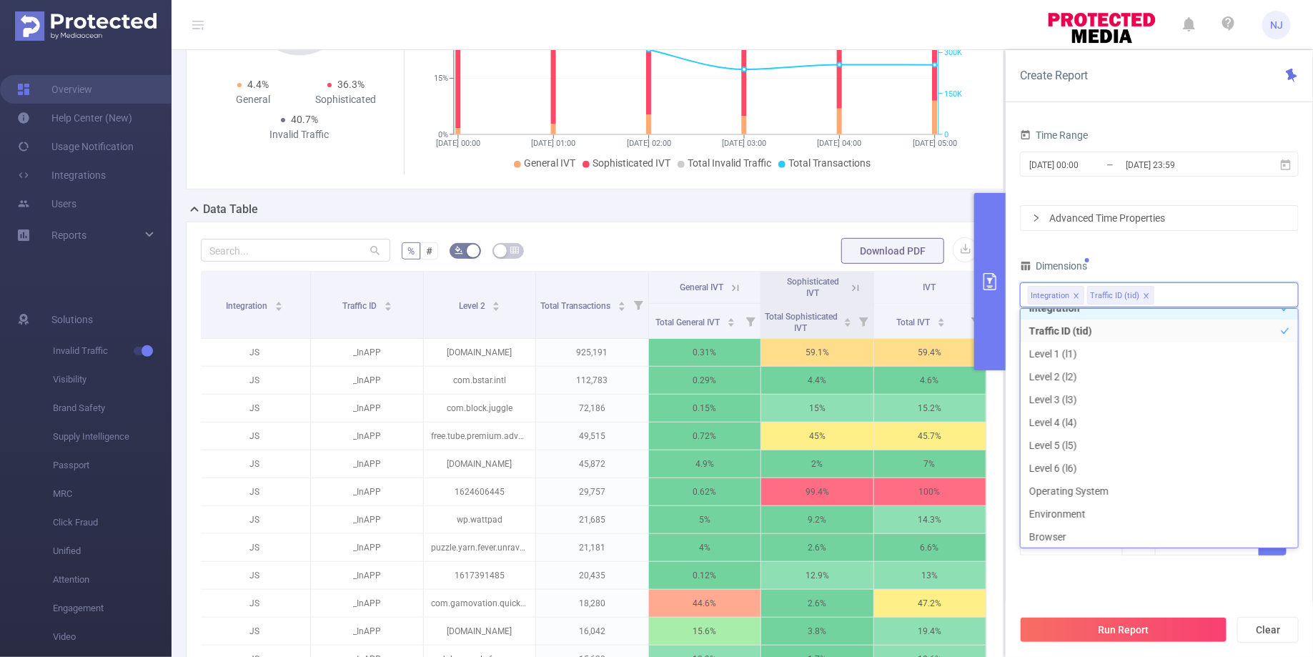
scroll to position [2, 0]
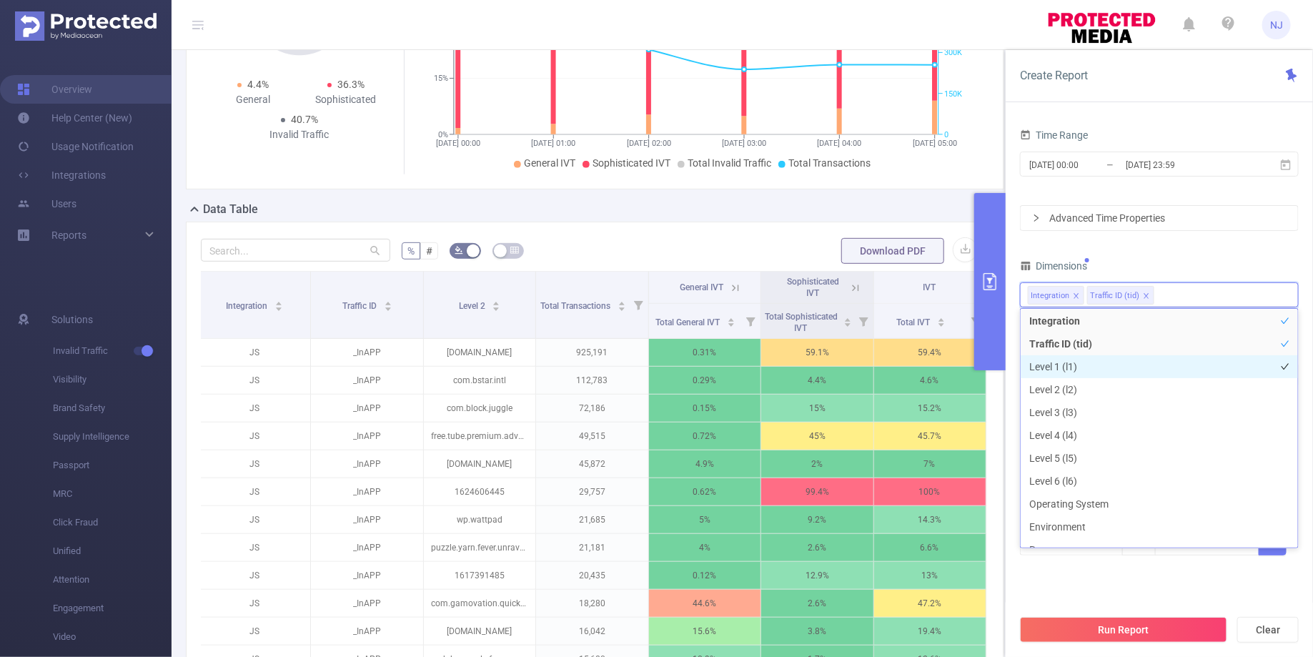
click at [1074, 364] on li "Level 1 (l1)" at bounding box center [1159, 366] width 277 height 23
click at [1141, 634] on button "Run Report" at bounding box center [1123, 630] width 207 height 26
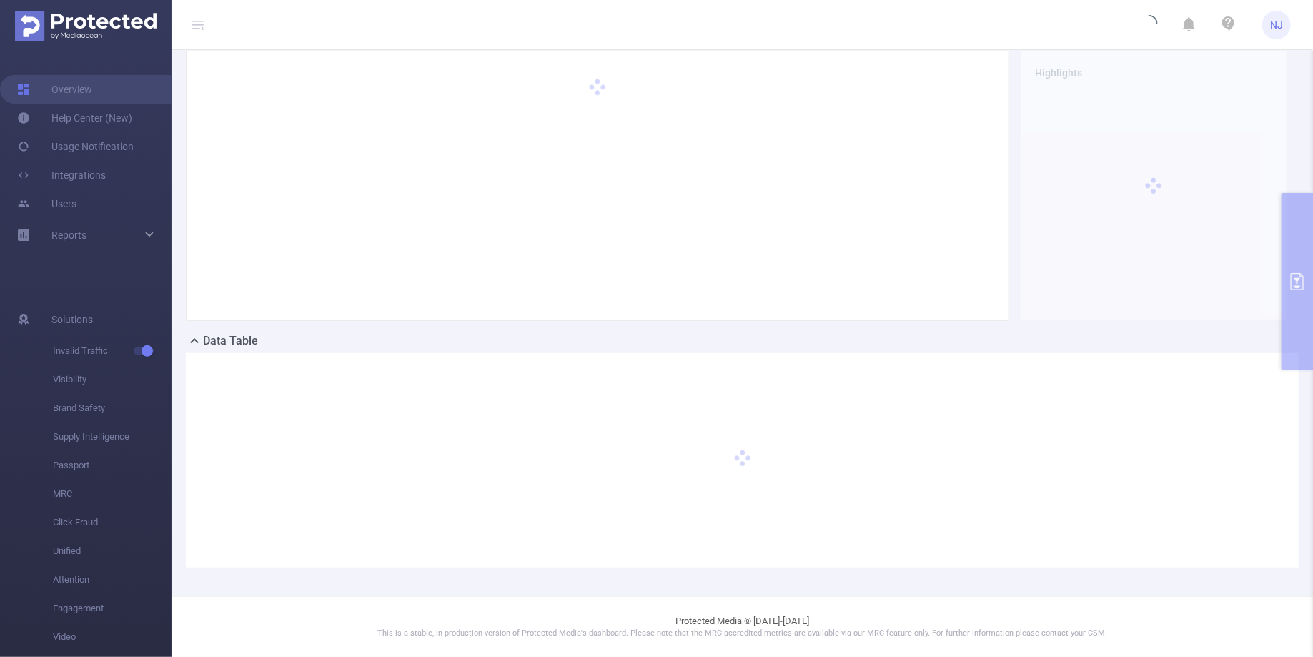
scroll to position [49, 0]
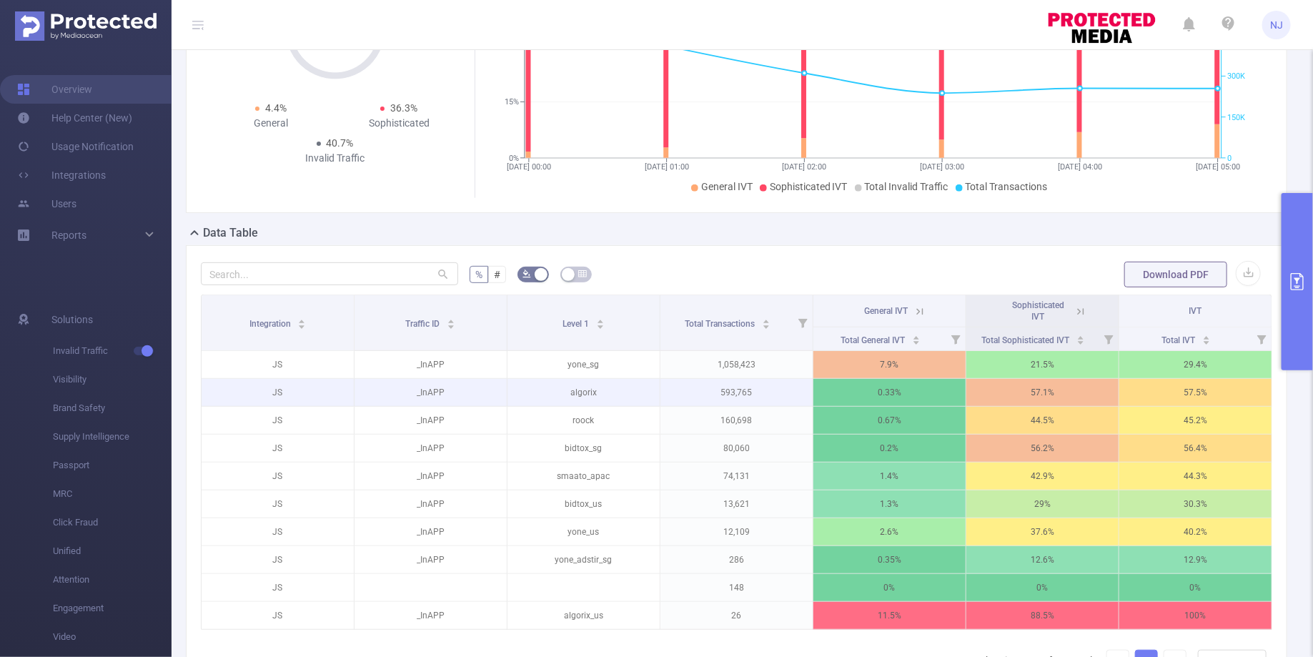
scroll to position [312, 0]
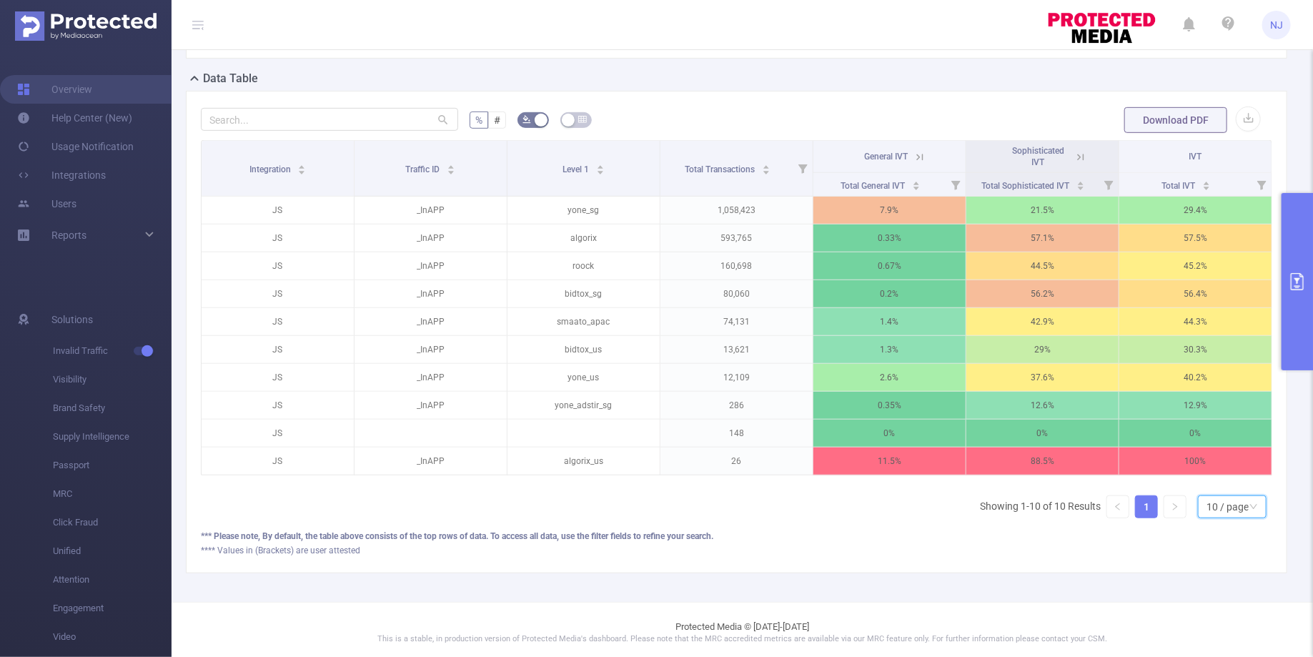
click at [1220, 506] on div "10 / page" at bounding box center [1227, 506] width 42 height 21
click at [1238, 484] on li "50 / page" at bounding box center [1233, 477] width 68 height 23
click at [1220, 496] on div "50 / page" at bounding box center [1227, 506] width 42 height 21
click at [1226, 455] on li "40 / page" at bounding box center [1233, 454] width 68 height 23
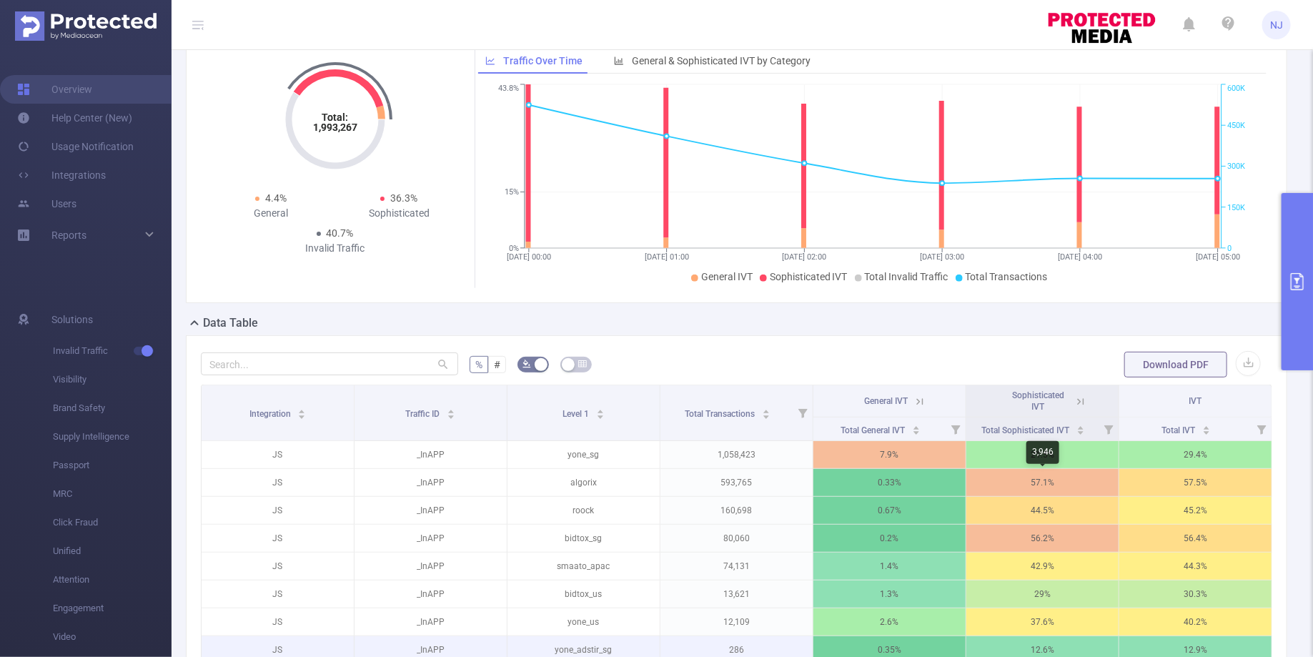
scroll to position [0, 0]
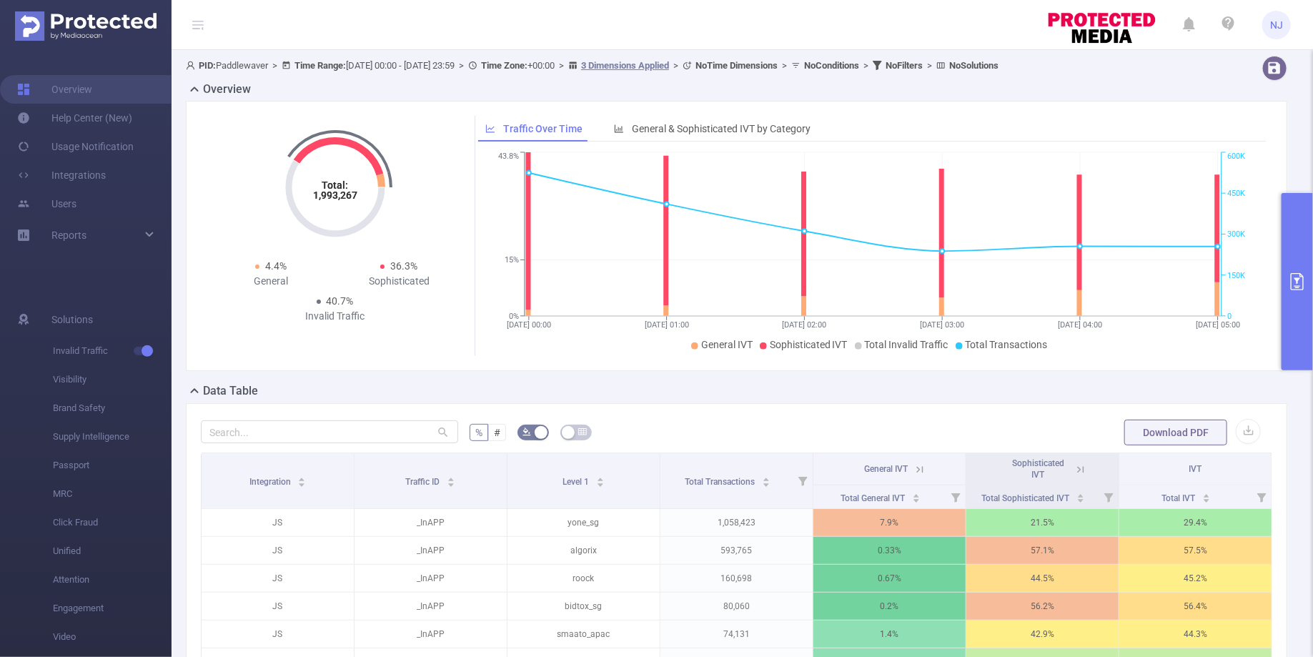
click at [1300, 283] on icon "primary" at bounding box center [1297, 281] width 17 height 17
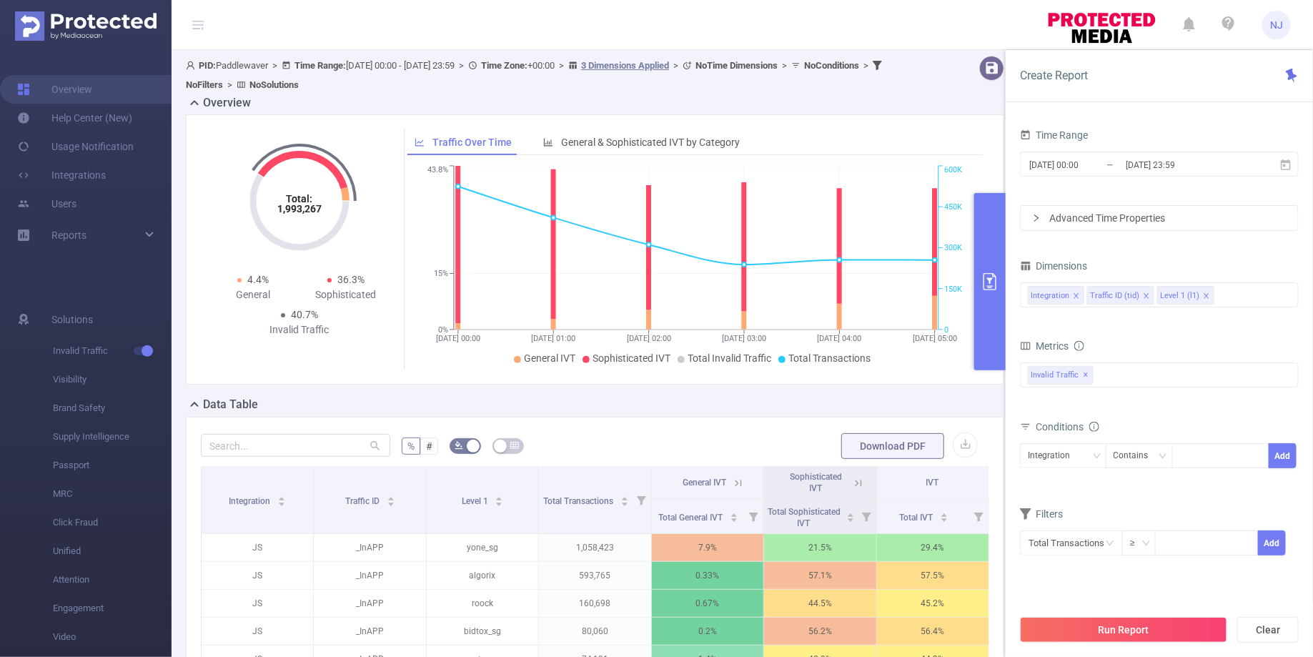
click at [616, 432] on form "% # Download PDF" at bounding box center [595, 446] width 788 height 29
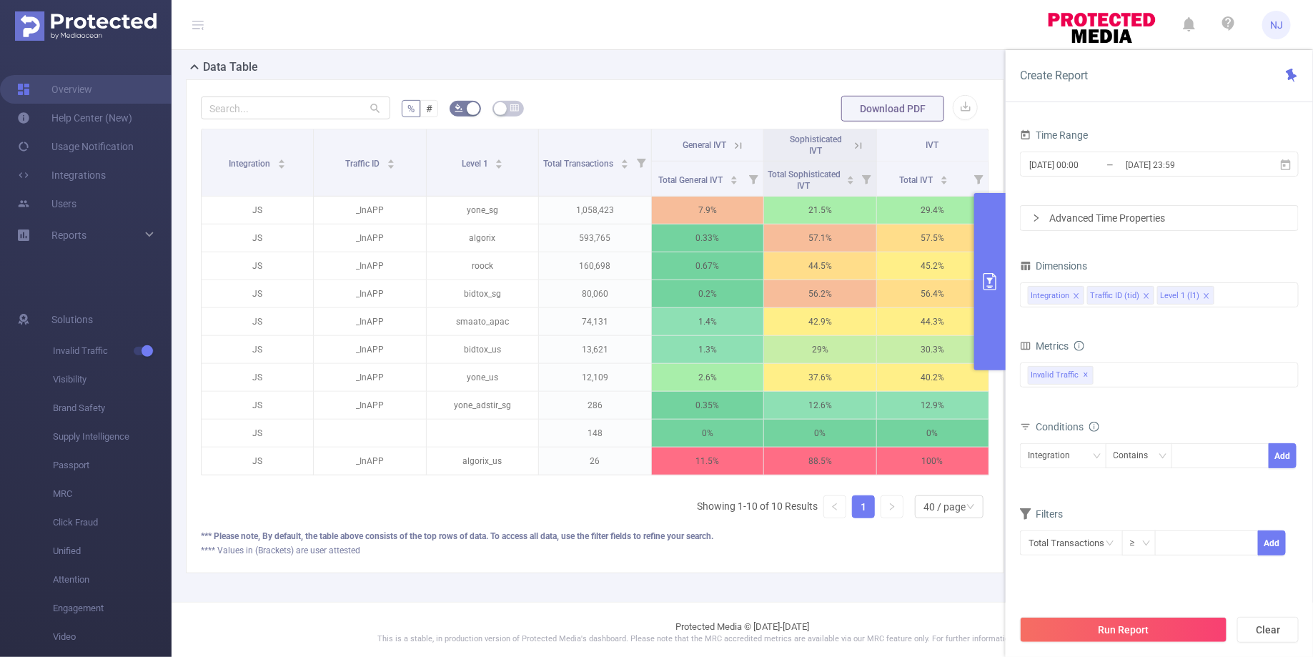
click at [982, 289] on icon "primary" at bounding box center [989, 281] width 17 height 17
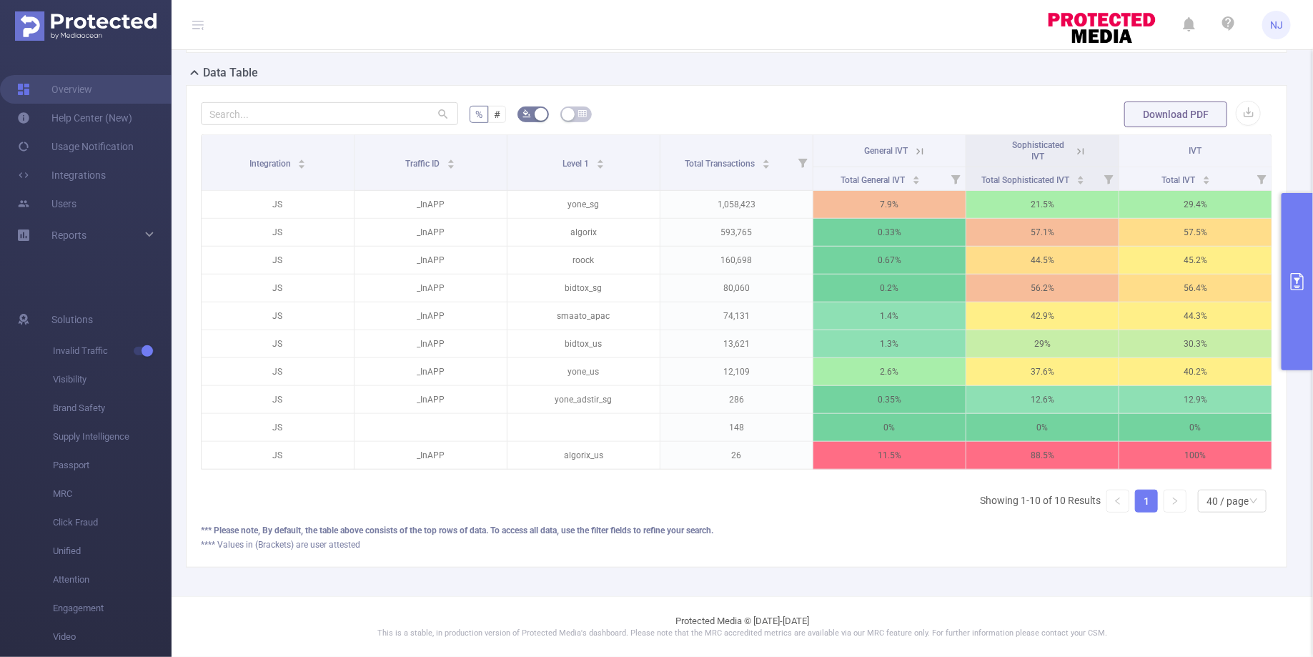
scroll to position [312, 0]
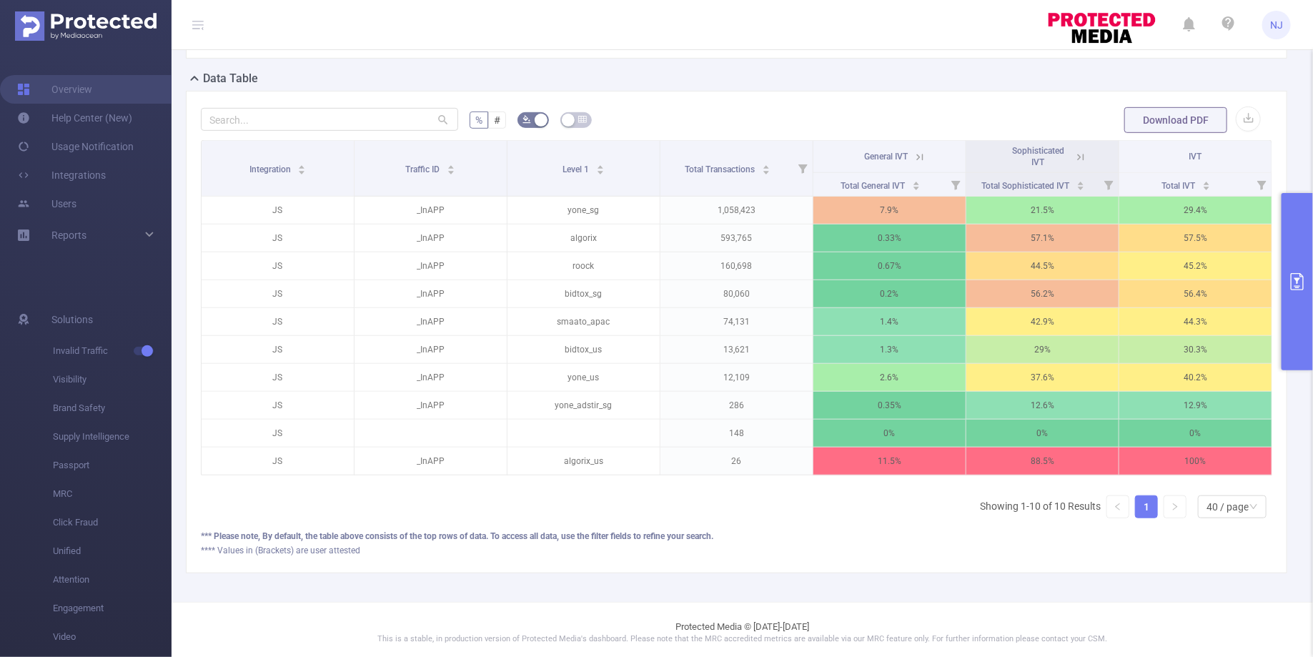
click at [1297, 242] on button "primary" at bounding box center [1296, 281] width 31 height 177
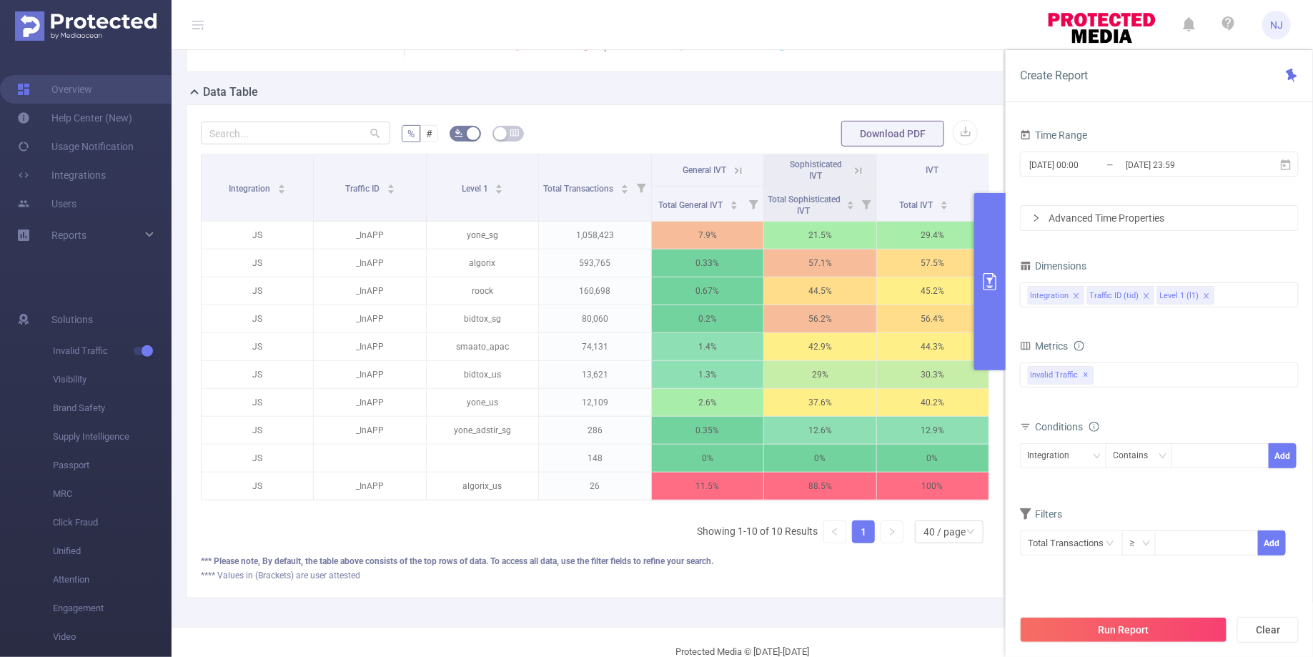
click at [1203, 294] on icon "icon: close" at bounding box center [1205, 295] width 5 height 5
click at [1208, 291] on div "Integration Traffic ID (tid)" at bounding box center [1159, 295] width 263 height 24
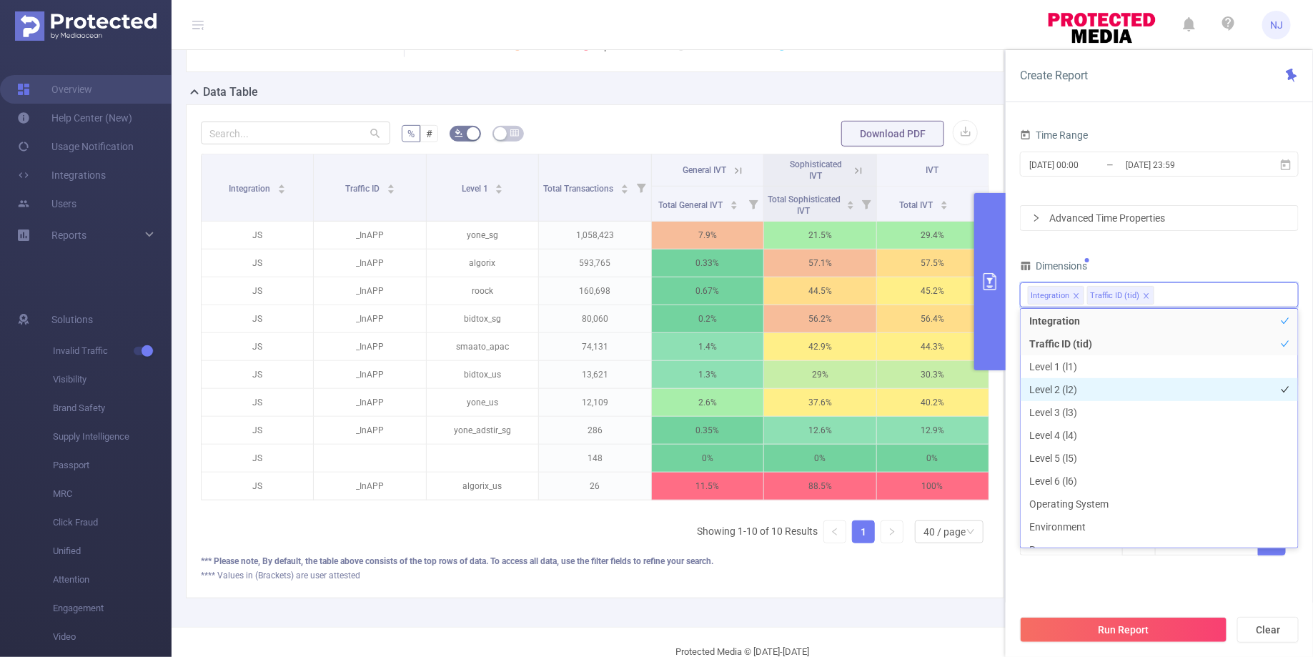
click at [1085, 394] on li "Level 2 (l2)" at bounding box center [1159, 389] width 277 height 23
click at [1136, 633] on button "Run Report" at bounding box center [1123, 630] width 207 height 26
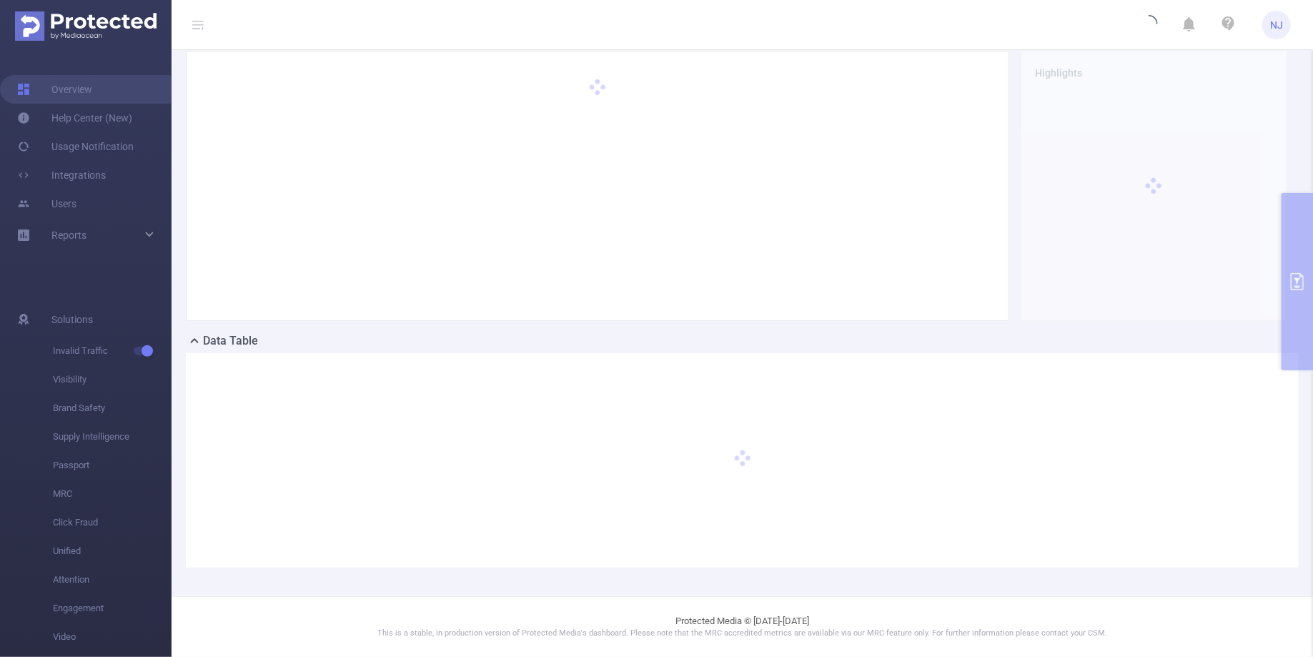
scroll to position [49, 0]
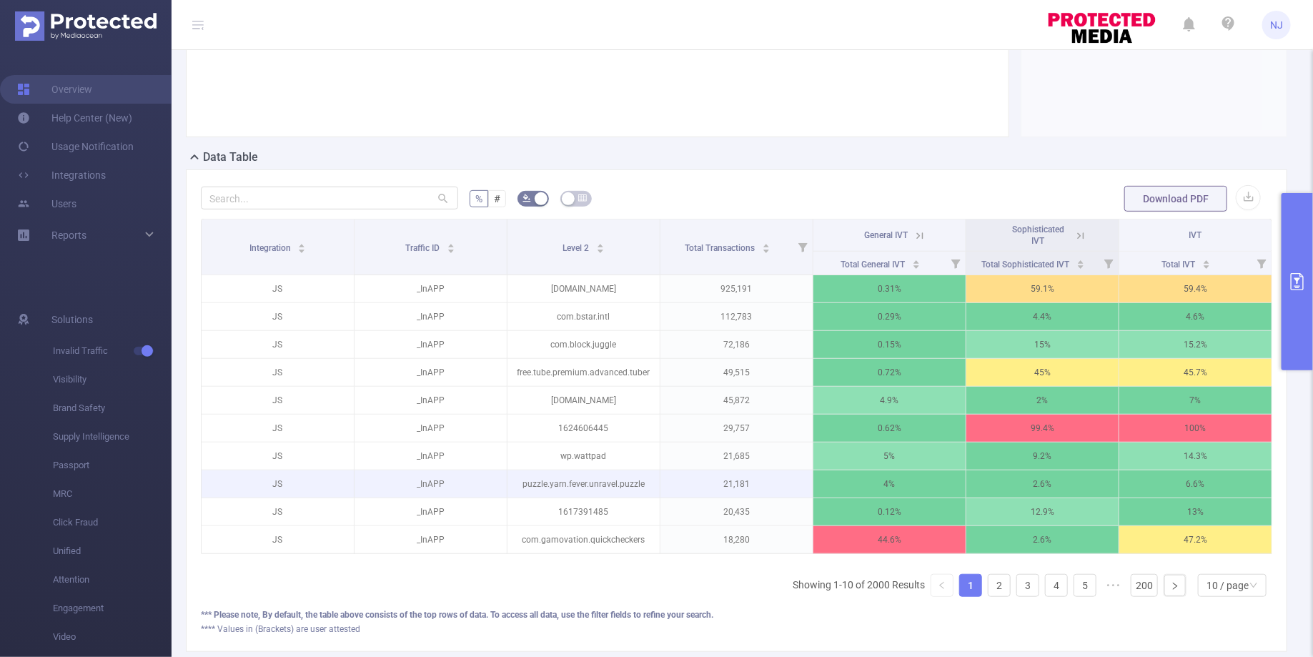
scroll to position [284, 0]
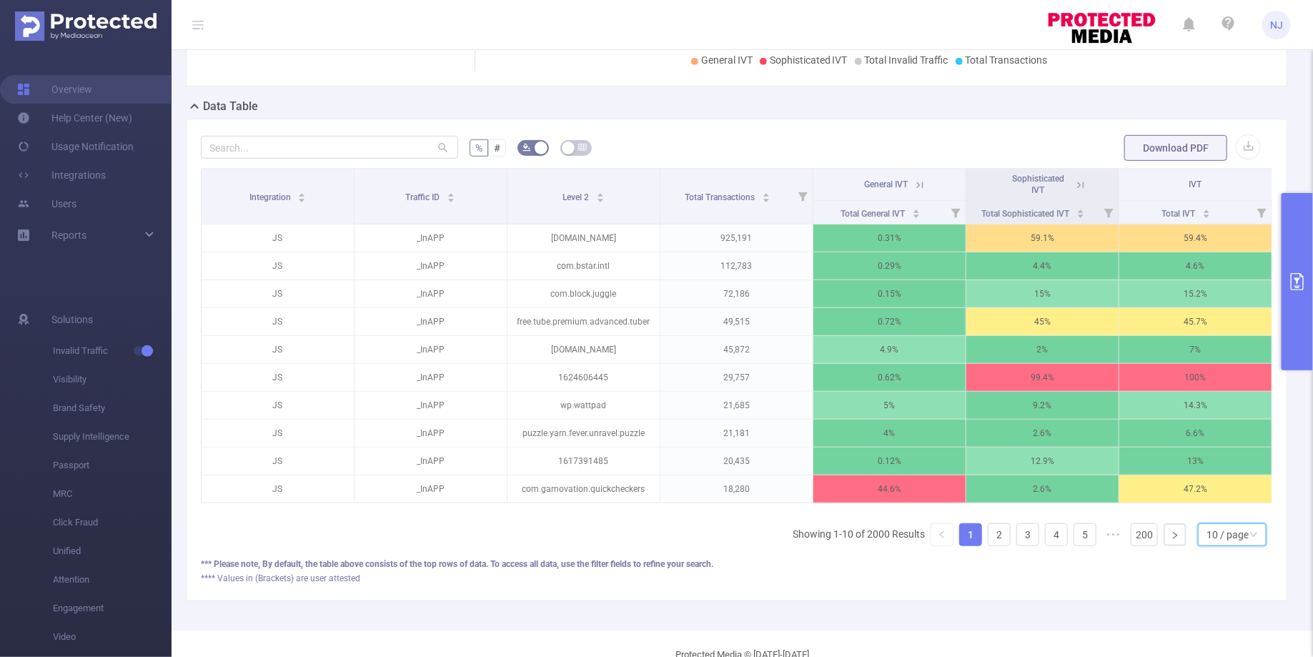
click at [1235, 530] on div "10 / page" at bounding box center [1227, 534] width 42 height 21
click at [1246, 502] on li "50 / page" at bounding box center [1233, 505] width 68 height 23
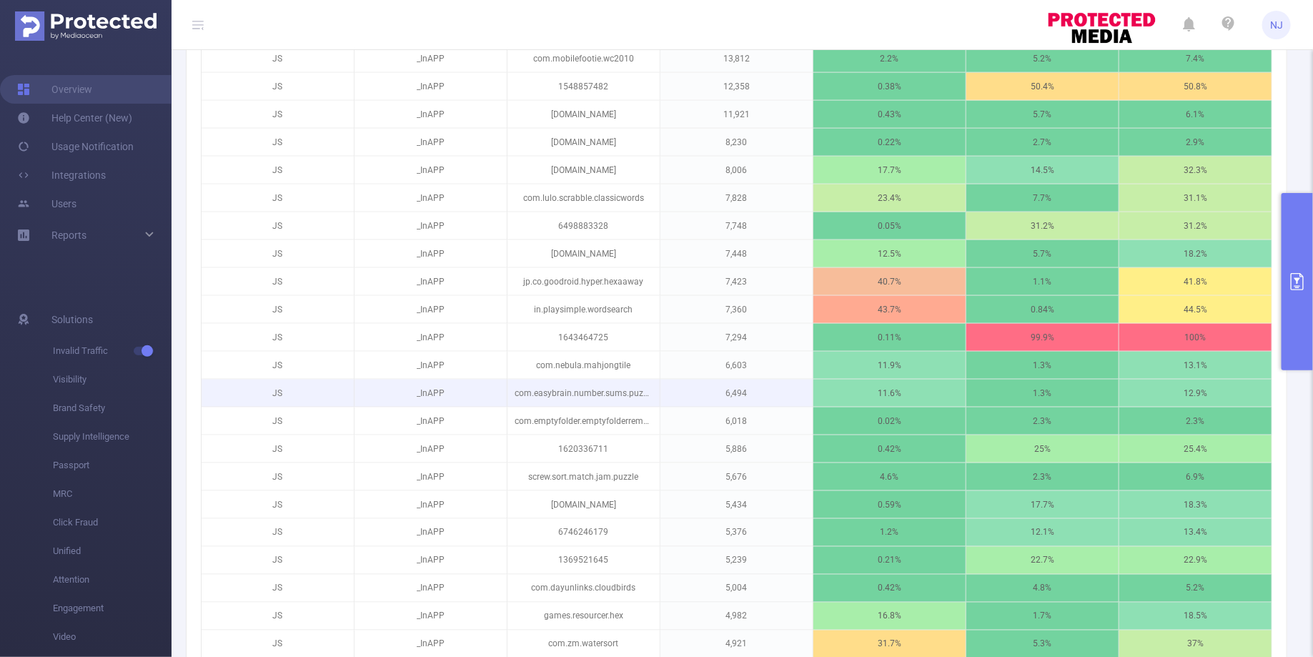
scroll to position [450, 0]
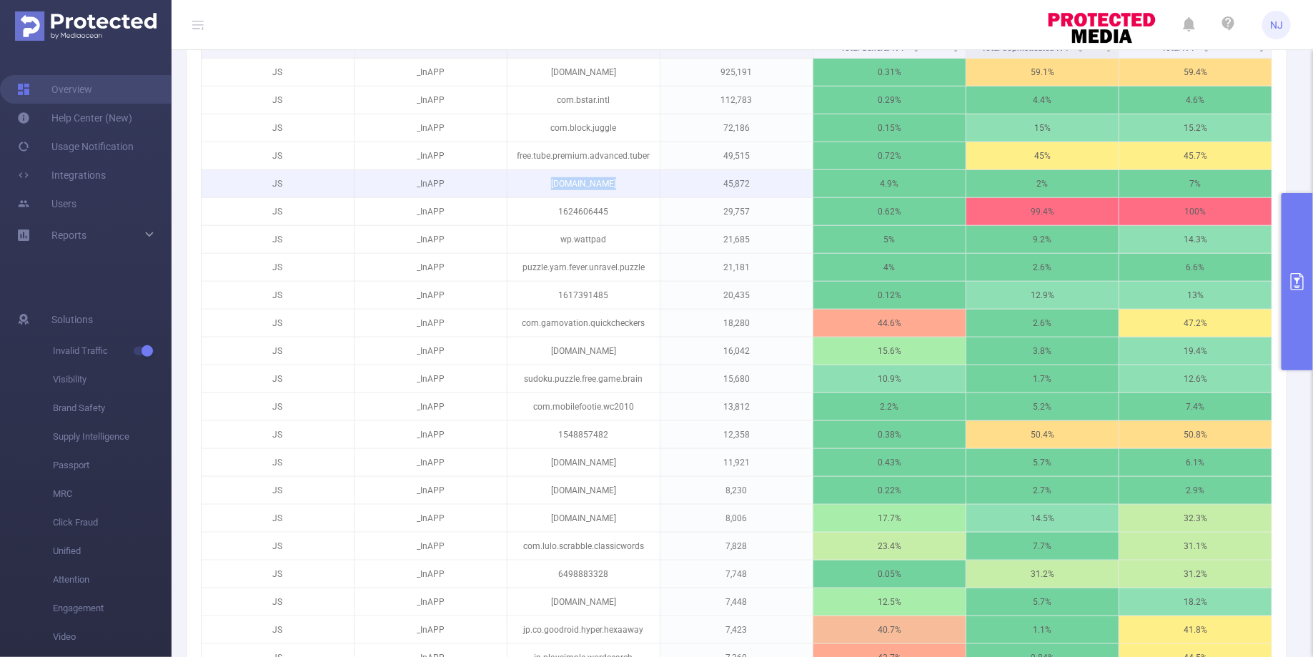
drag, startPoint x: 643, startPoint y: 172, endPoint x: 669, endPoint y: 181, distance: 27.4
click at [669, 181] on tr "JS _InAPP [DOMAIN_NAME] 45,872 4.9% 2% 7%" at bounding box center [737, 184] width 1071 height 28
